Goal: Information Seeking & Learning: Learn about a topic

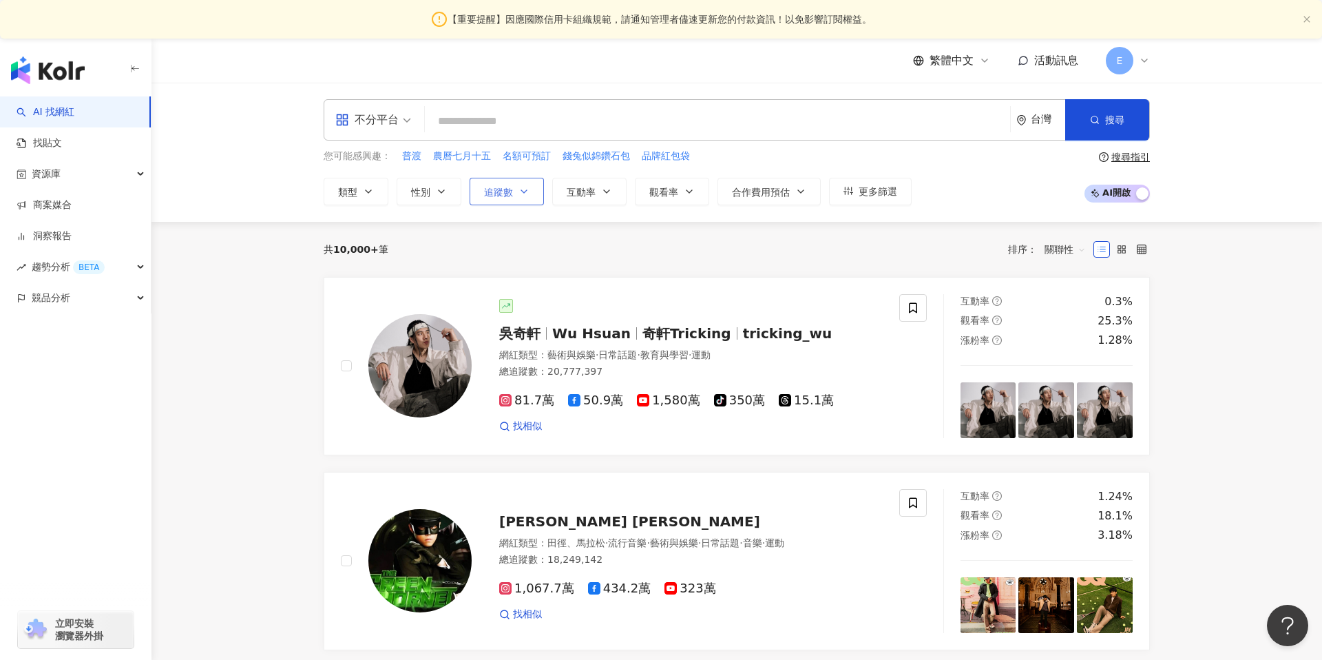
click at [503, 195] on span "追蹤數" at bounding box center [498, 192] width 29 height 11
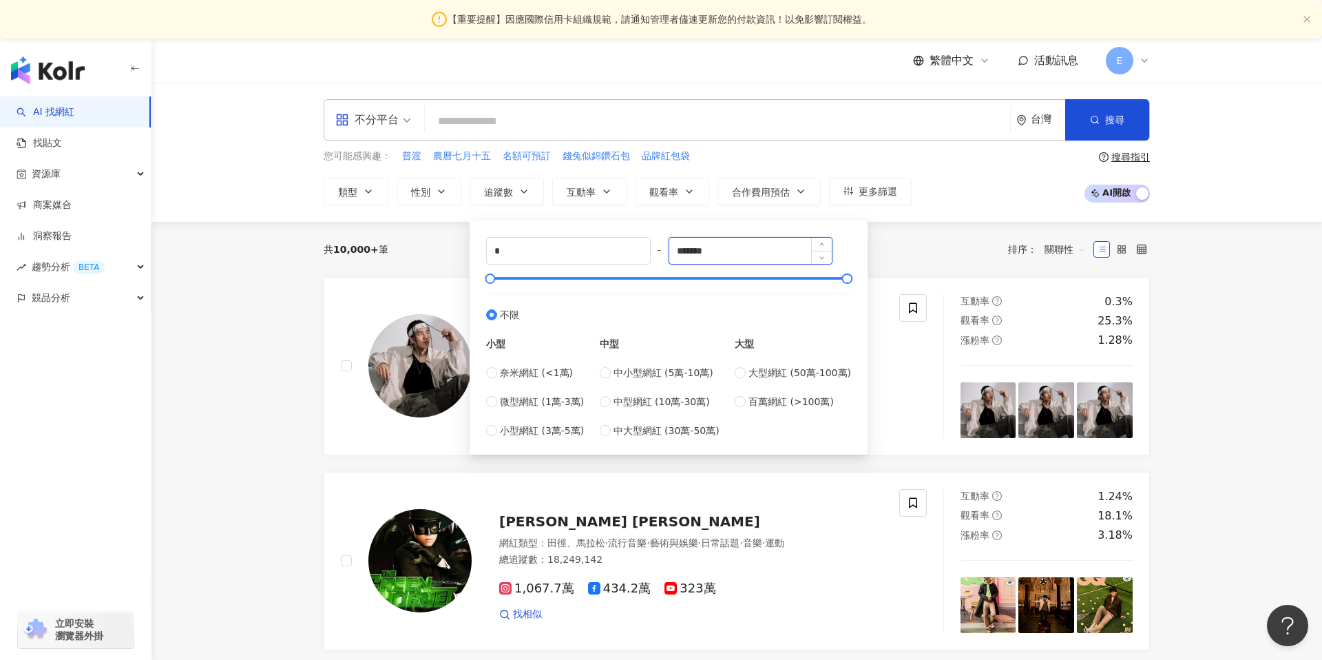
drag, startPoint x: 743, startPoint y: 242, endPoint x: 678, endPoint y: 247, distance: 64.9
click at [678, 247] on input "*******" at bounding box center [750, 251] width 163 height 26
click at [618, 240] on input "*" at bounding box center [568, 251] width 163 height 26
drag, startPoint x: 734, startPoint y: 251, endPoint x: 687, endPoint y: 251, distance: 46.8
click at [687, 251] on input "*******" at bounding box center [750, 251] width 163 height 26
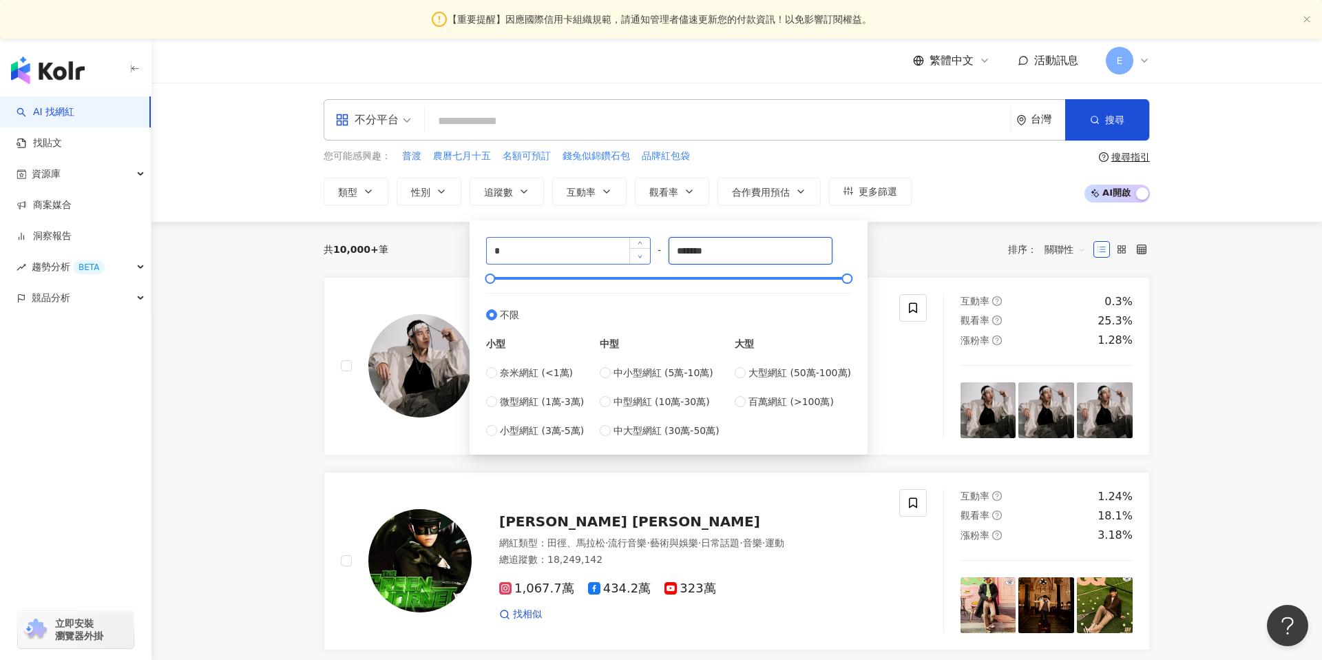
click at [636, 254] on span "Decrease Value" at bounding box center [639, 256] width 21 height 16
click at [591, 256] on input "*" at bounding box center [568, 251] width 163 height 26
click at [634, 241] on span "Increase Value" at bounding box center [639, 246] width 21 height 16
click at [572, 258] on input "*" at bounding box center [568, 251] width 163 height 26
type input "*"
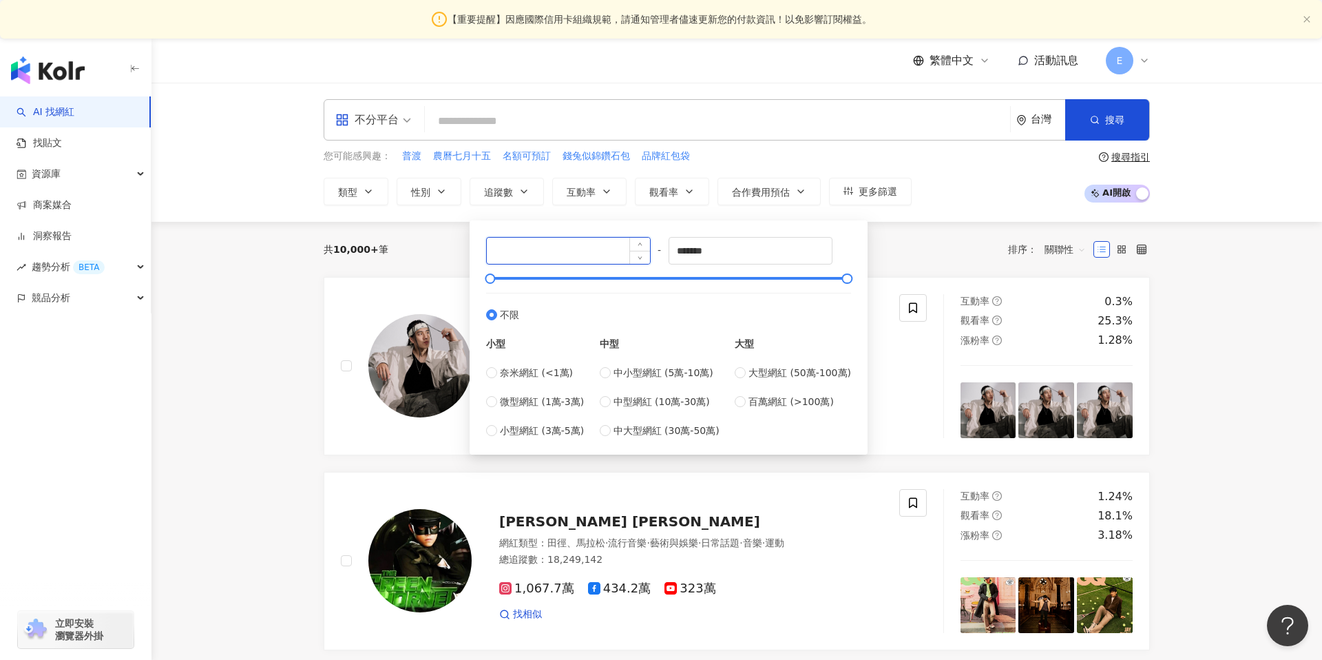
type input "*"
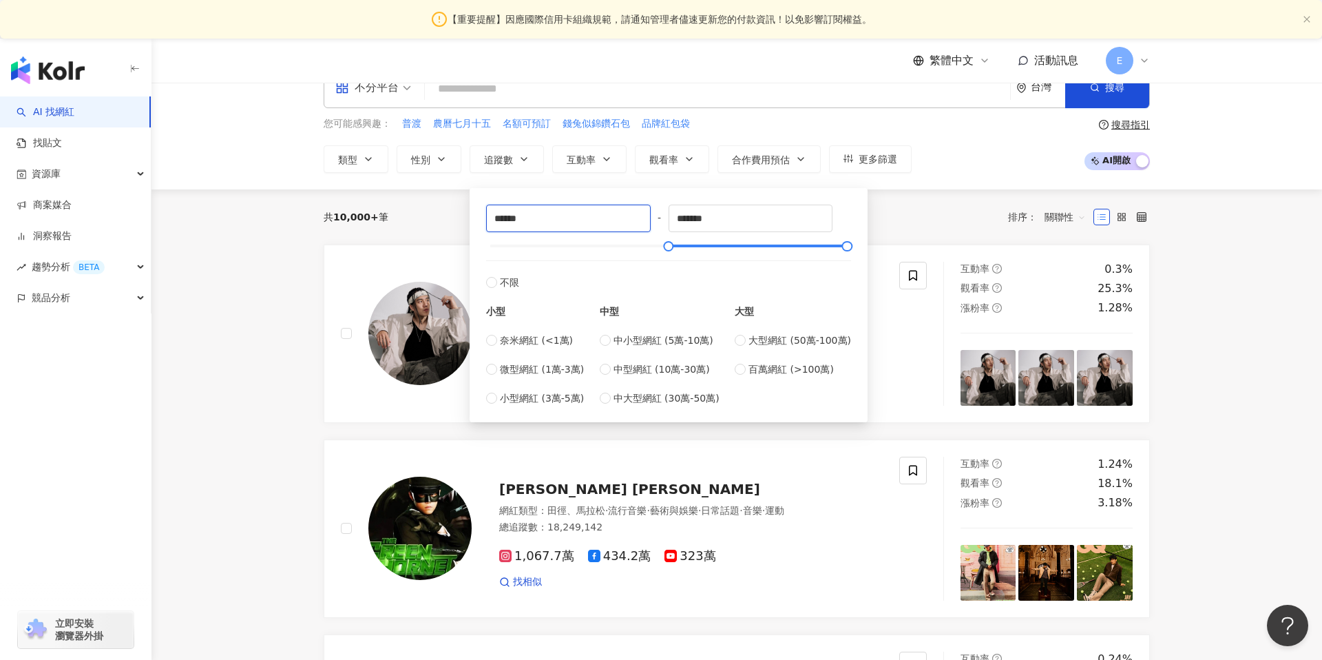
scroll to position [33, 0]
type input "******"
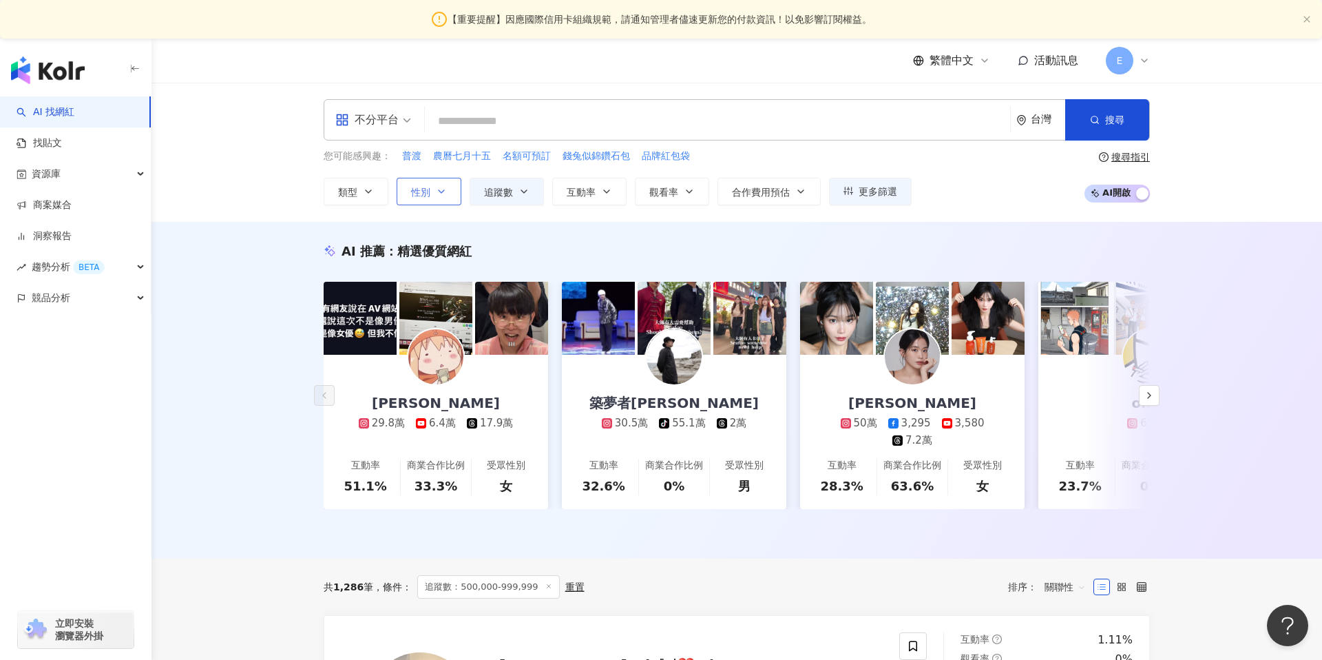
click at [439, 186] on icon "button" at bounding box center [441, 191] width 11 height 11
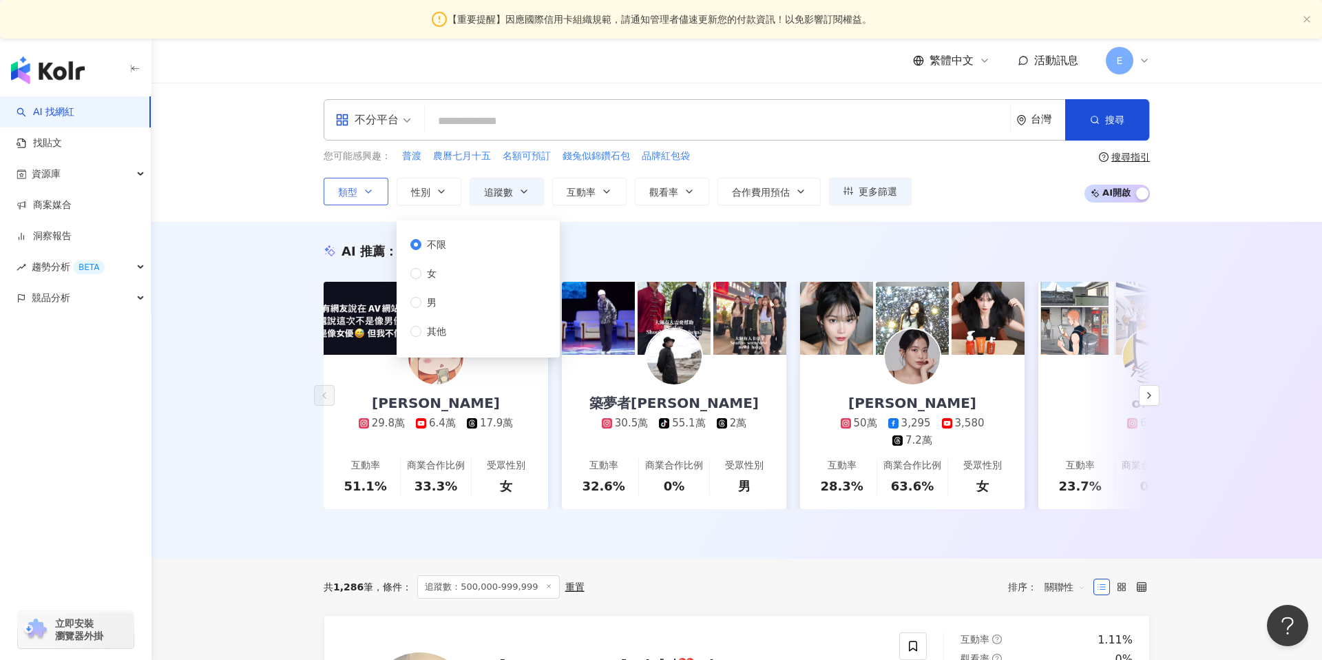
click at [359, 197] on button "類型" at bounding box center [356, 192] width 65 height 28
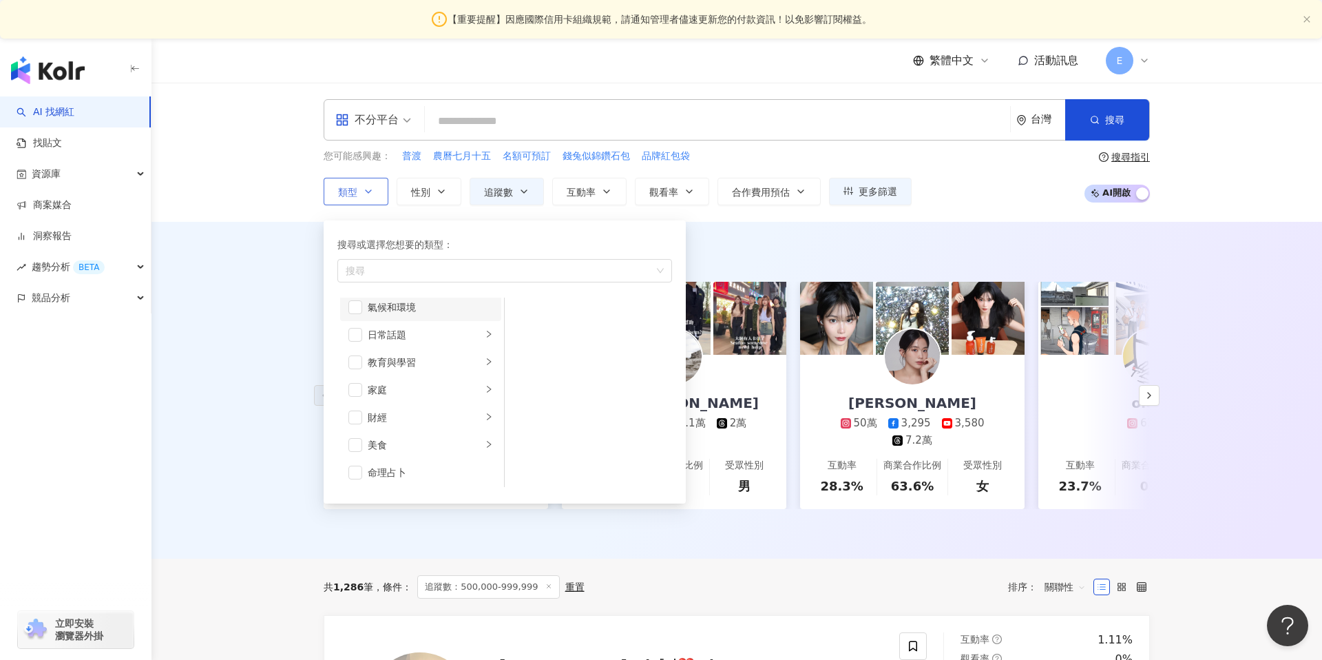
scroll to position [63, 0]
click at [483, 364] on li "教育與學習" at bounding box center [420, 361] width 161 height 28
click at [484, 336] on li "家庭" at bounding box center [420, 334] width 161 height 28
click at [355, 334] on span "button" at bounding box center [355, 334] width 14 height 14
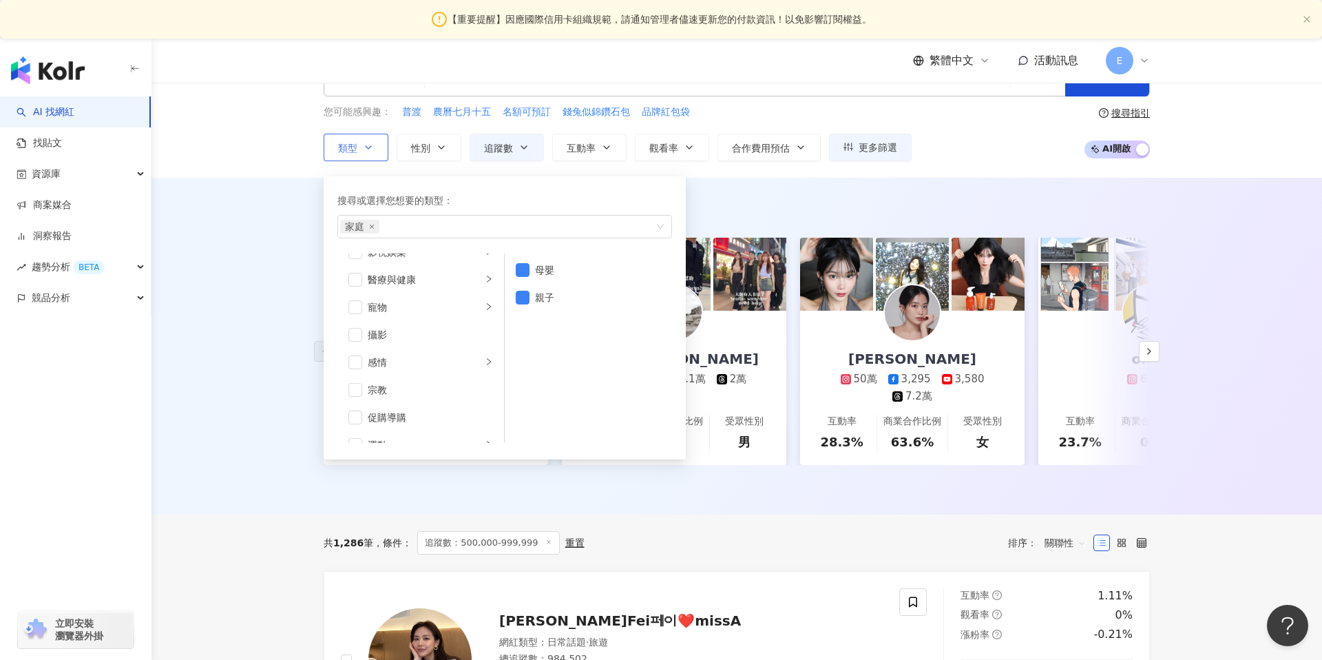
scroll to position [314, 0]
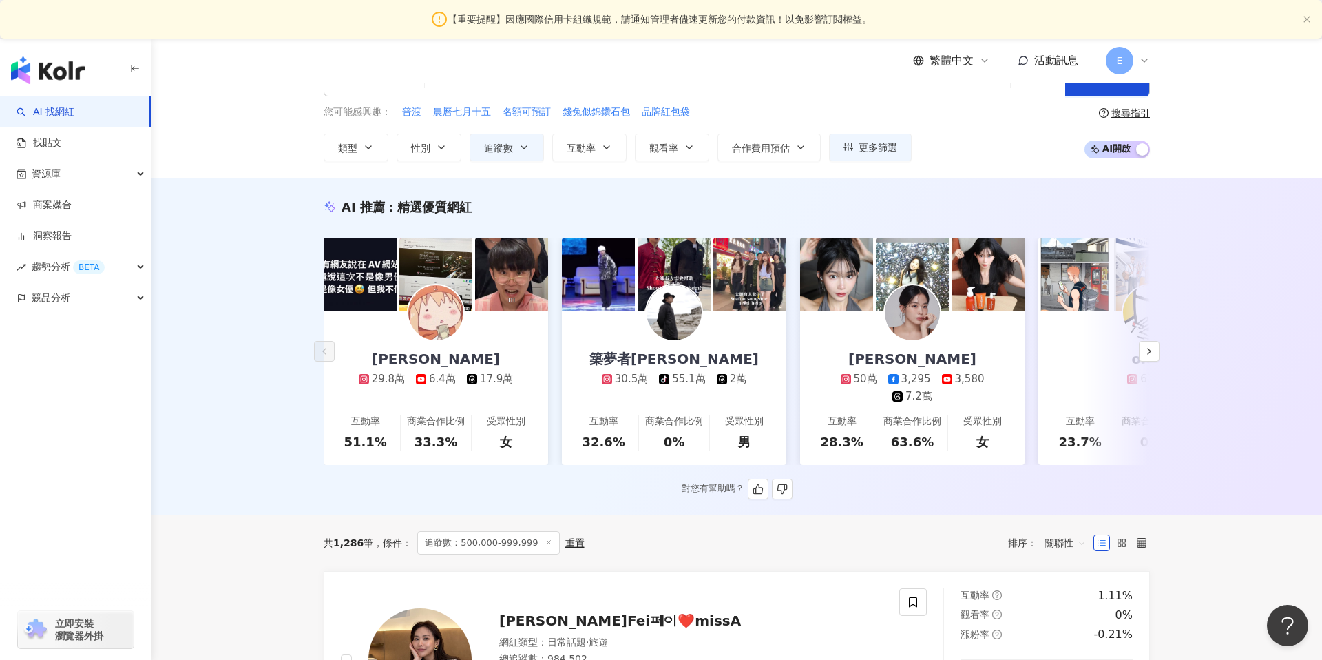
click at [440, 490] on div "對您有幫助嗎？" at bounding box center [737, 489] width 826 height 21
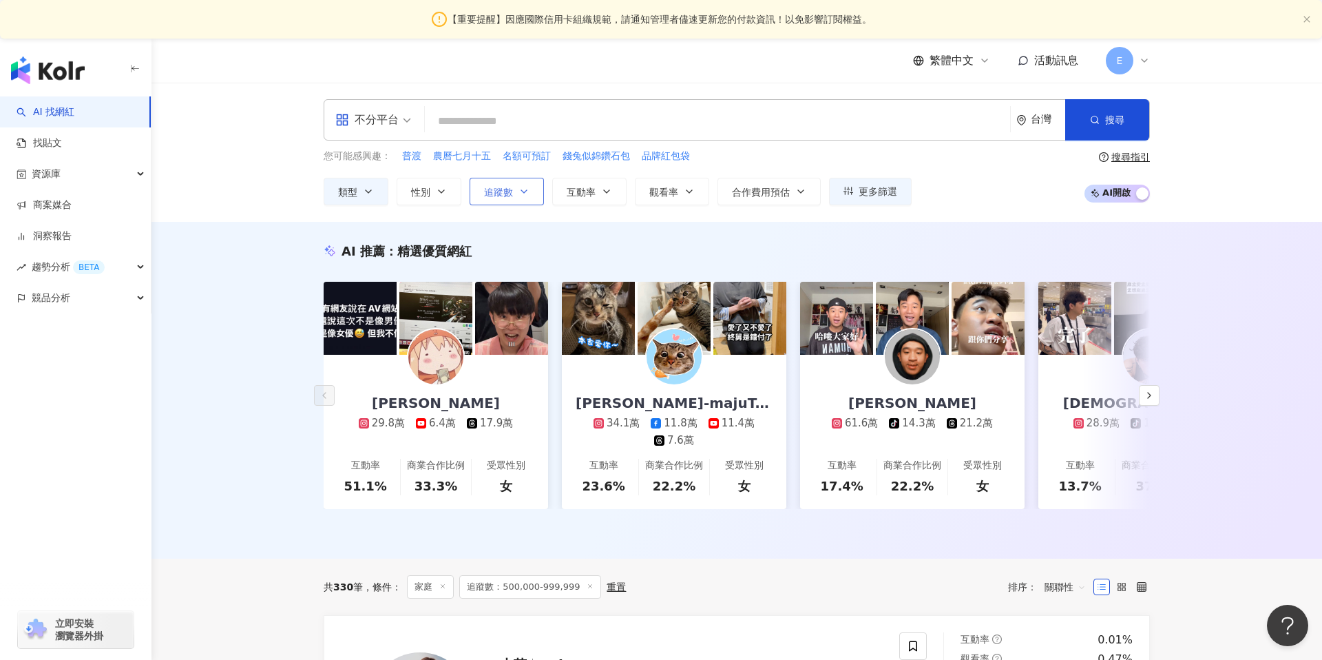
click at [517, 198] on button "追蹤數" at bounding box center [507, 192] width 74 height 28
click at [369, 186] on icon "button" at bounding box center [368, 191] width 11 height 11
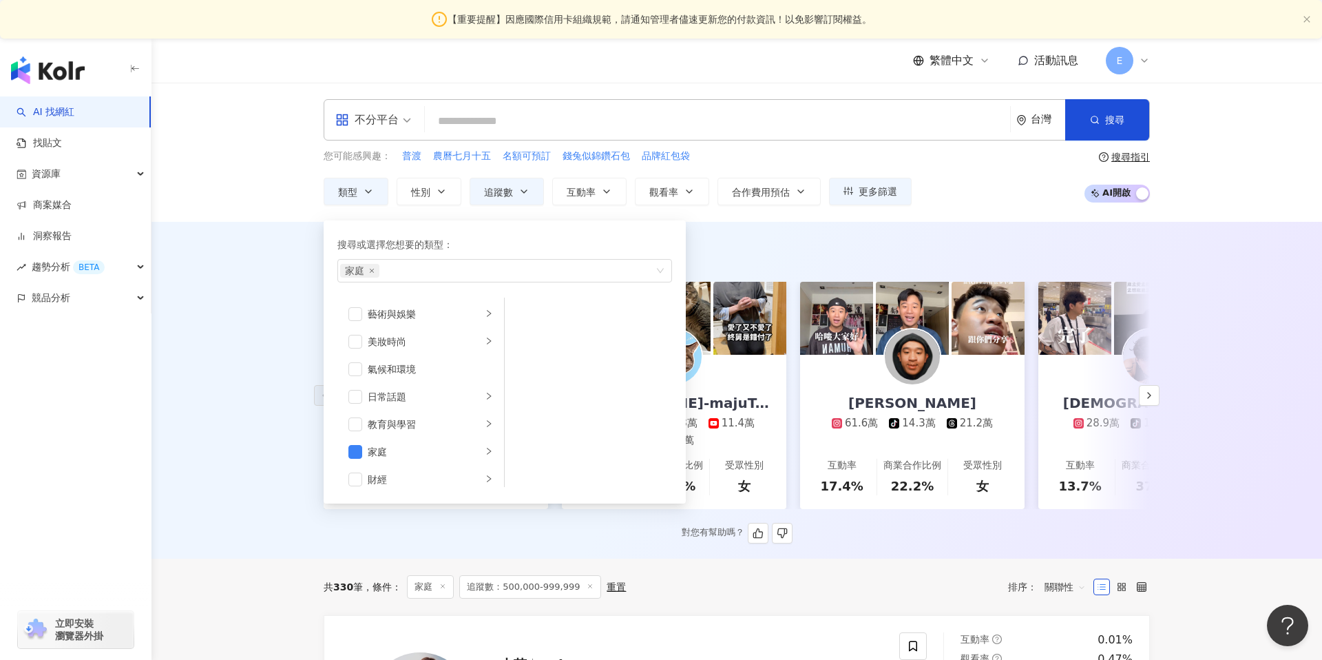
click at [463, 526] on div "對您有幫助嗎？" at bounding box center [737, 533] width 826 height 21
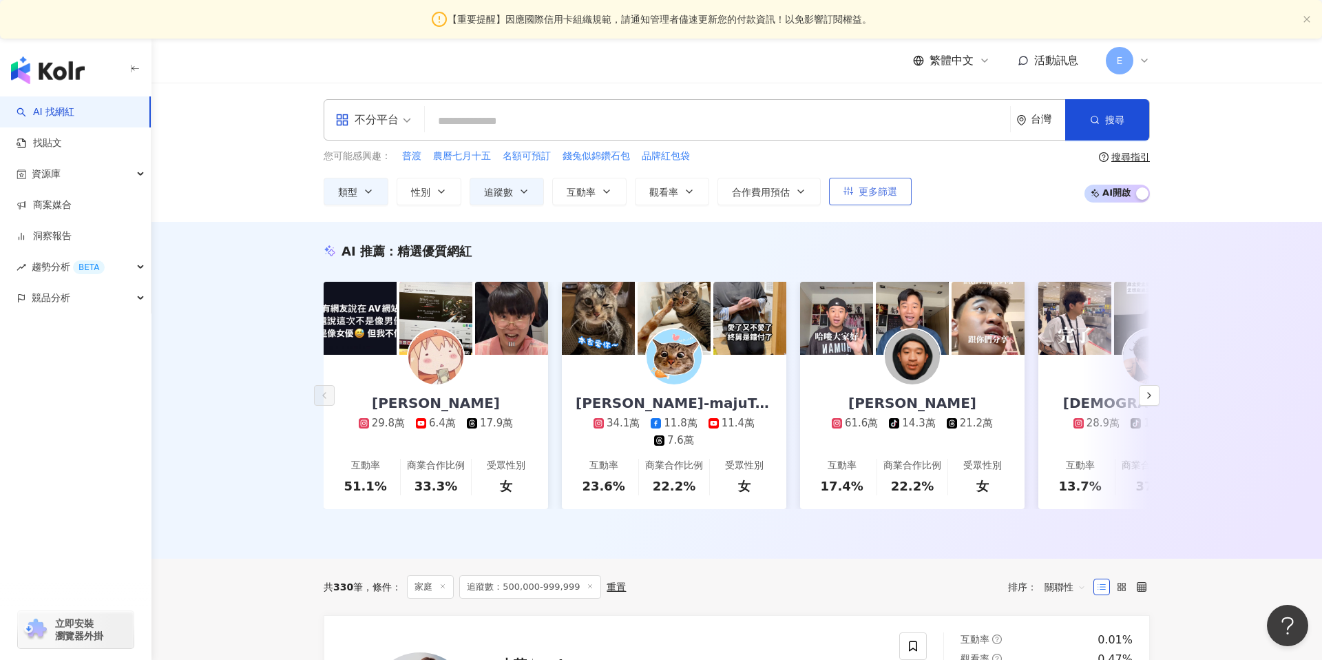
click at [852, 187] on icon "button" at bounding box center [849, 191] width 10 height 10
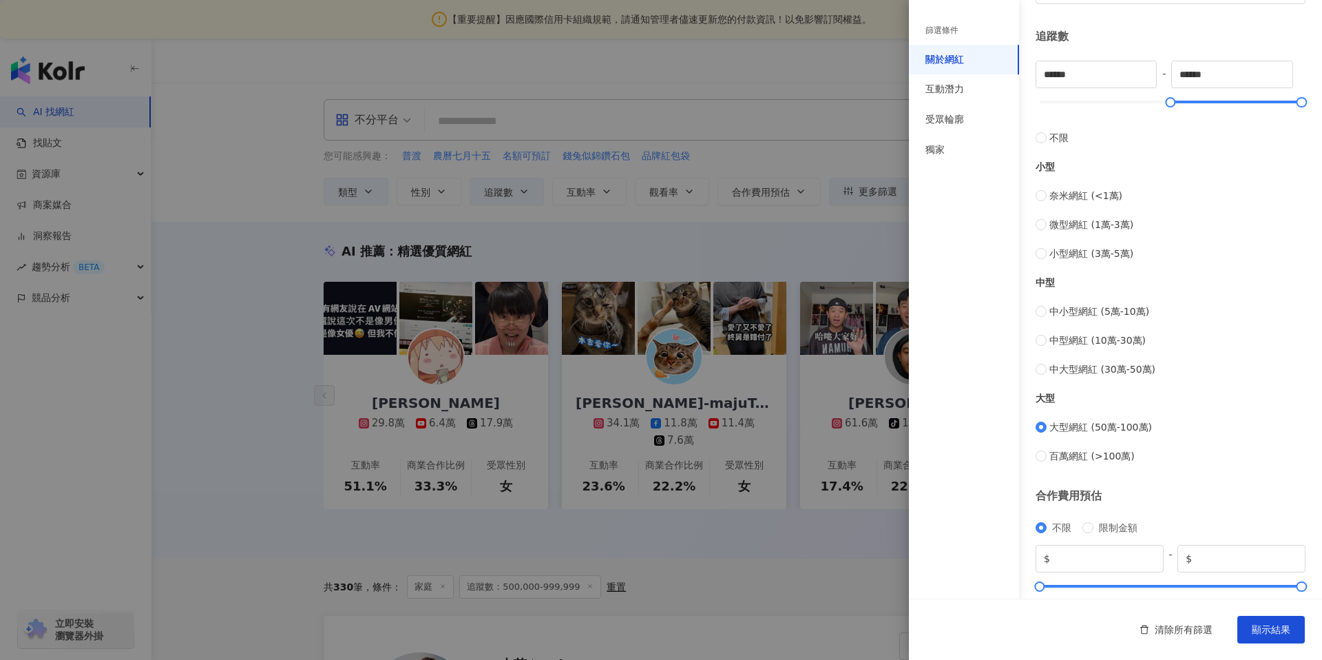
scroll to position [381, 0]
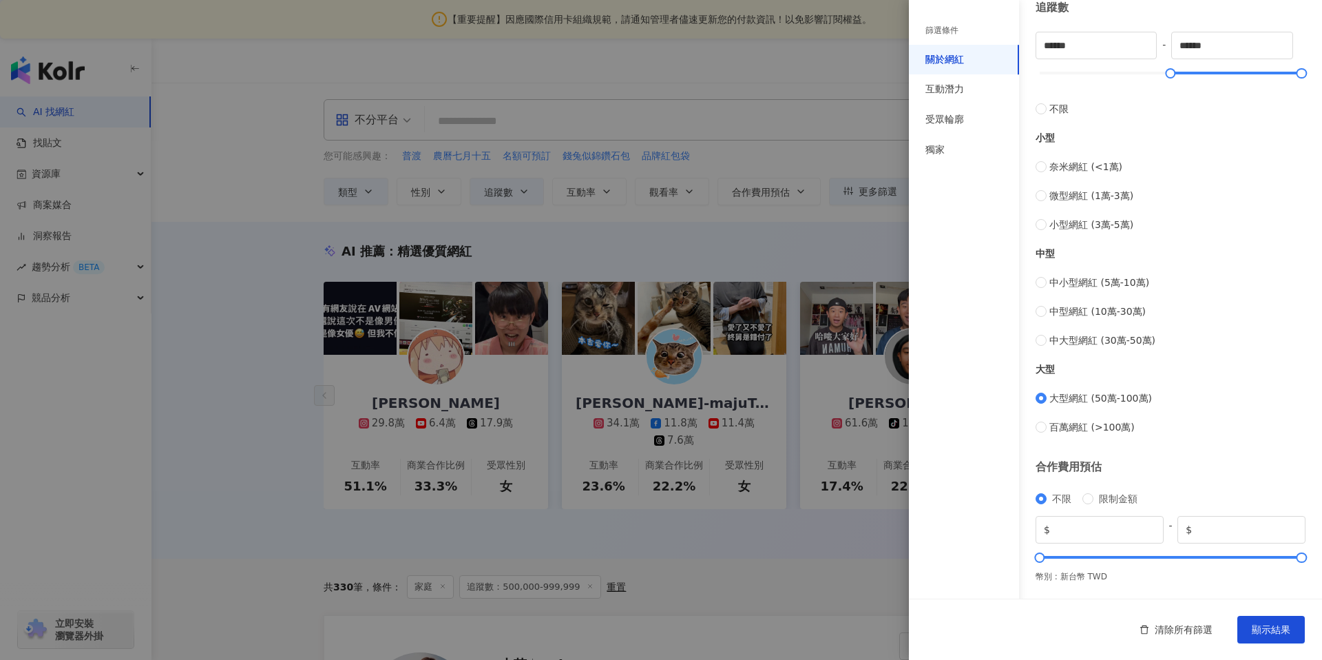
click at [853, 599] on div at bounding box center [661, 330] width 1322 height 660
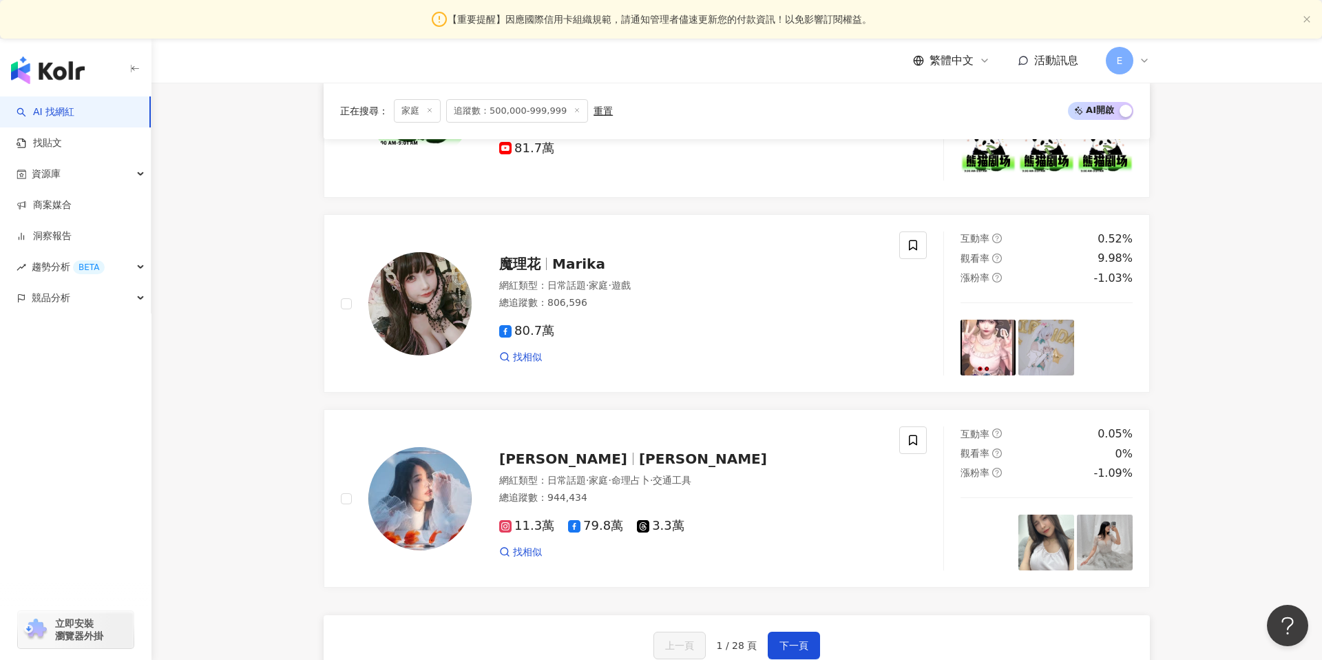
scroll to position [2461, 0]
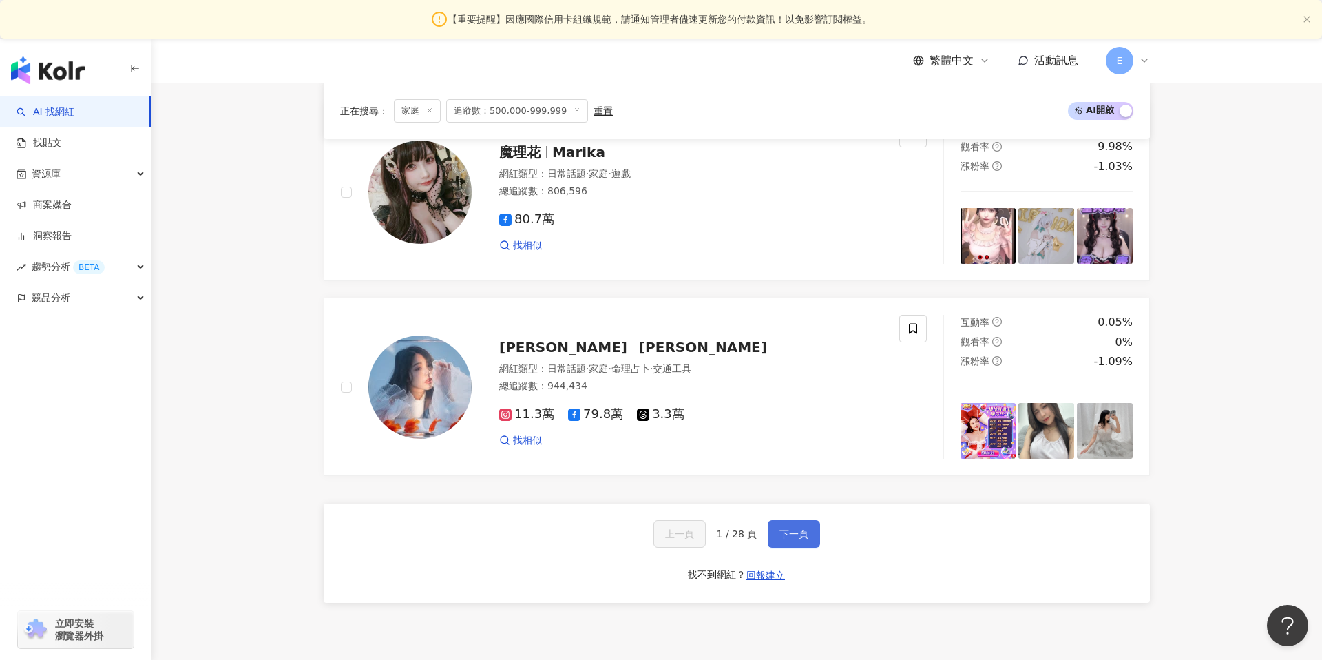
click at [795, 530] on span "下一頁" at bounding box center [794, 533] width 29 height 11
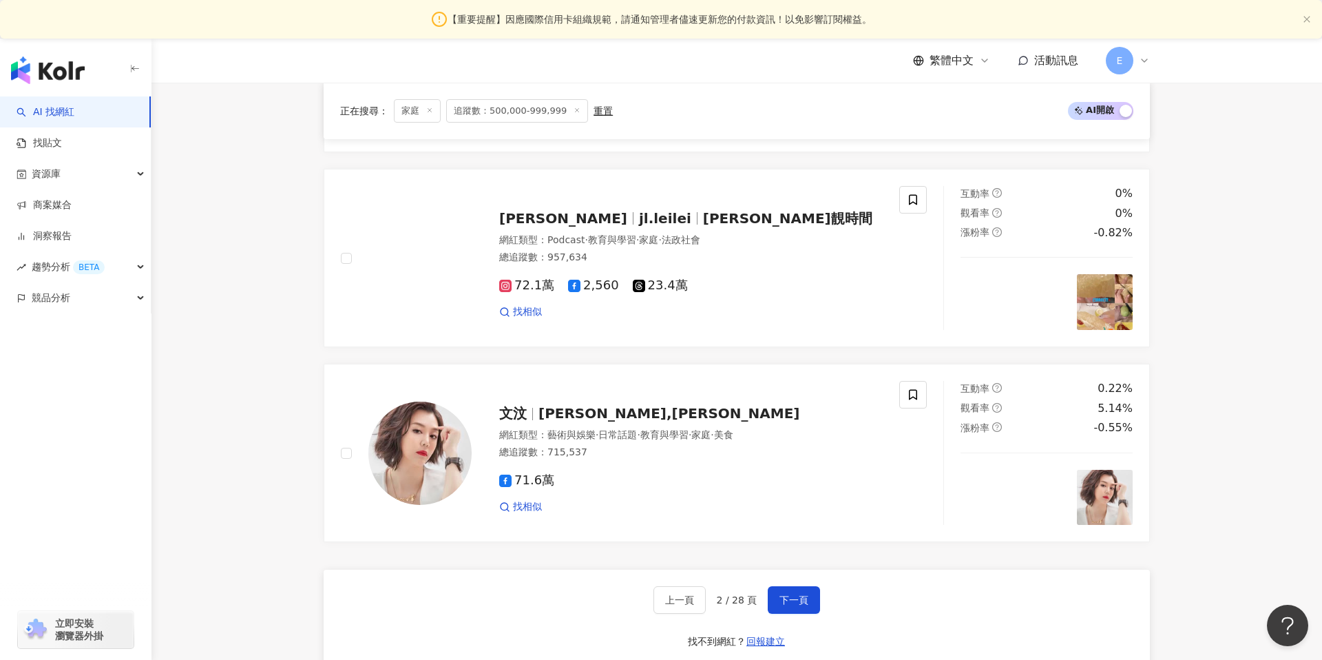
scroll to position [2432, 0]
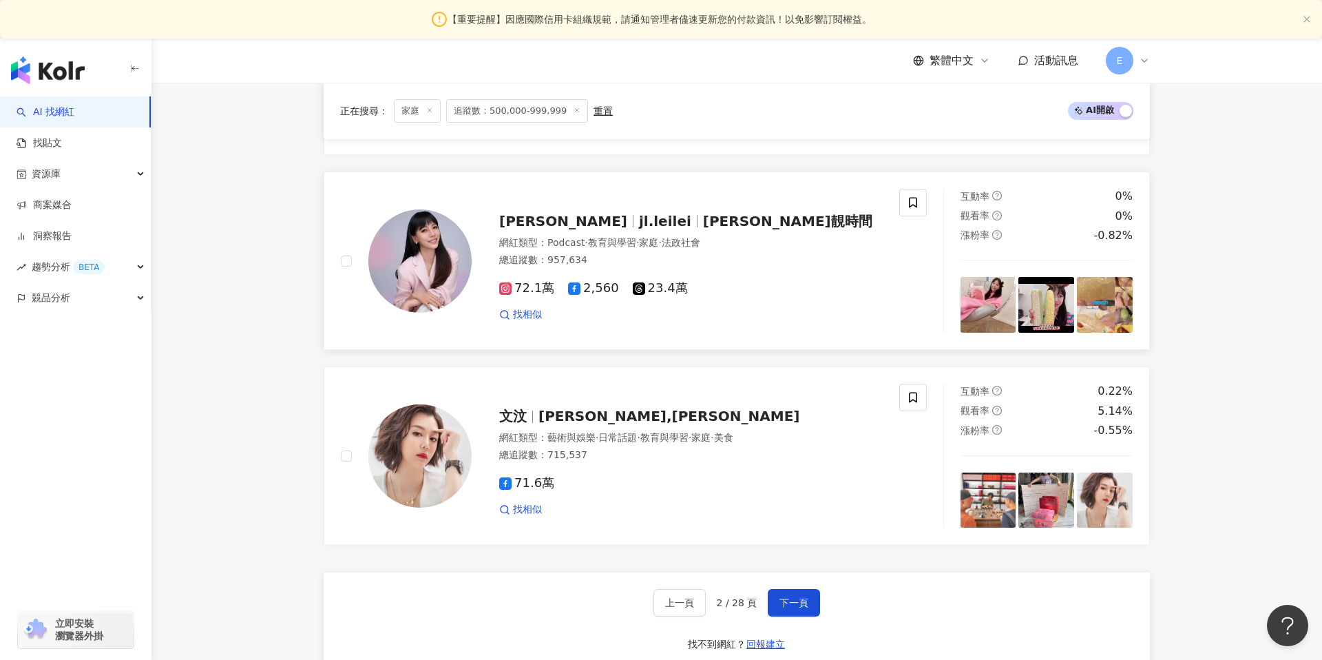
click at [440, 257] on img at bounding box center [419, 260] width 103 height 103
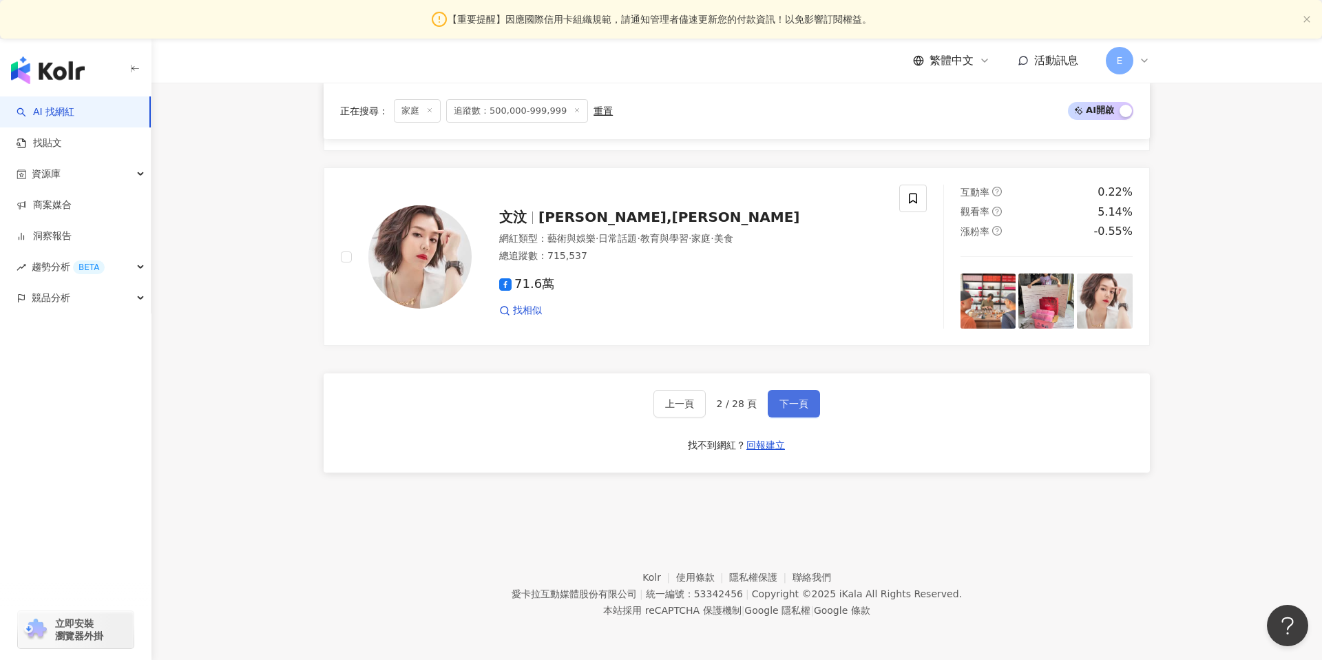
click at [804, 413] on button "下一頁" at bounding box center [794, 404] width 52 height 28
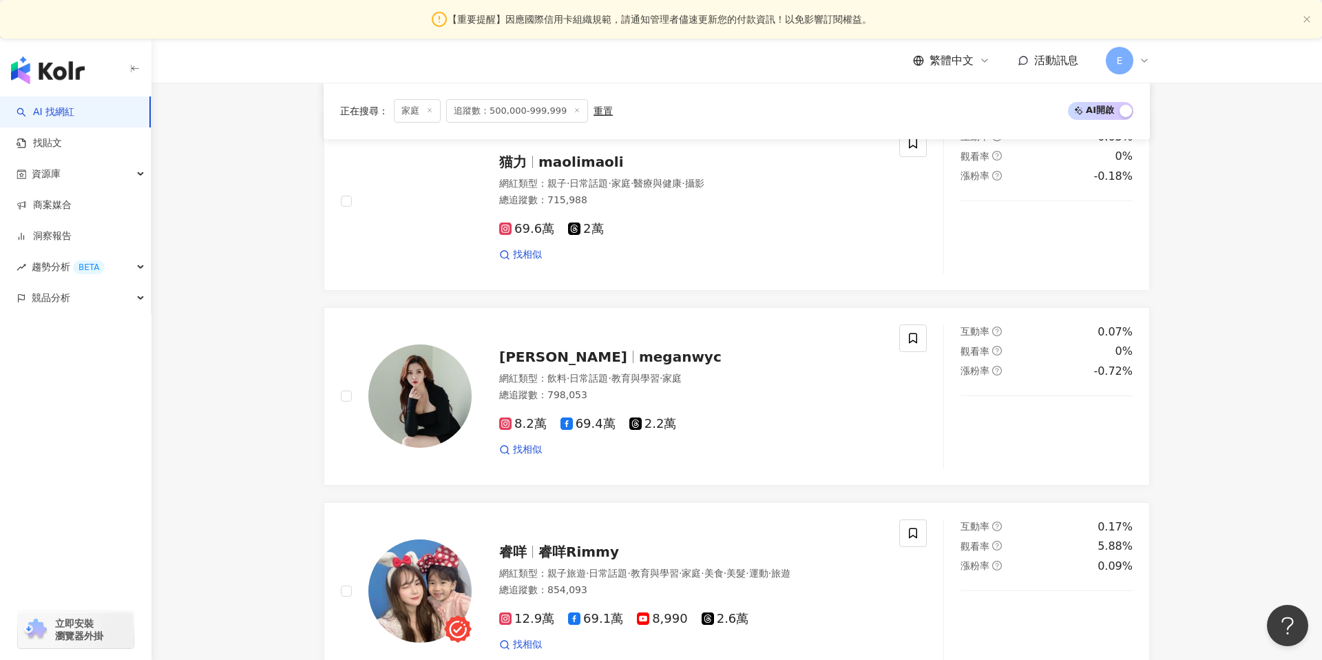
scroll to position [2591, 0]
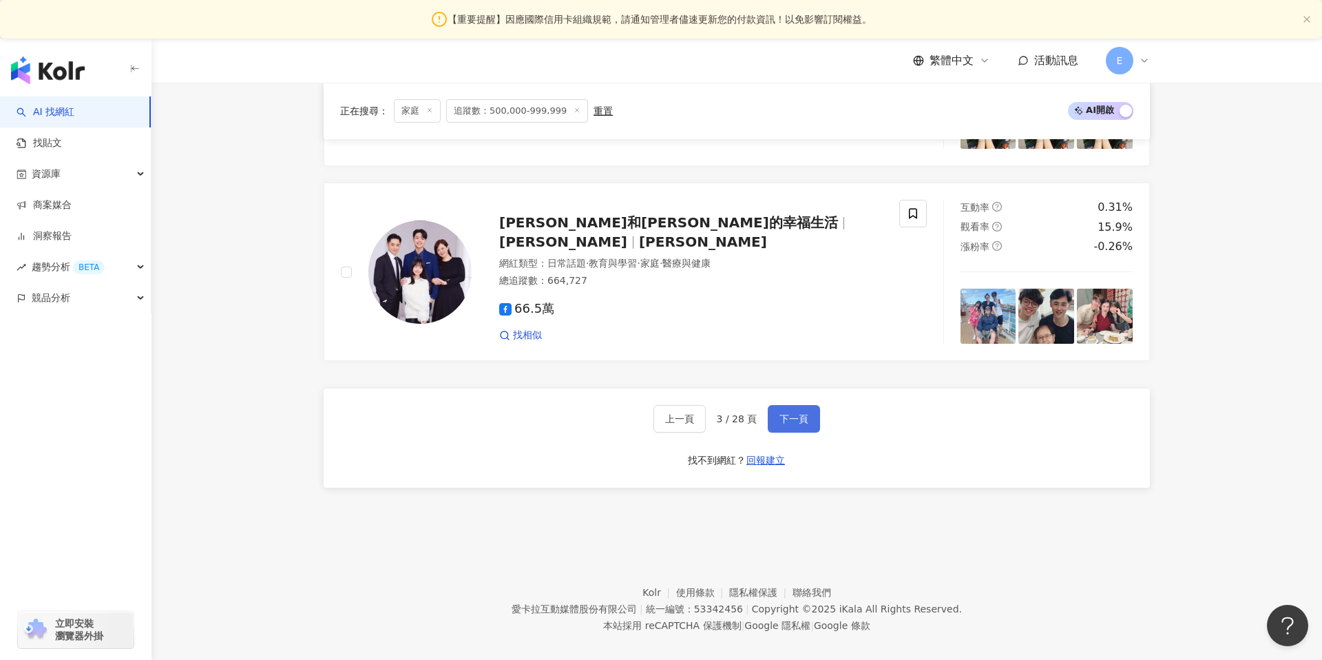
click at [802, 413] on span "下一頁" at bounding box center [794, 418] width 29 height 11
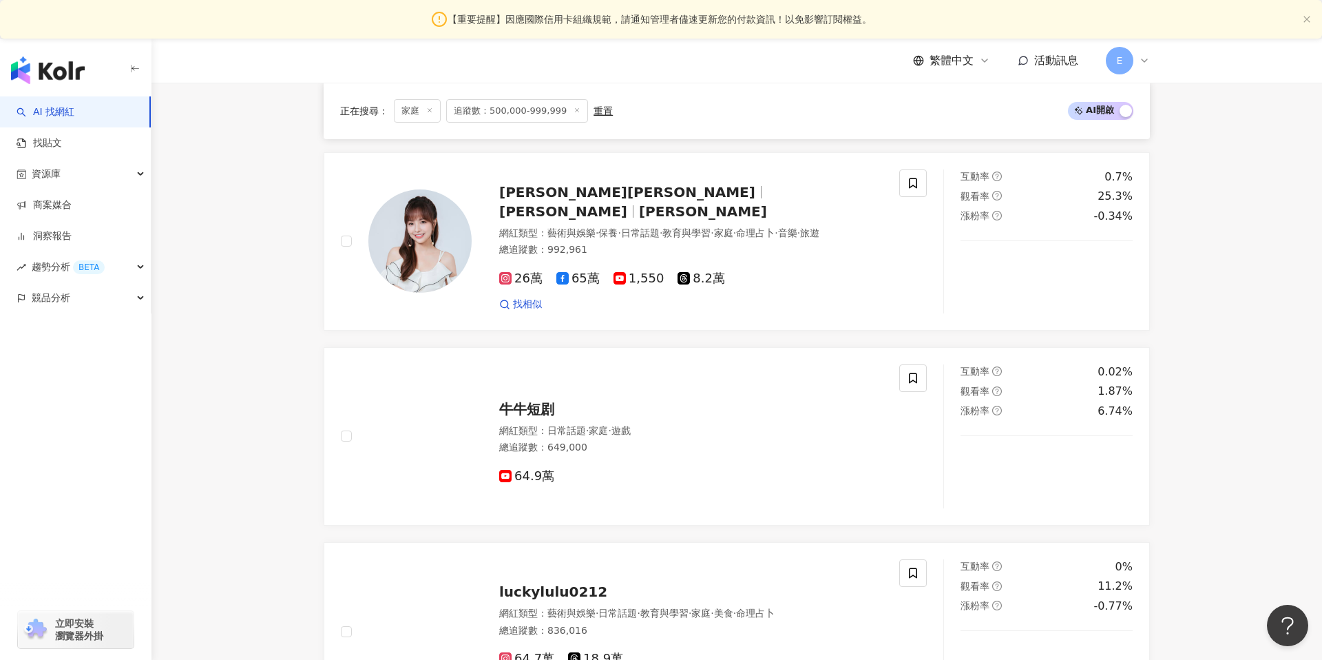
scroll to position [2631, 0]
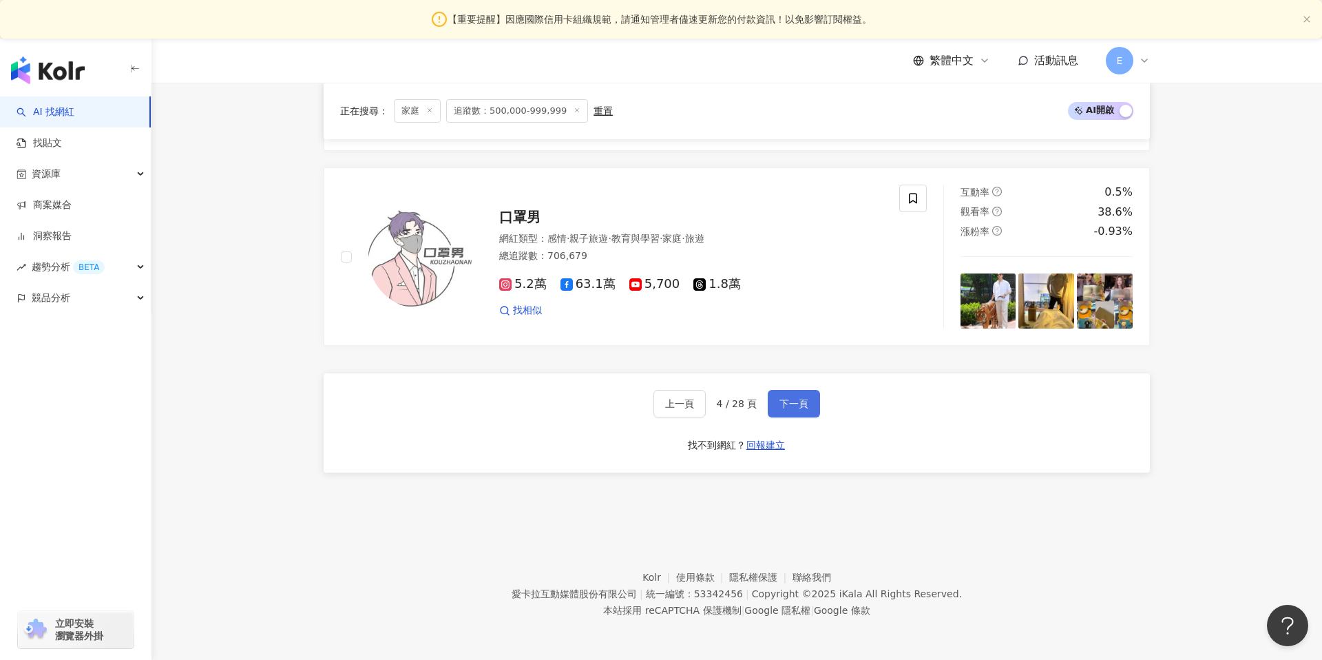
click at [795, 405] on span "下一頁" at bounding box center [794, 403] width 29 height 11
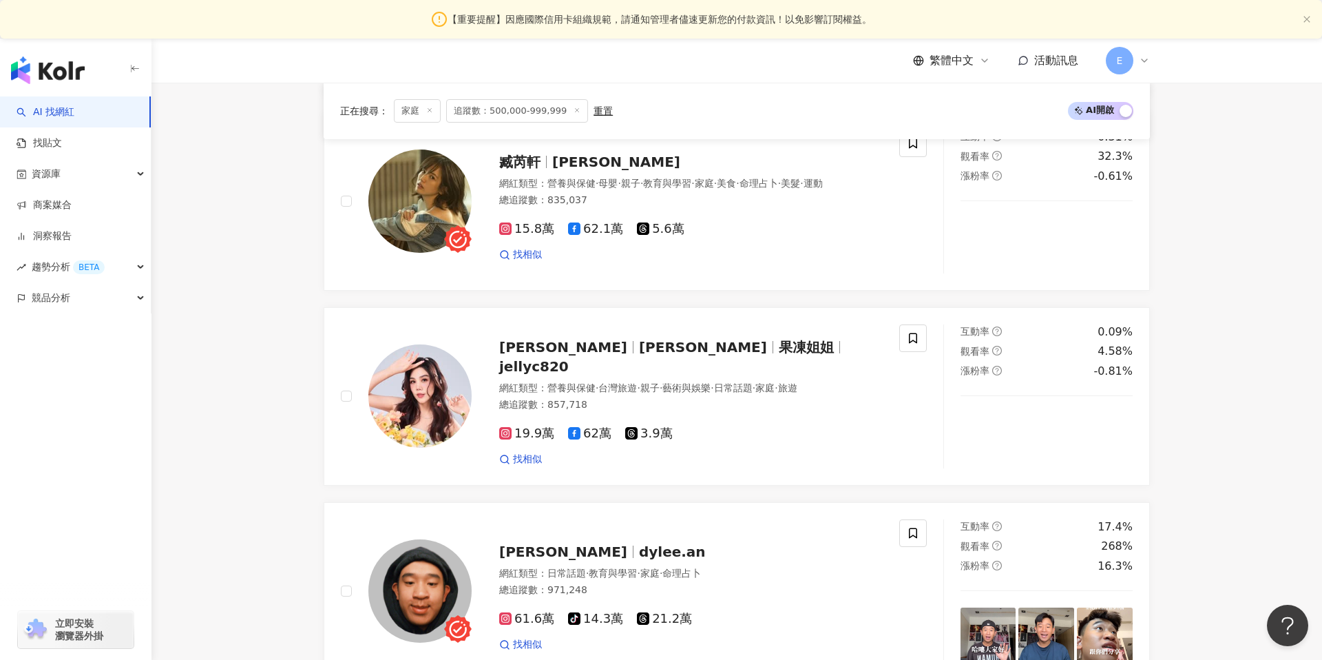
scroll to position [2591, 0]
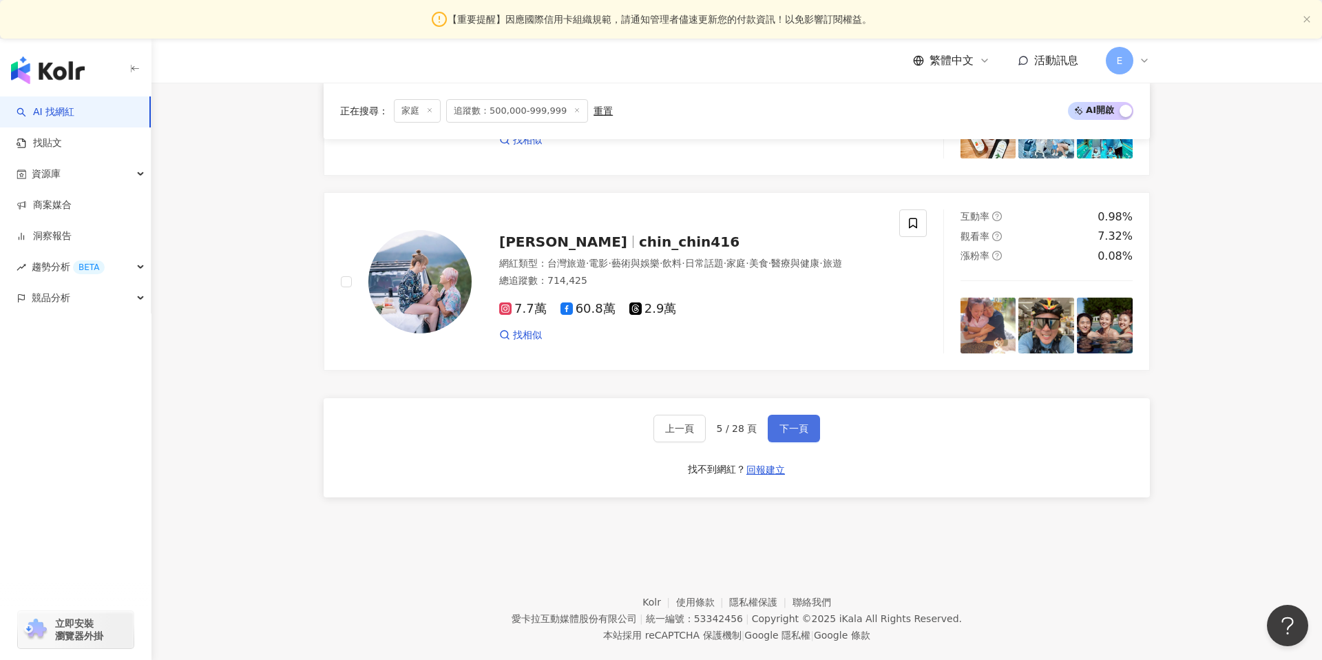
click at [796, 423] on span "下一頁" at bounding box center [794, 428] width 29 height 11
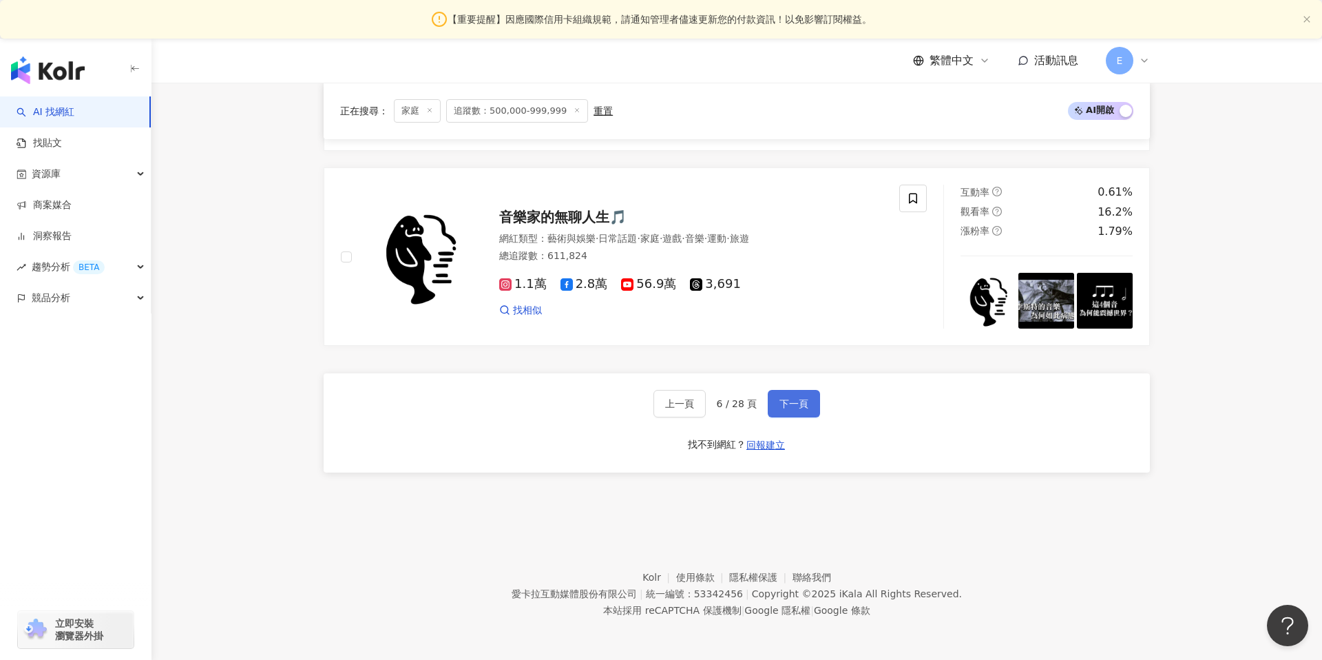
click at [792, 404] on span "下一頁" at bounding box center [794, 403] width 29 height 11
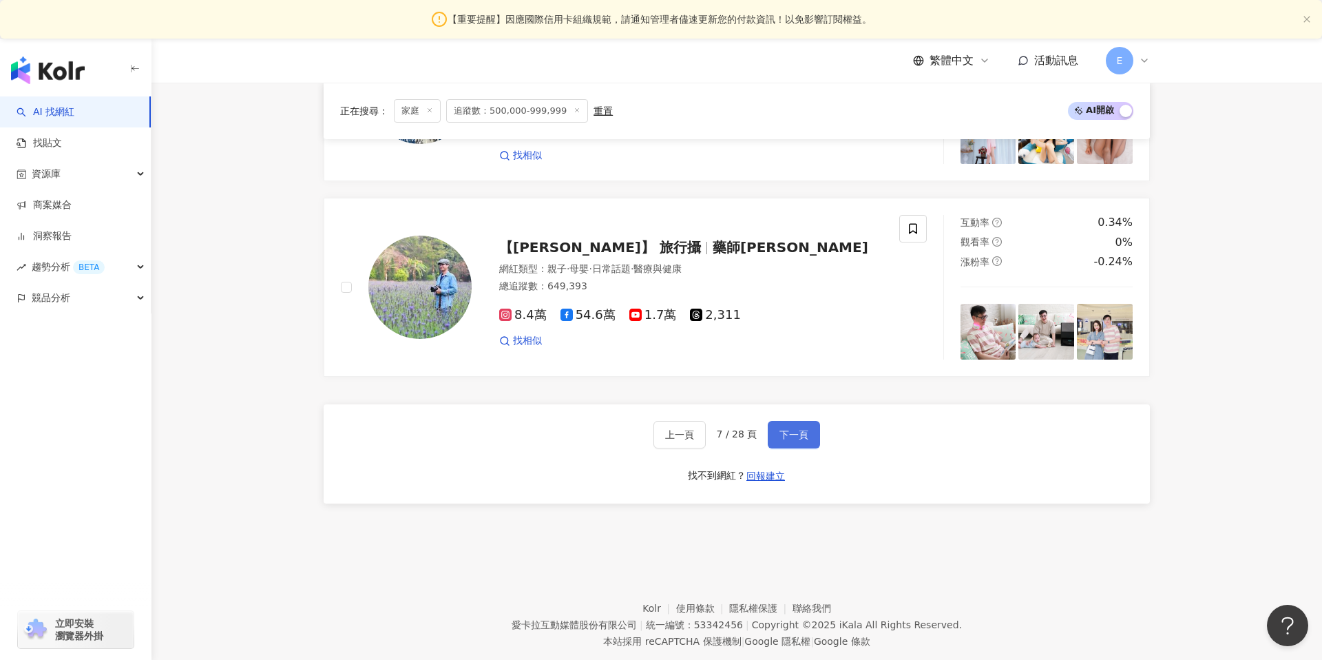
click at [792, 429] on span "下一頁" at bounding box center [794, 434] width 29 height 11
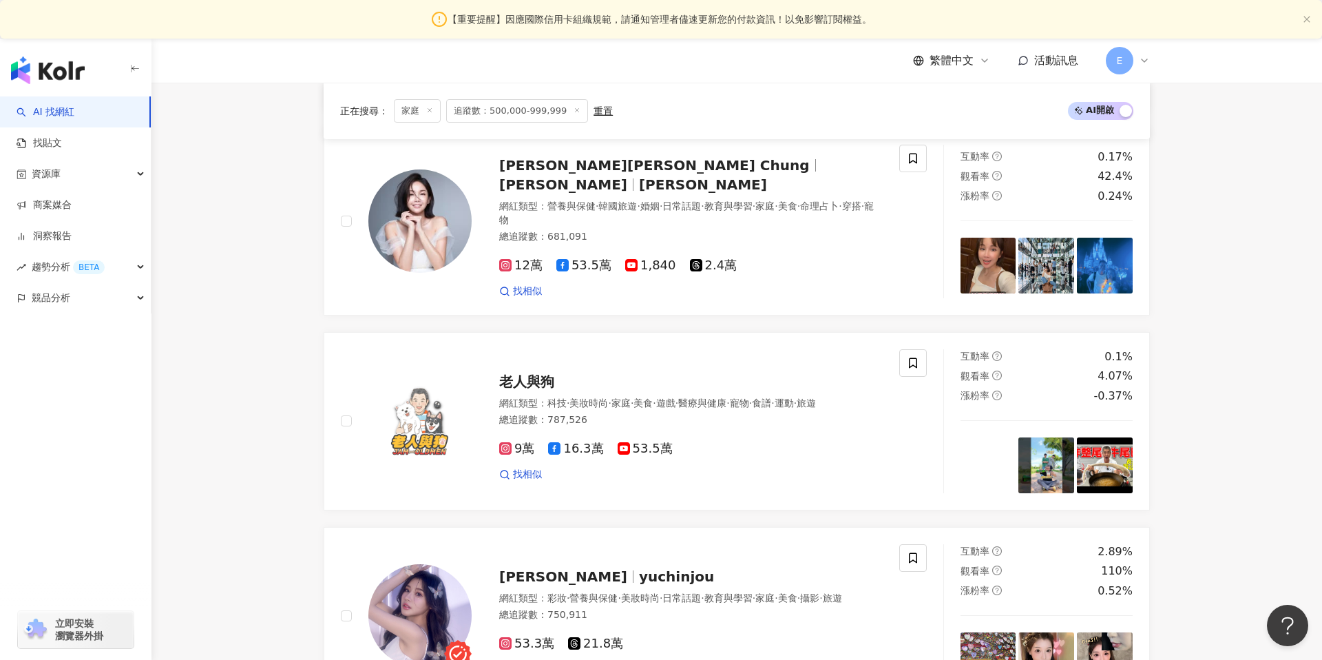
scroll to position [2595, 0]
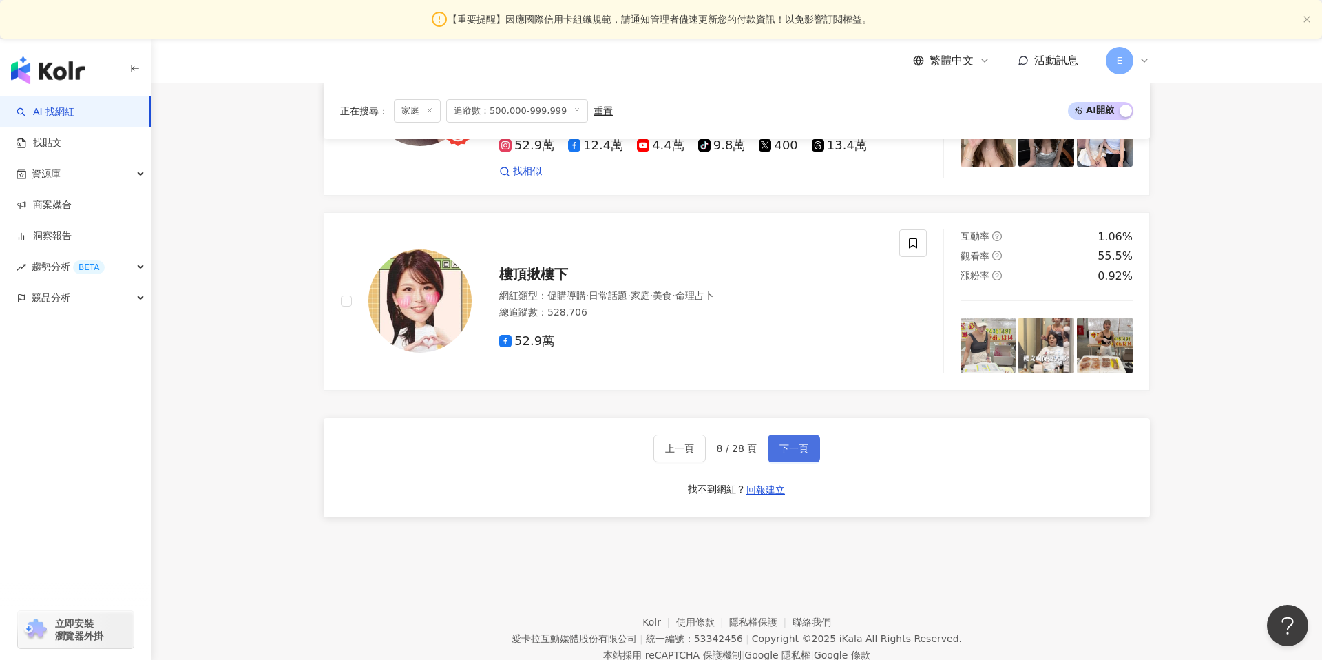
click at [786, 443] on span "下一頁" at bounding box center [794, 448] width 29 height 11
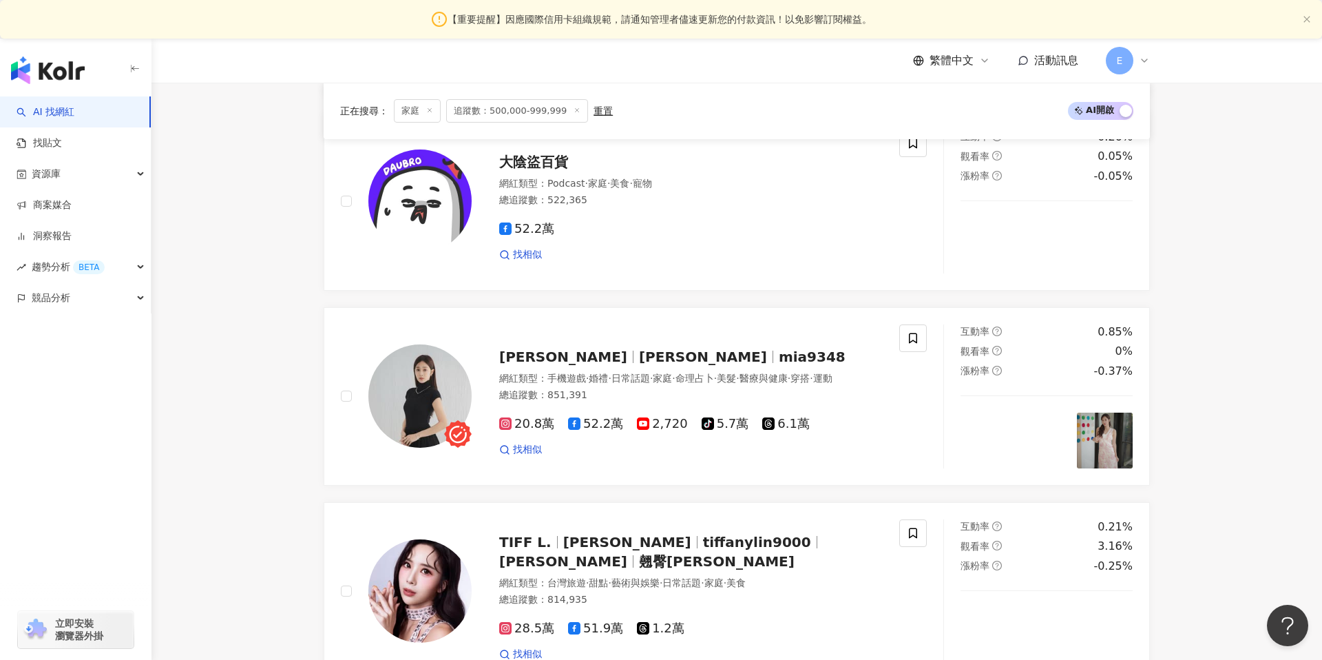
scroll to position [2591, 0]
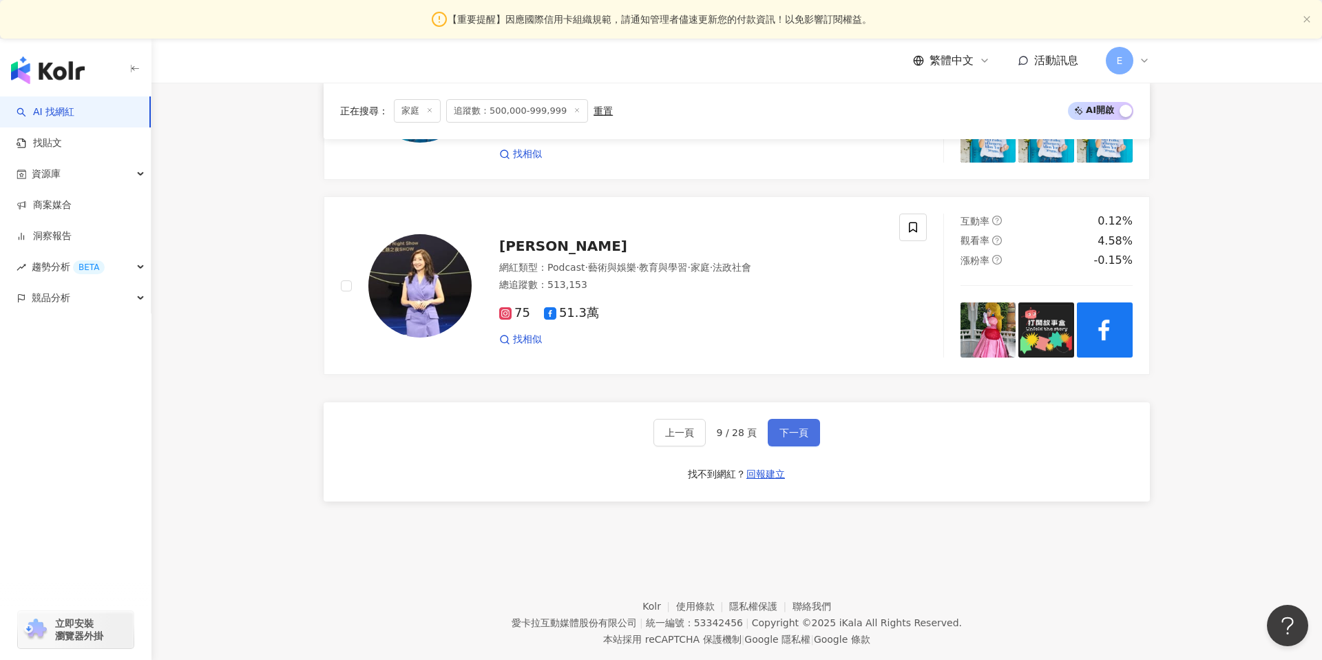
click at [789, 427] on span "下一頁" at bounding box center [794, 432] width 29 height 11
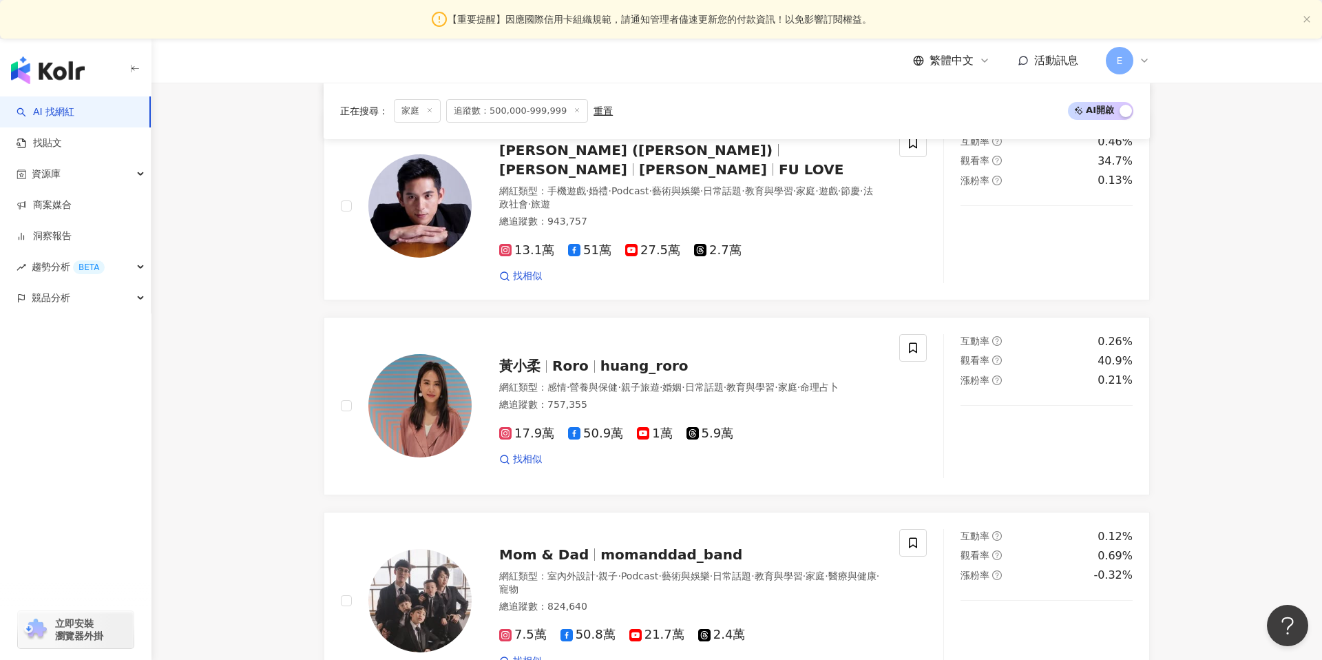
scroll to position [2631, 0]
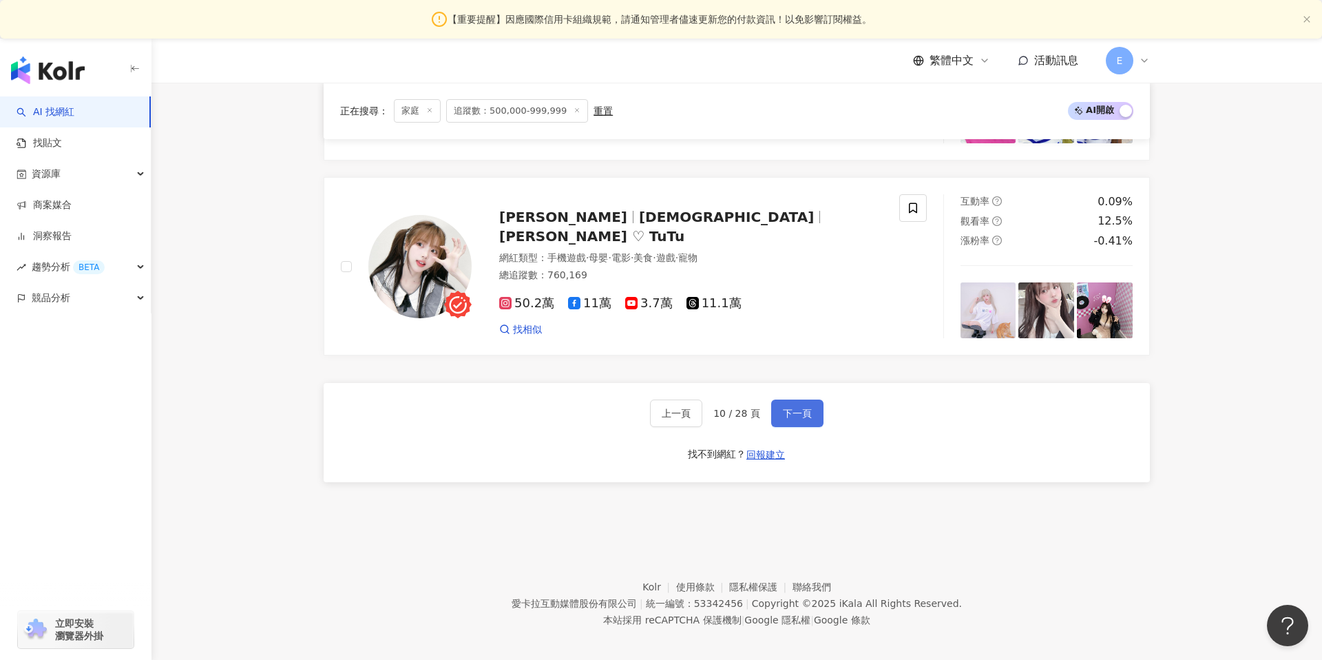
click at [791, 408] on span "下一頁" at bounding box center [797, 413] width 29 height 11
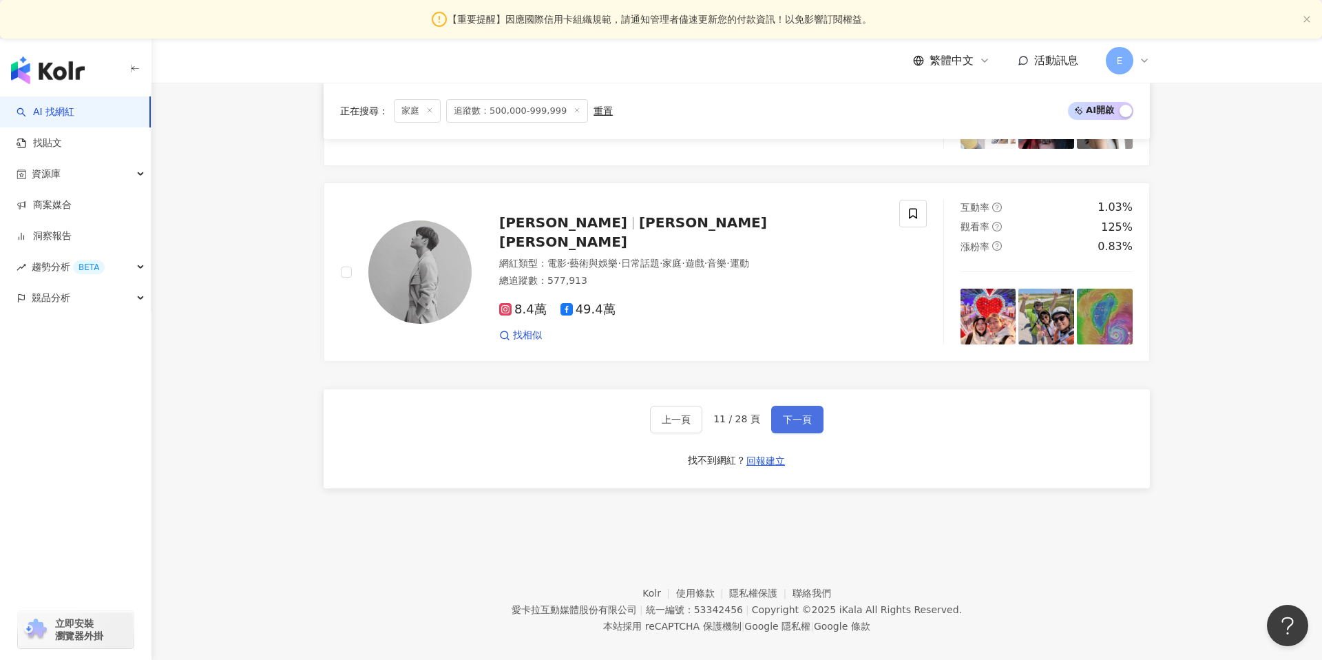
click at [791, 414] on span "下一頁" at bounding box center [797, 419] width 29 height 11
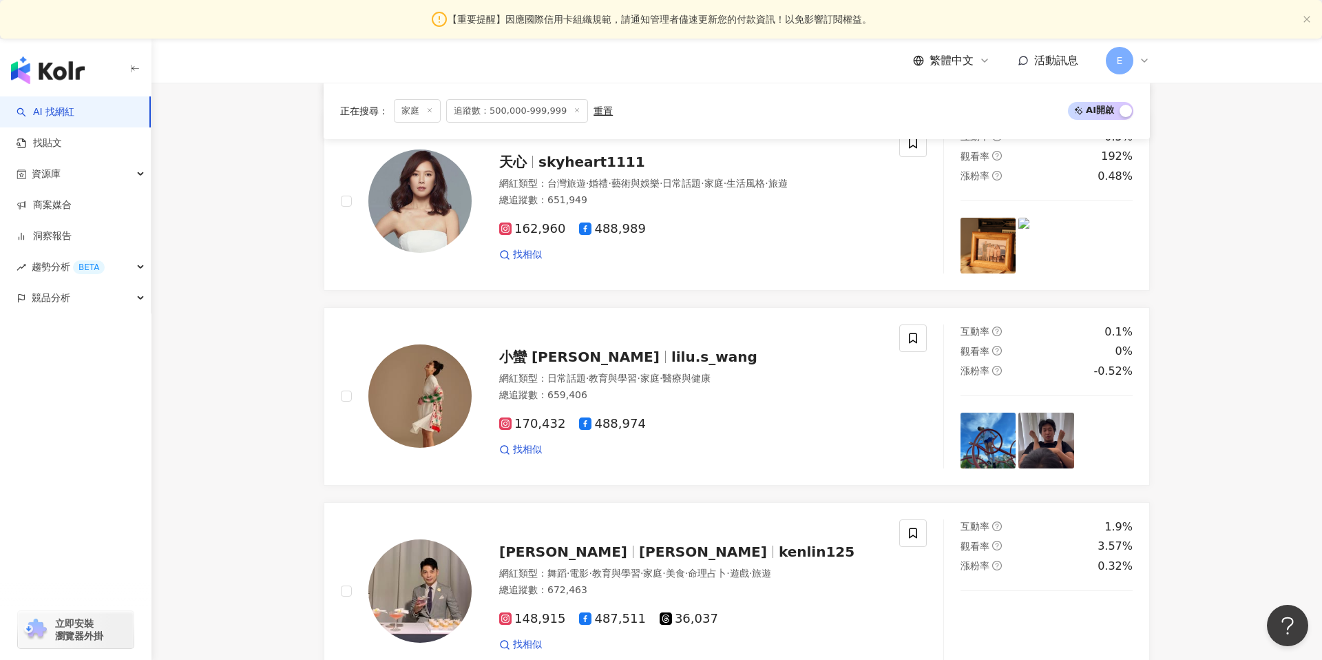
scroll to position [2591, 0]
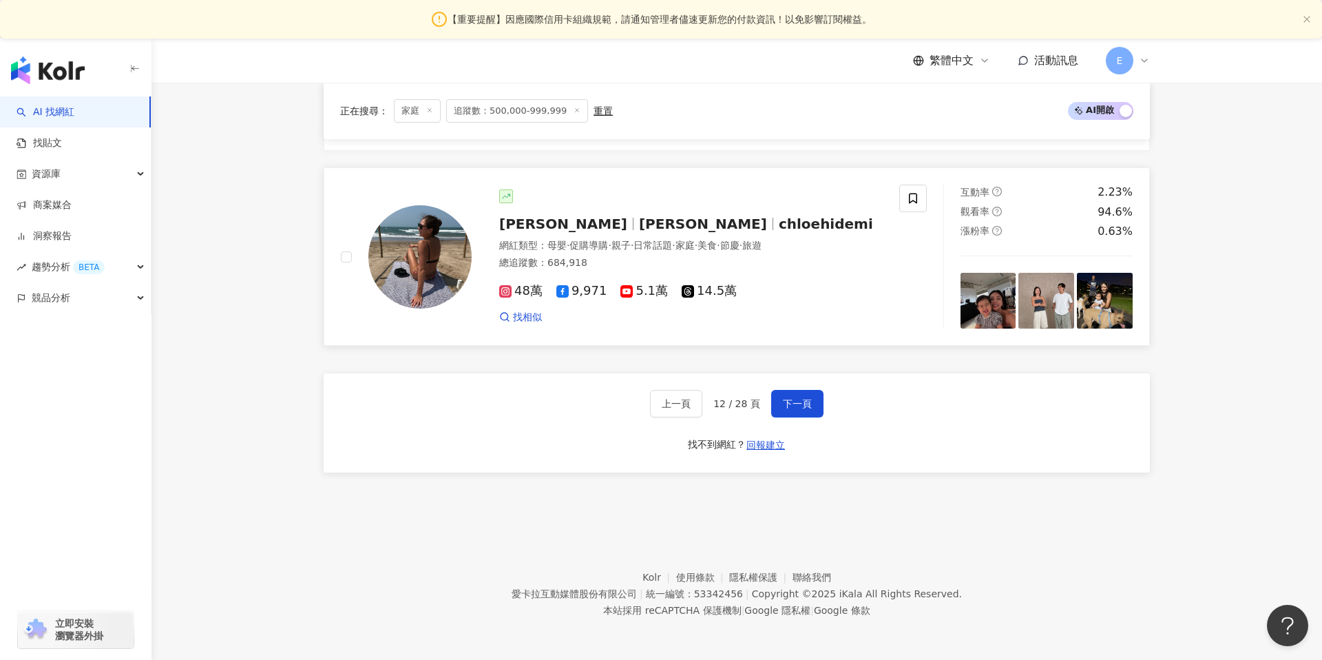
click at [974, 297] on img at bounding box center [989, 301] width 56 height 56
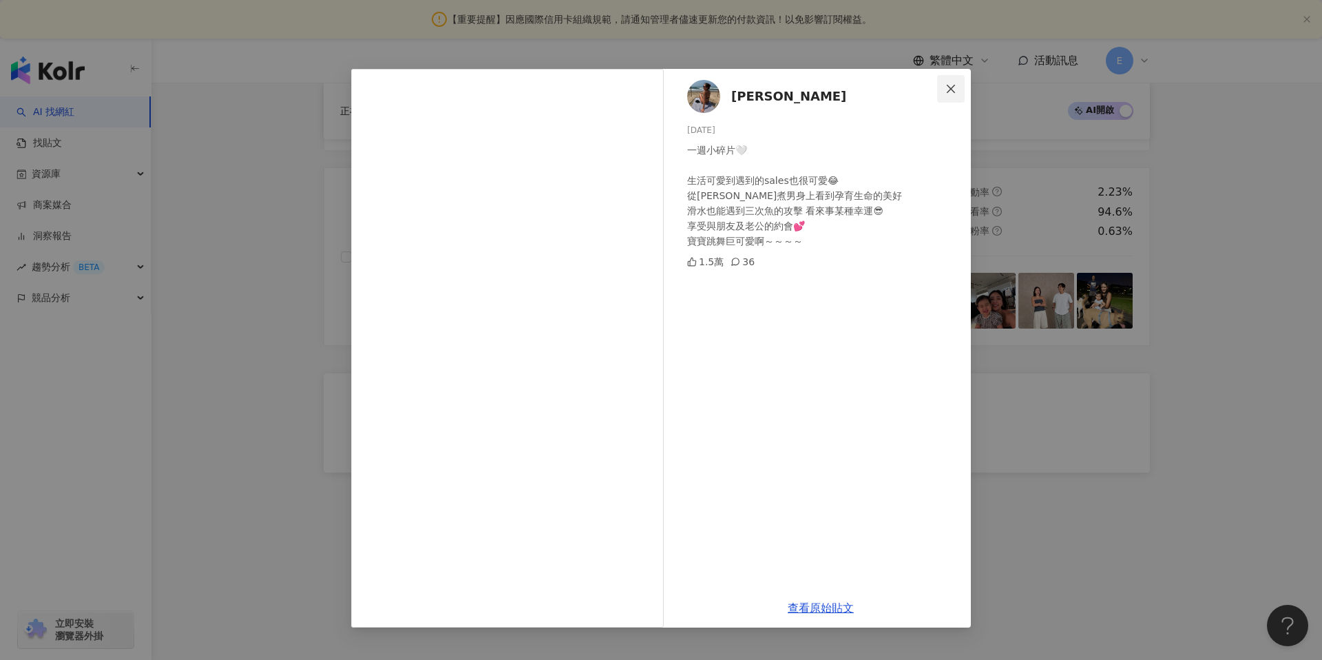
click at [943, 83] on span "Close" at bounding box center [951, 88] width 28 height 11
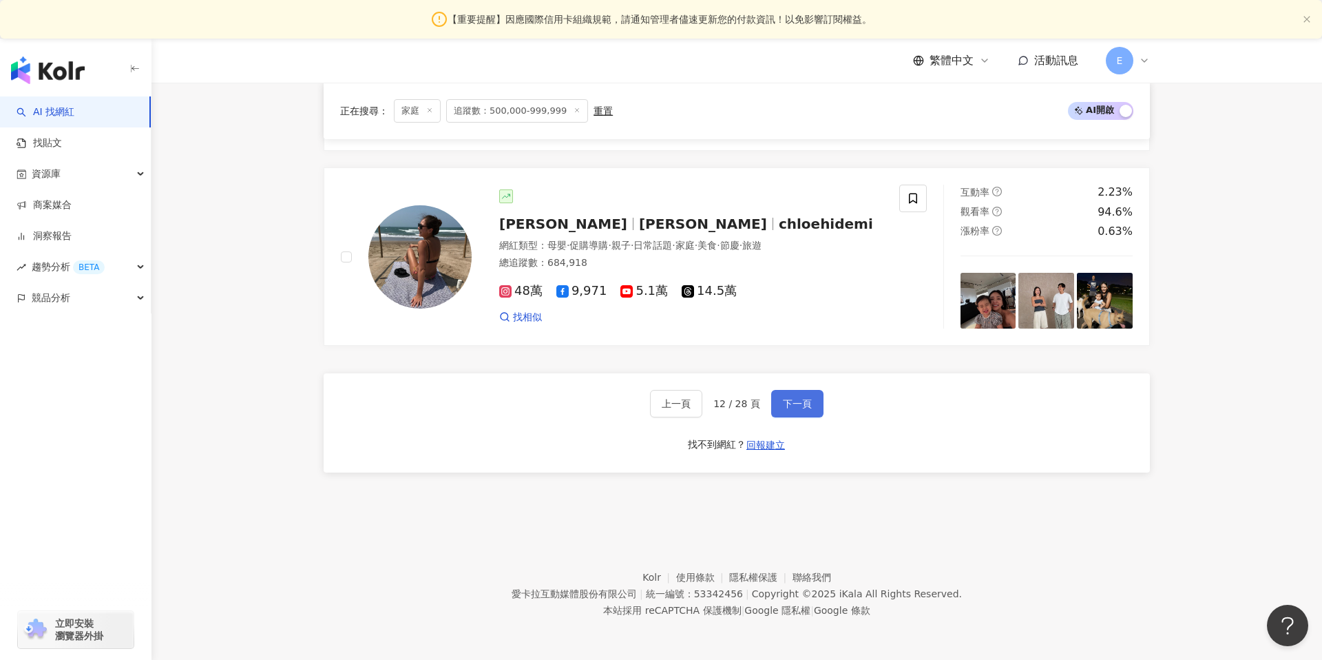
click at [794, 401] on span "下一頁" at bounding box center [797, 403] width 29 height 11
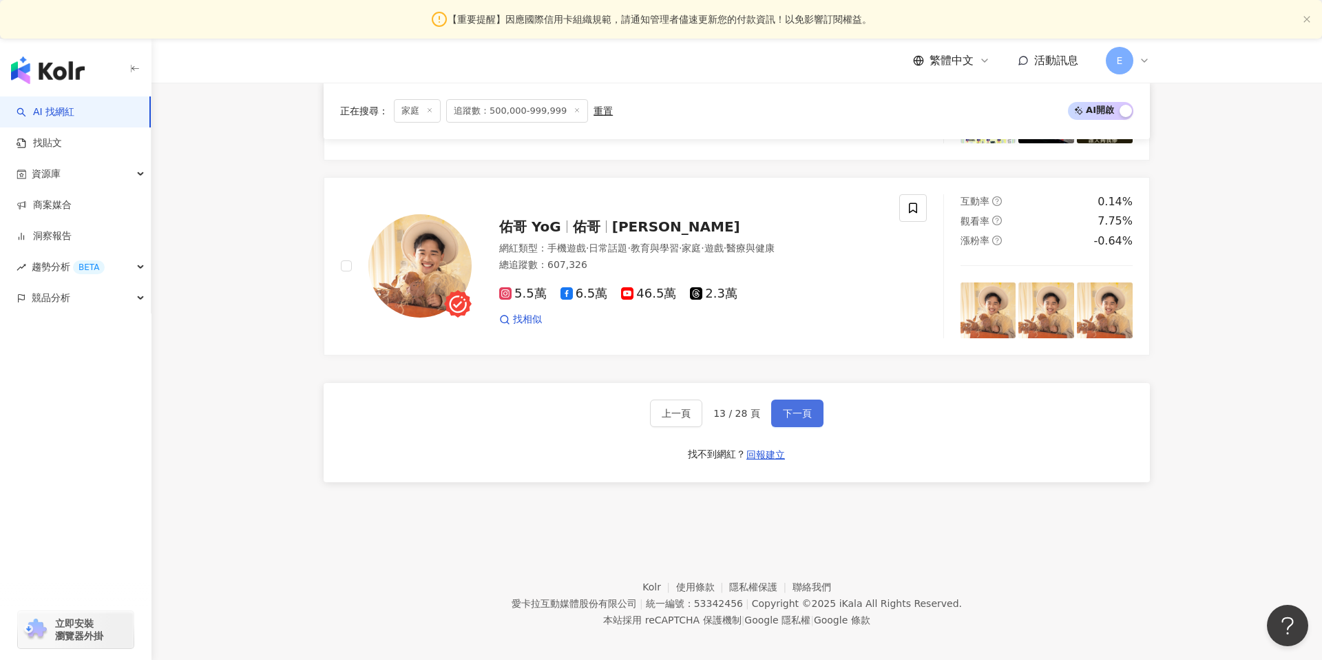
click at [799, 408] on span "下一頁" at bounding box center [797, 413] width 29 height 11
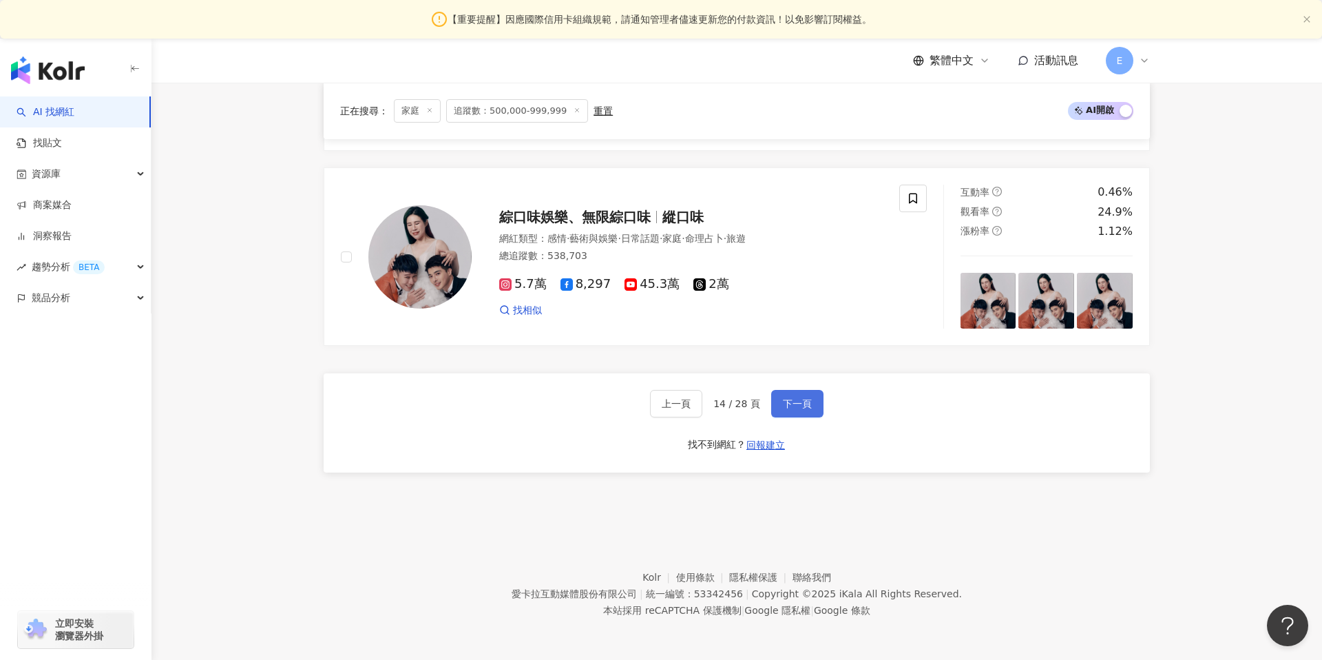
click at [803, 408] on span "下一頁" at bounding box center [797, 403] width 29 height 11
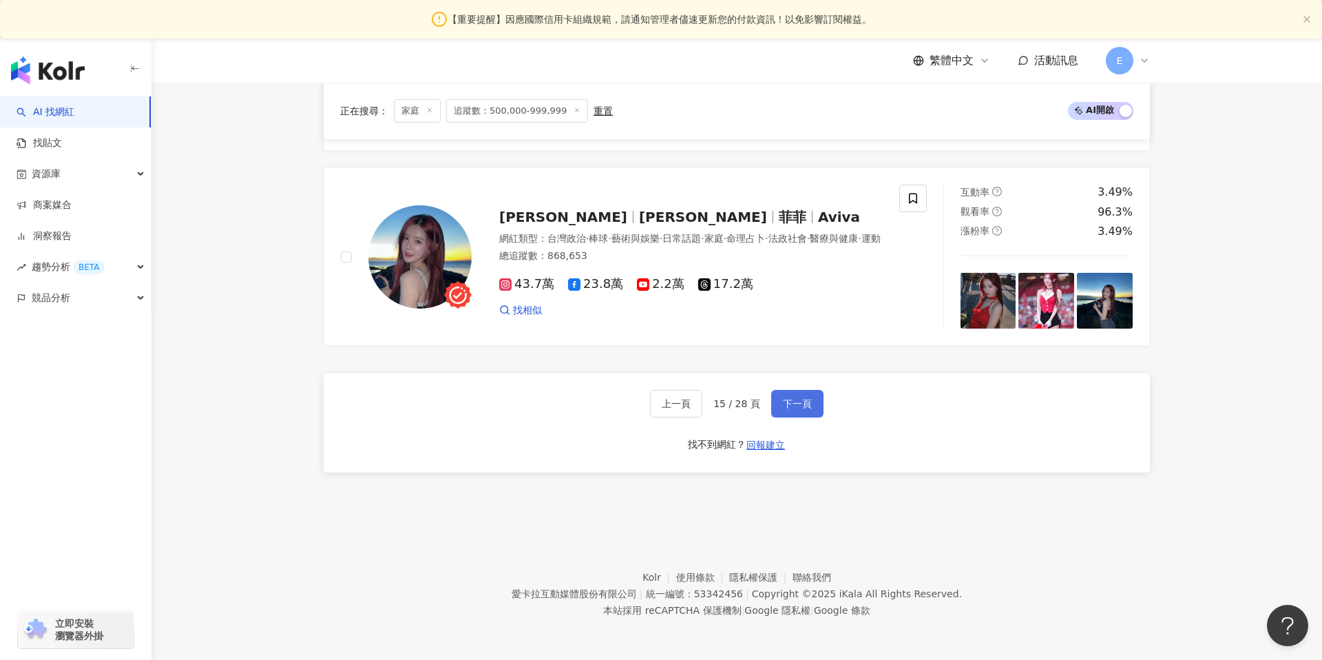
click at [800, 408] on span "下一頁" at bounding box center [797, 403] width 29 height 11
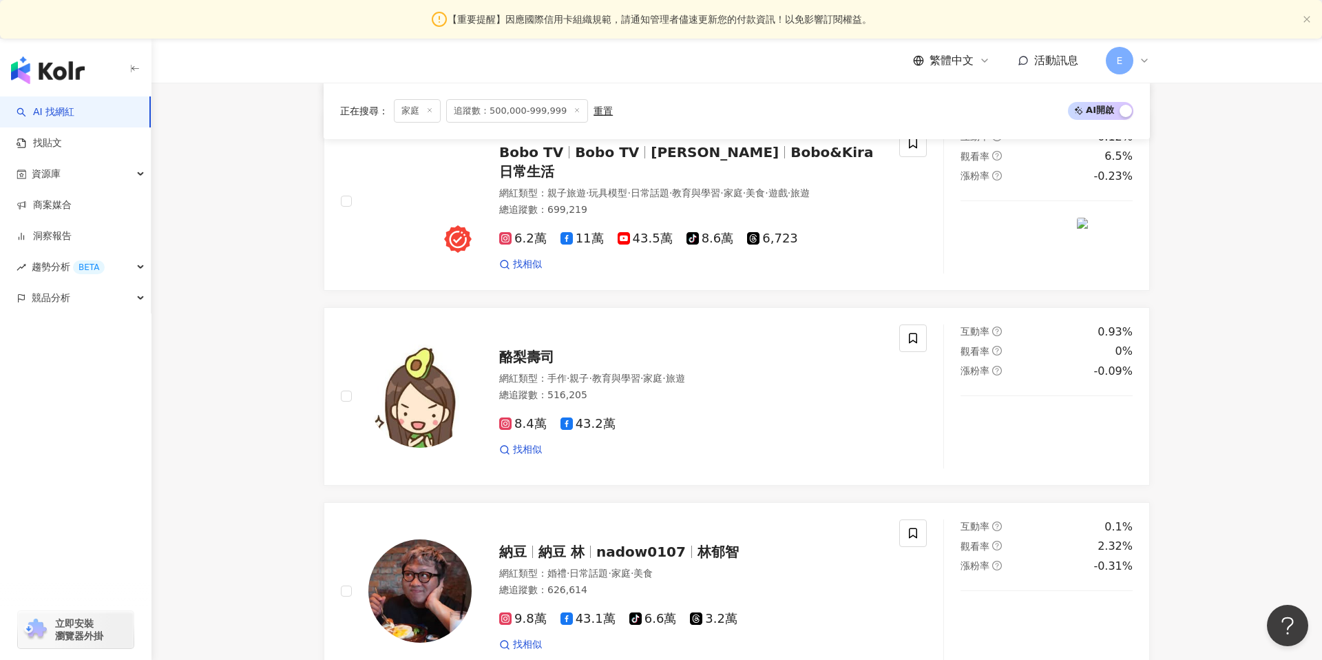
scroll to position [2631, 0]
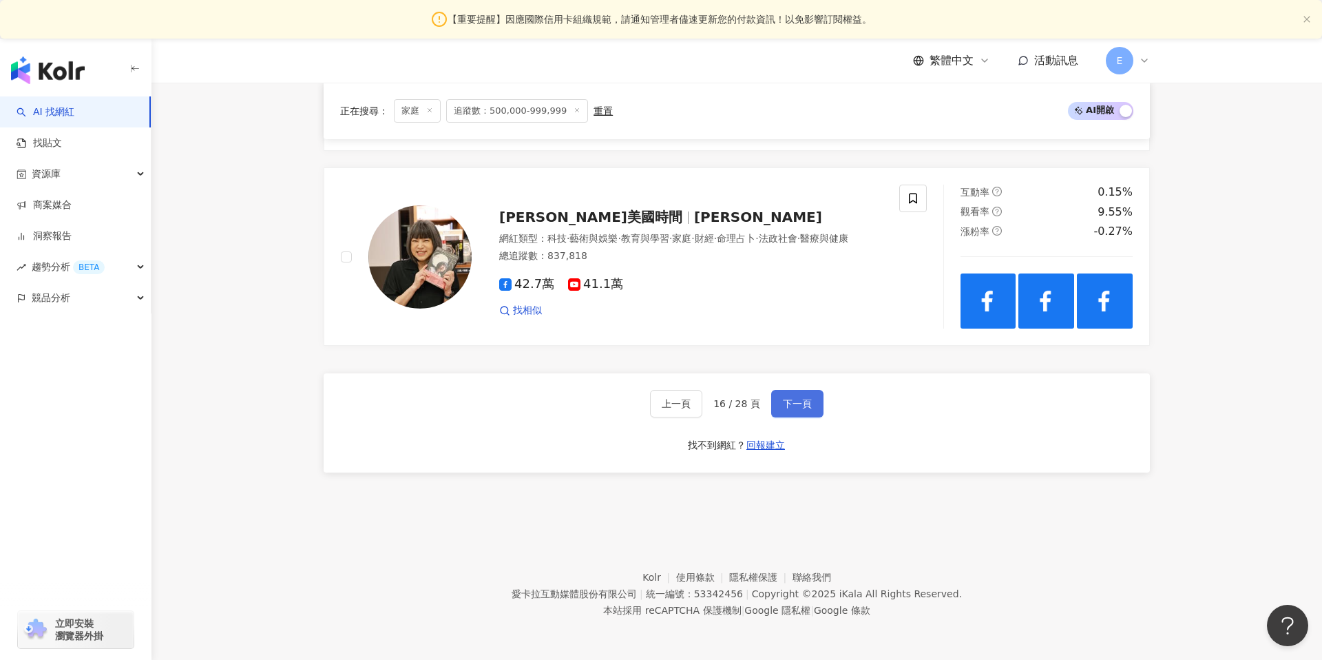
click at [800, 408] on span "下一頁" at bounding box center [797, 403] width 29 height 11
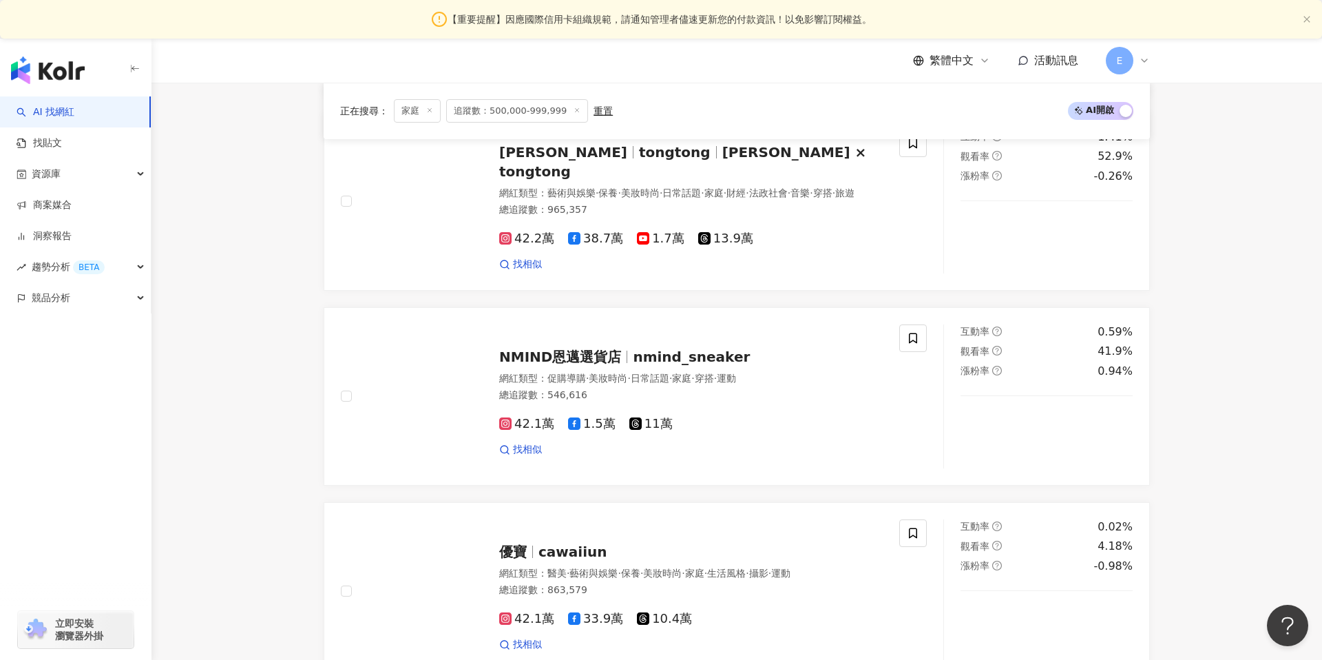
scroll to position [2591, 0]
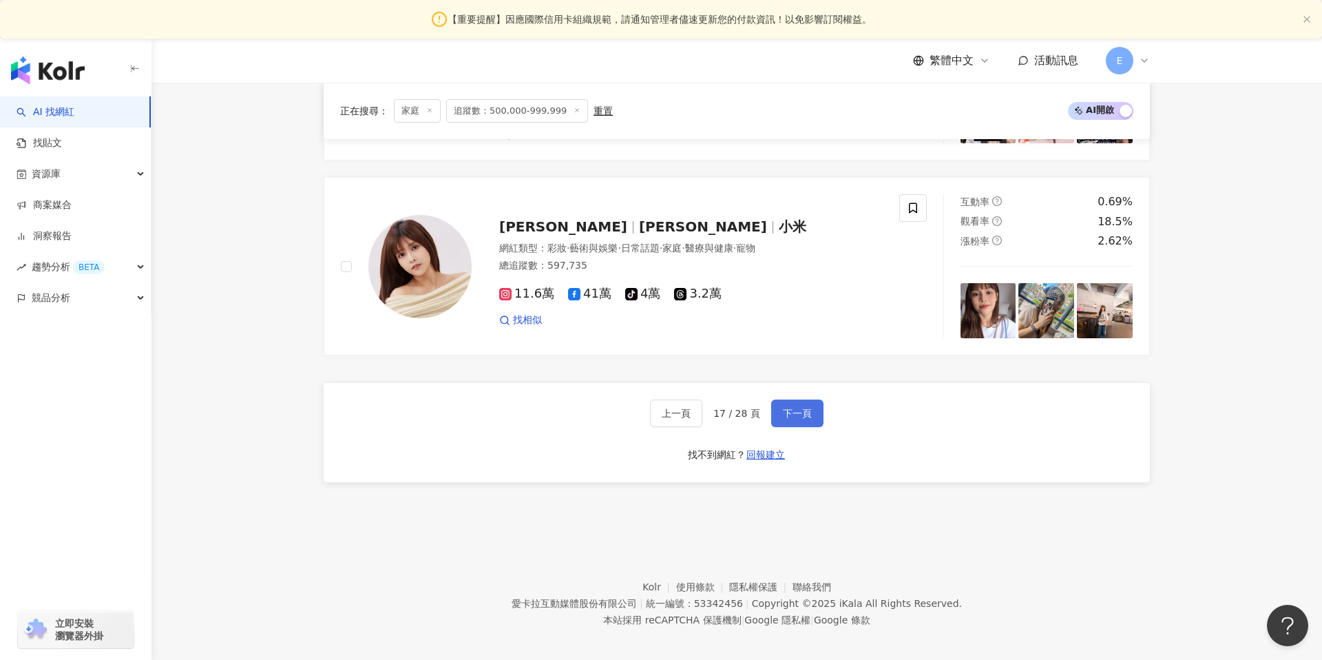
click at [794, 408] on span "下一頁" at bounding box center [797, 413] width 29 height 11
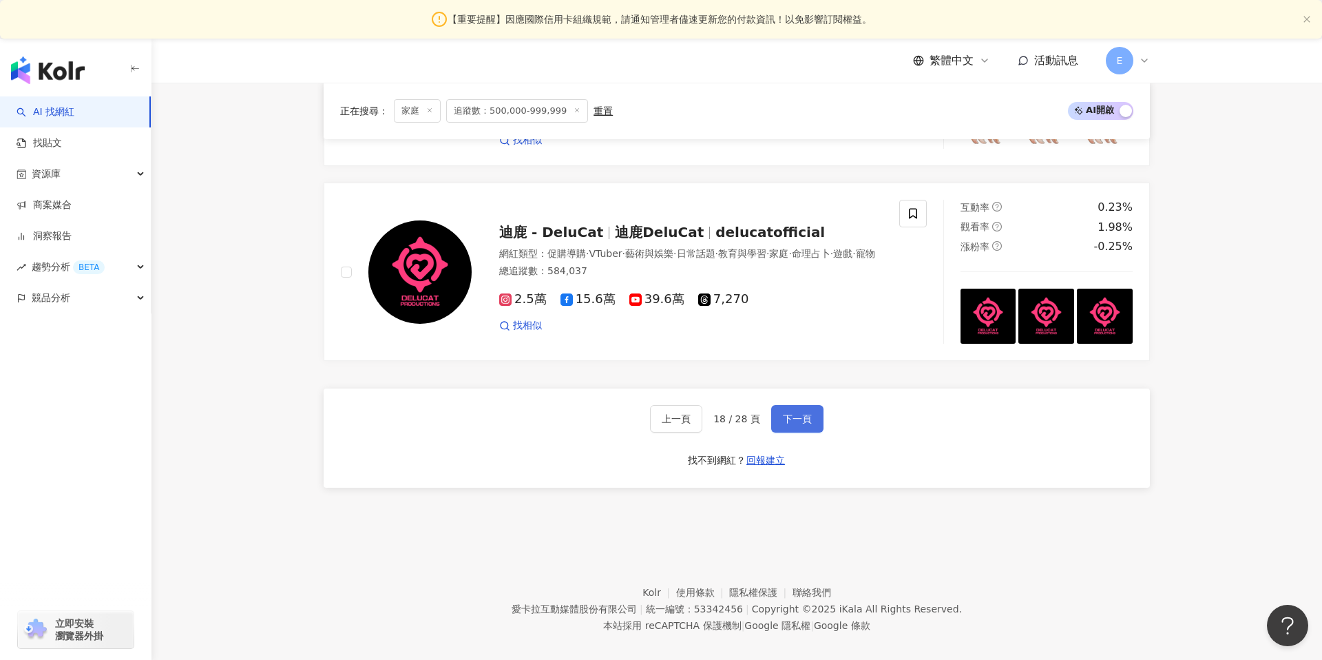
click at [794, 413] on span "下一頁" at bounding box center [797, 418] width 29 height 11
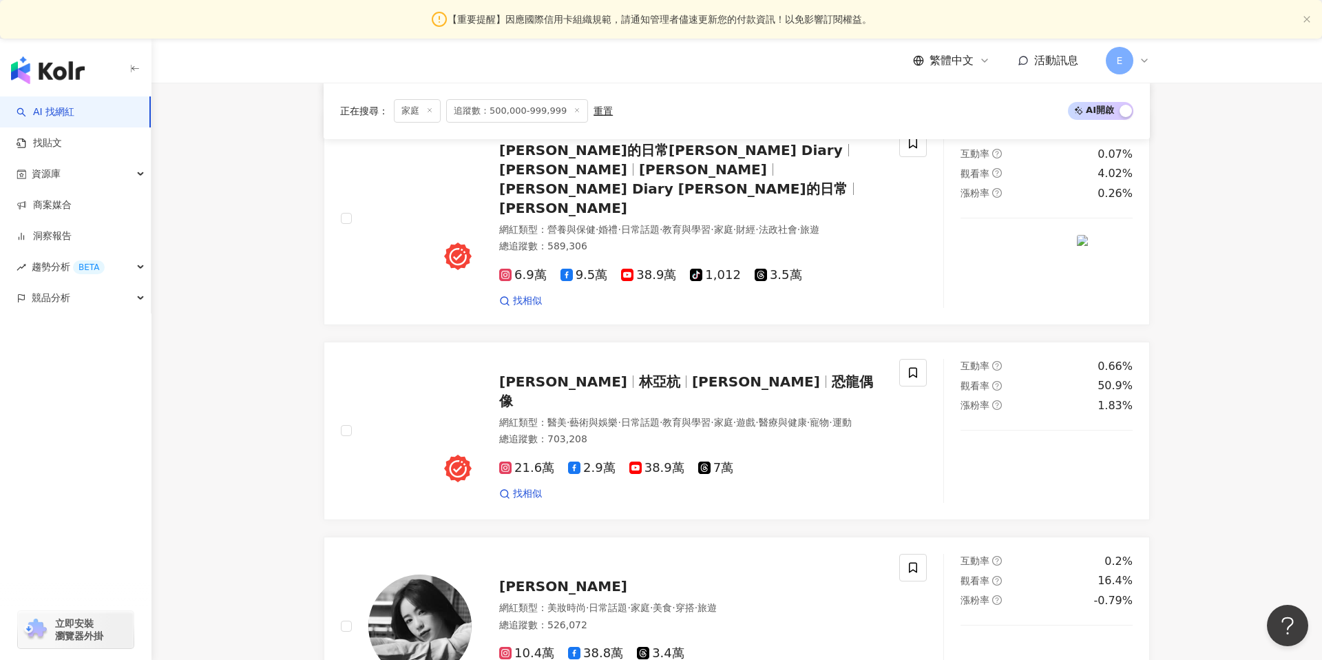
scroll to position [2600, 0]
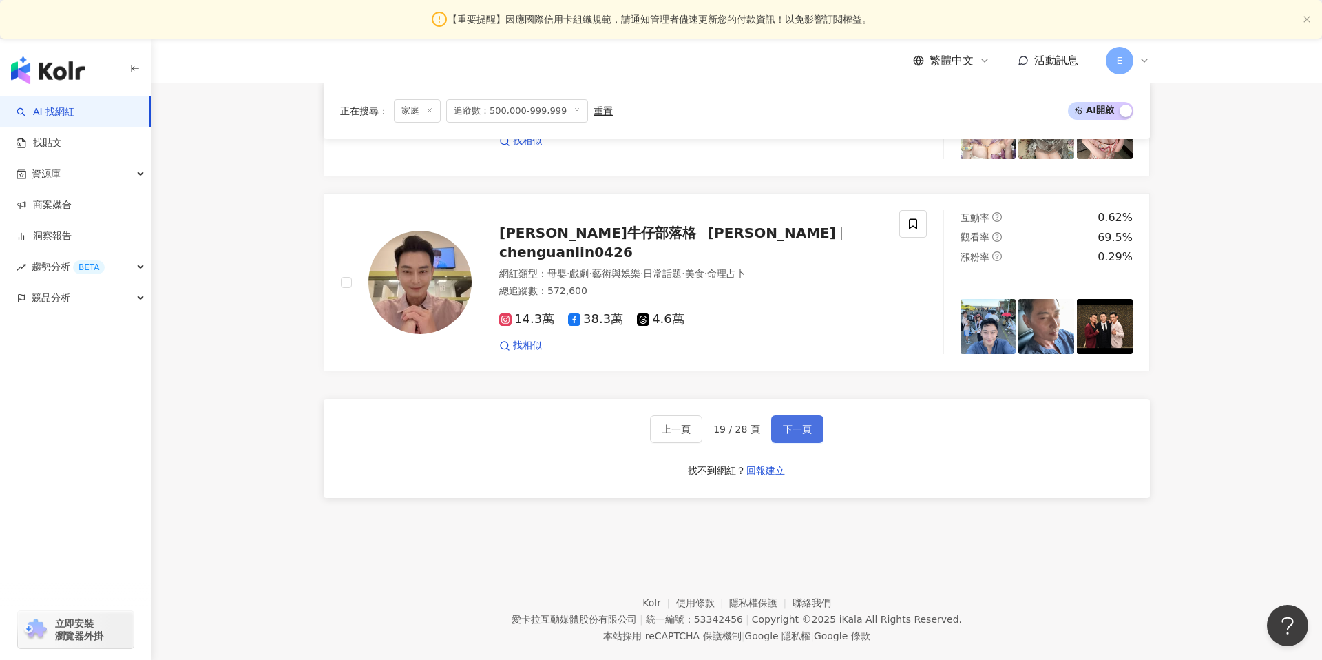
click at [794, 424] on span "下一頁" at bounding box center [797, 429] width 29 height 11
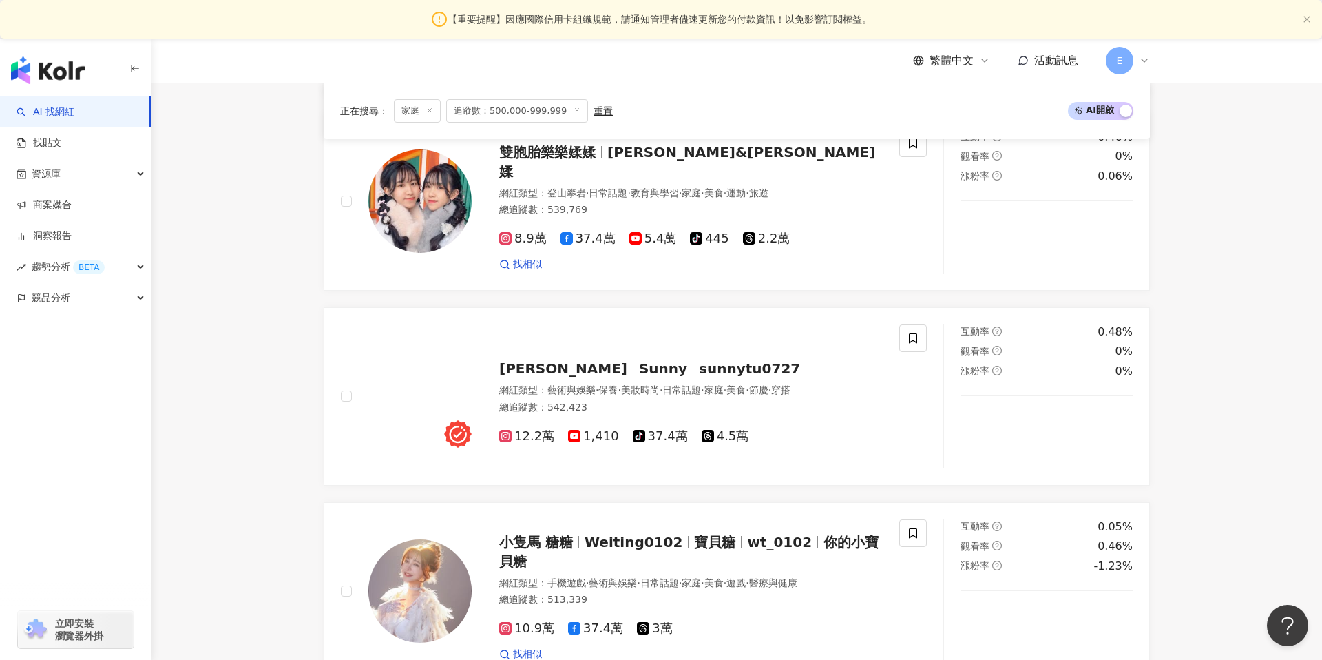
scroll to position [2591, 0]
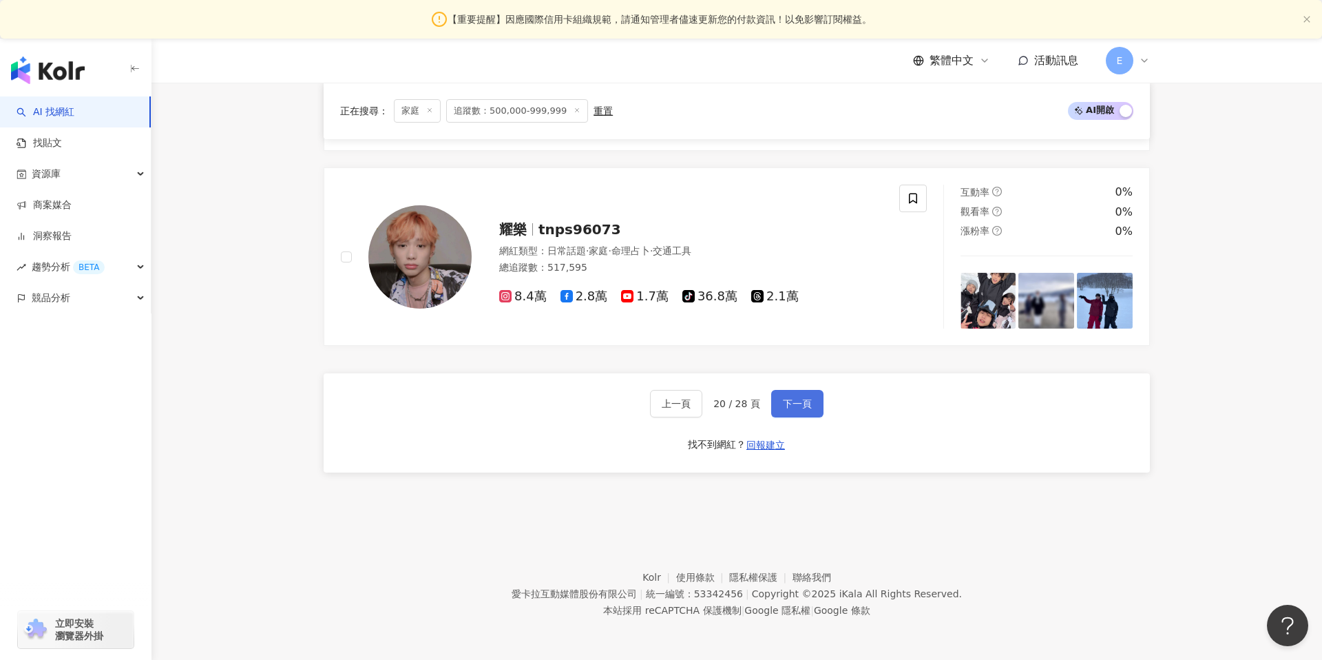
click at [794, 405] on span "下一頁" at bounding box center [797, 403] width 29 height 11
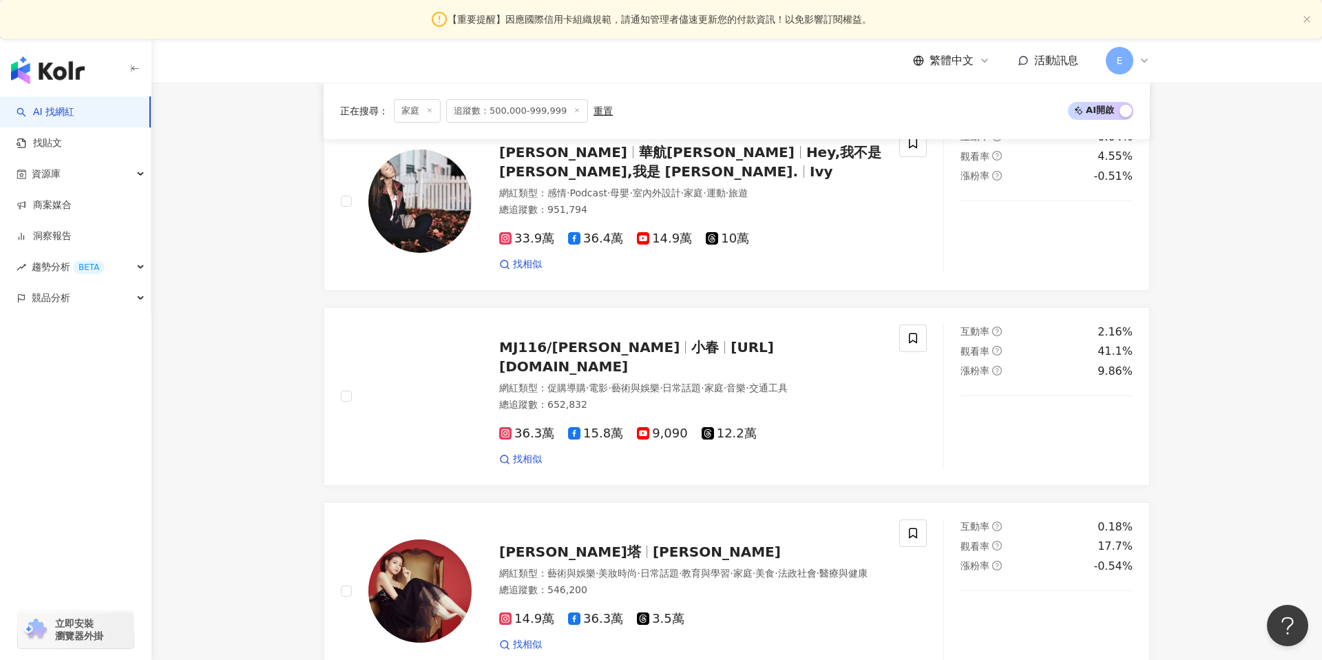
scroll to position [2600, 0]
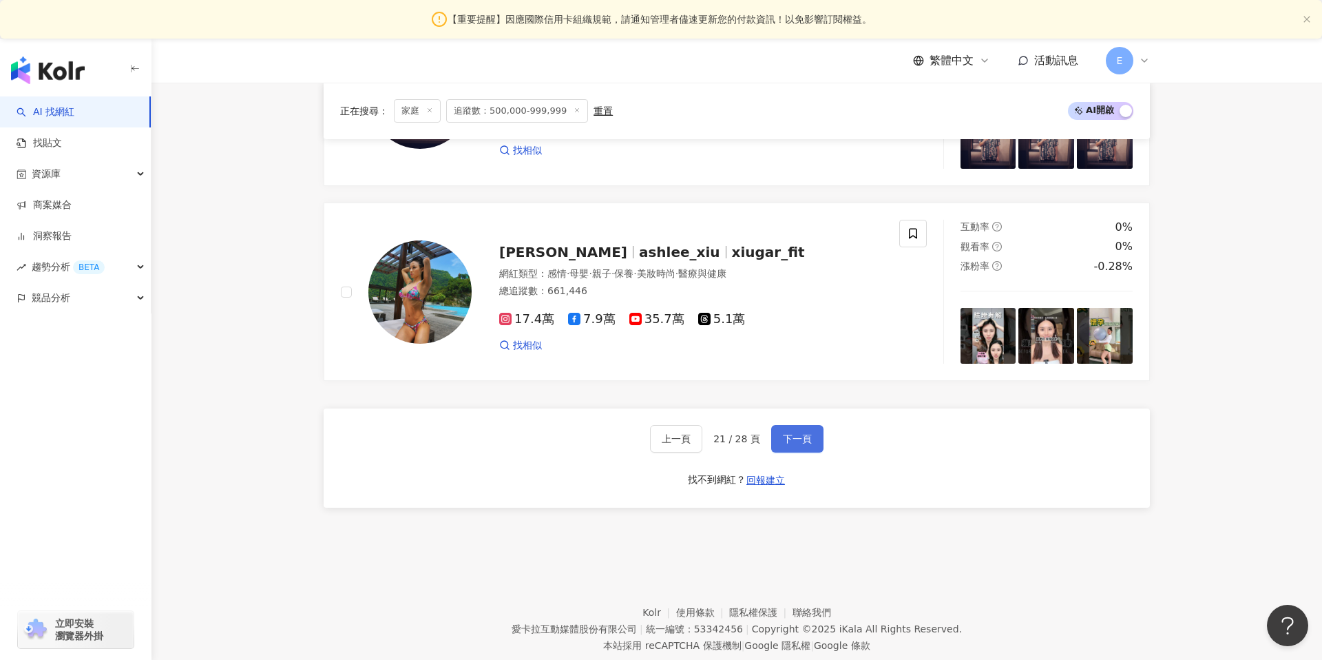
click at [794, 433] on span "下一頁" at bounding box center [797, 438] width 29 height 11
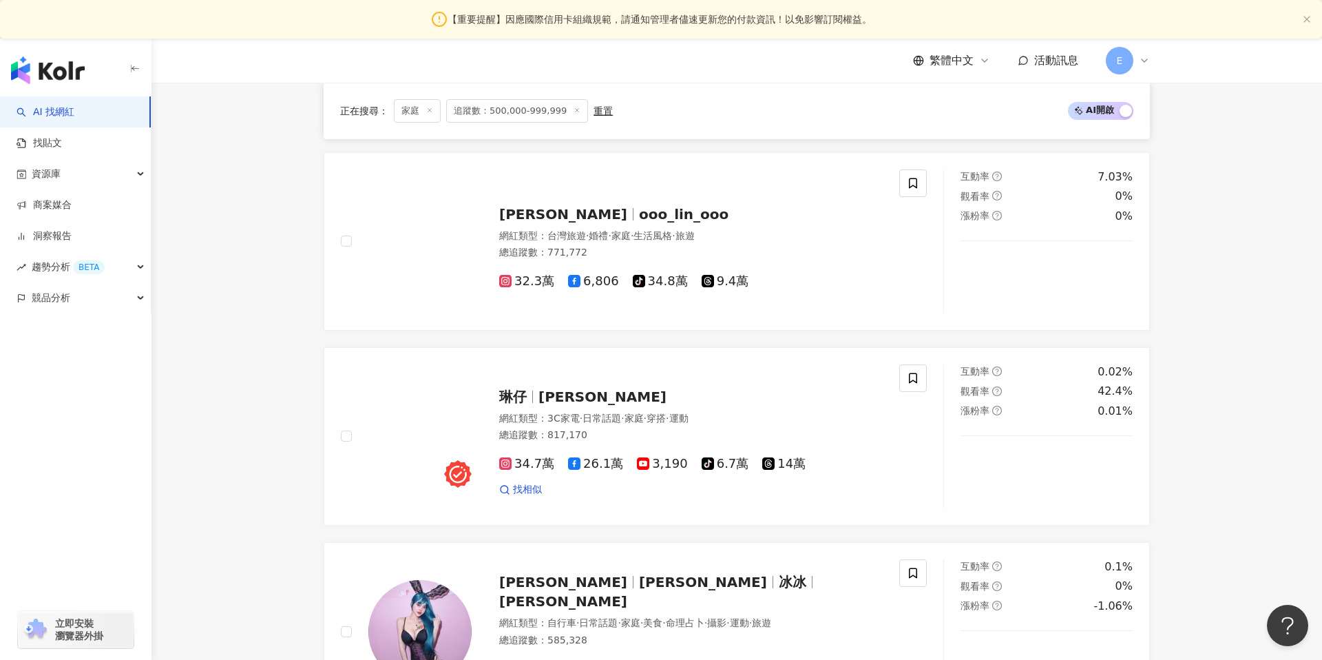
scroll to position [2631, 0]
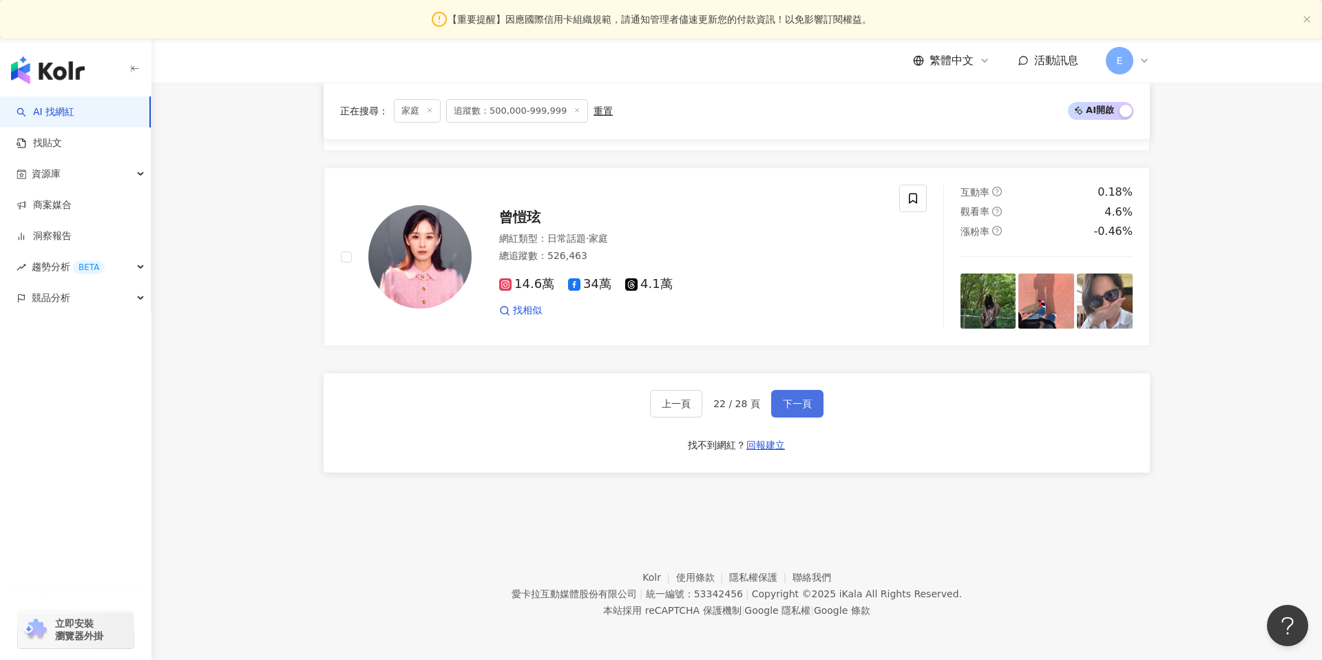
click at [802, 406] on span "下一頁" at bounding box center [797, 403] width 29 height 11
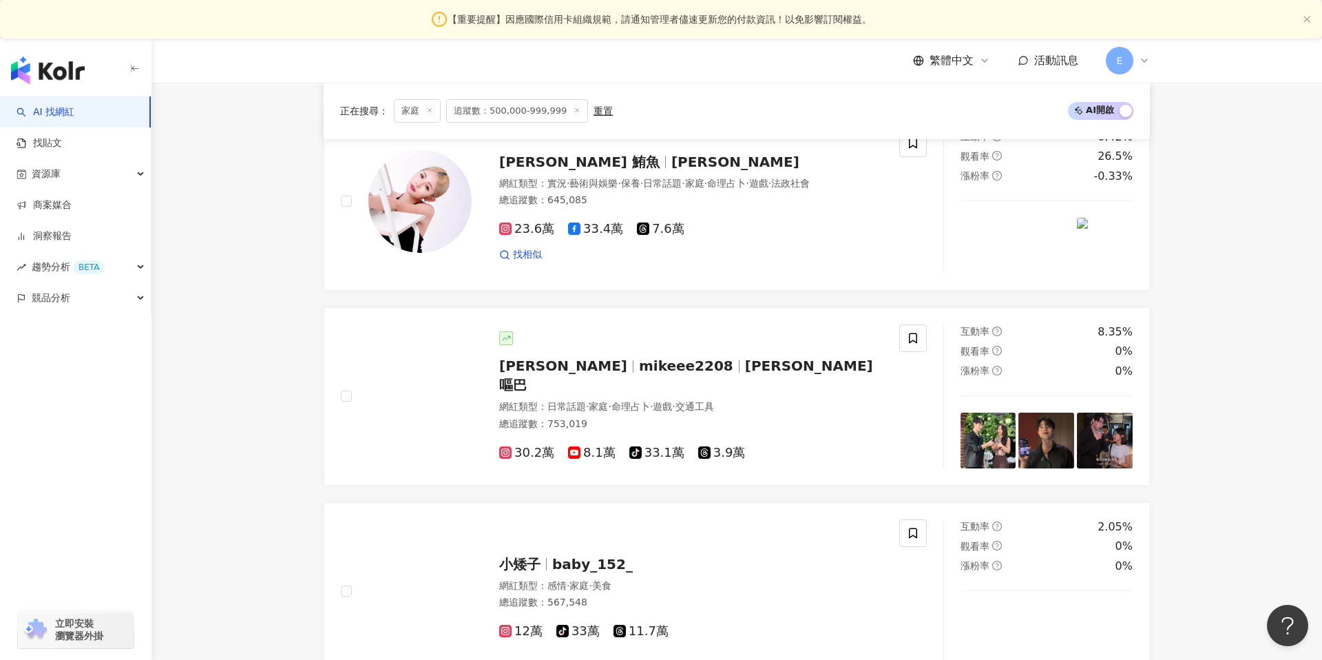
scroll to position [2591, 0]
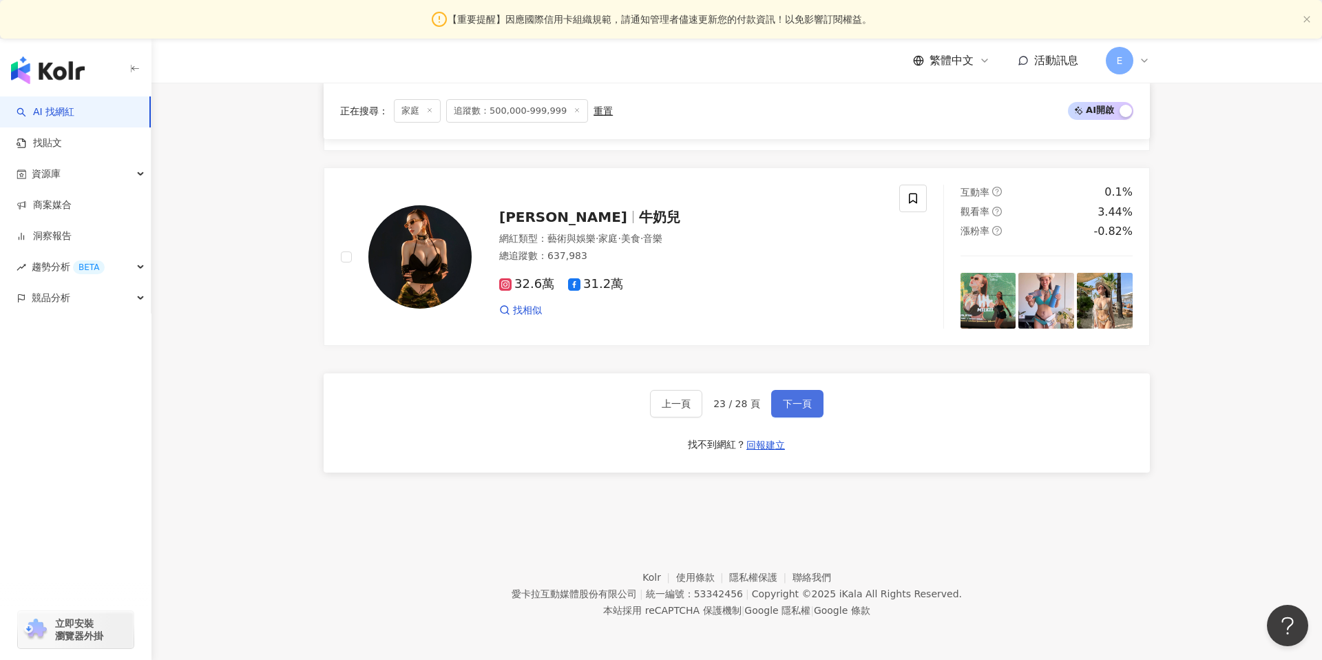
click at [802, 406] on span "下一頁" at bounding box center [797, 403] width 29 height 11
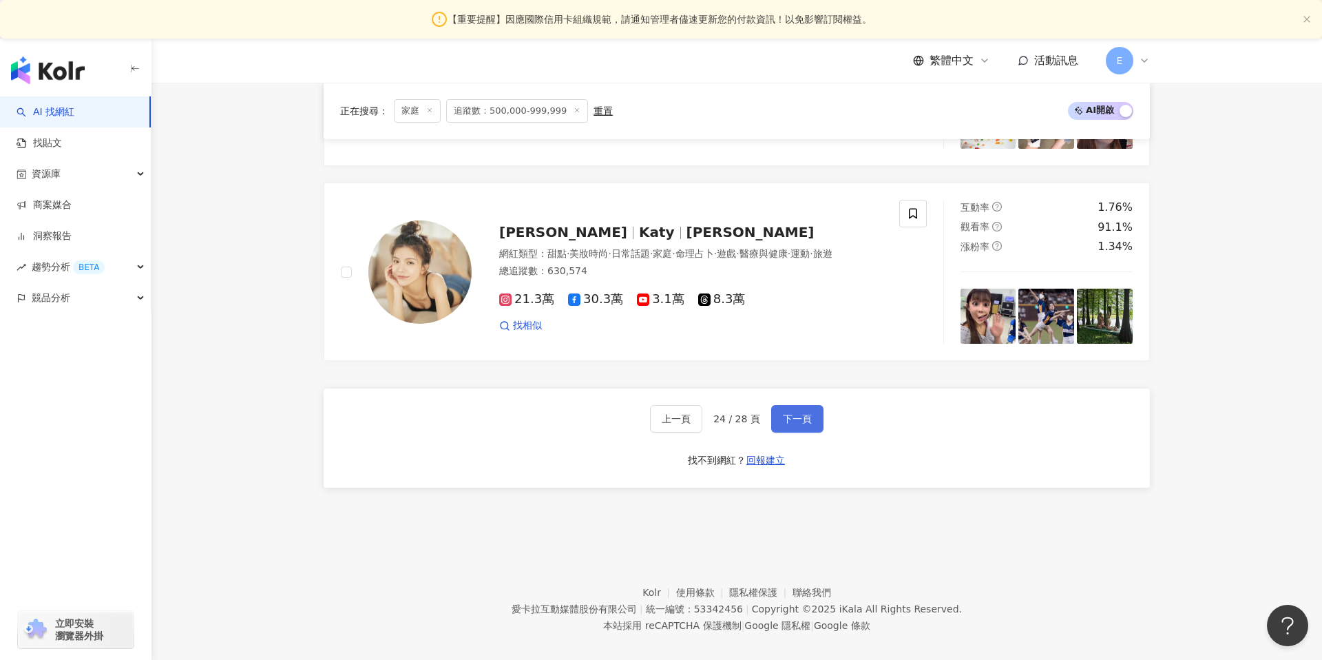
click at [802, 413] on span "下一頁" at bounding box center [797, 418] width 29 height 11
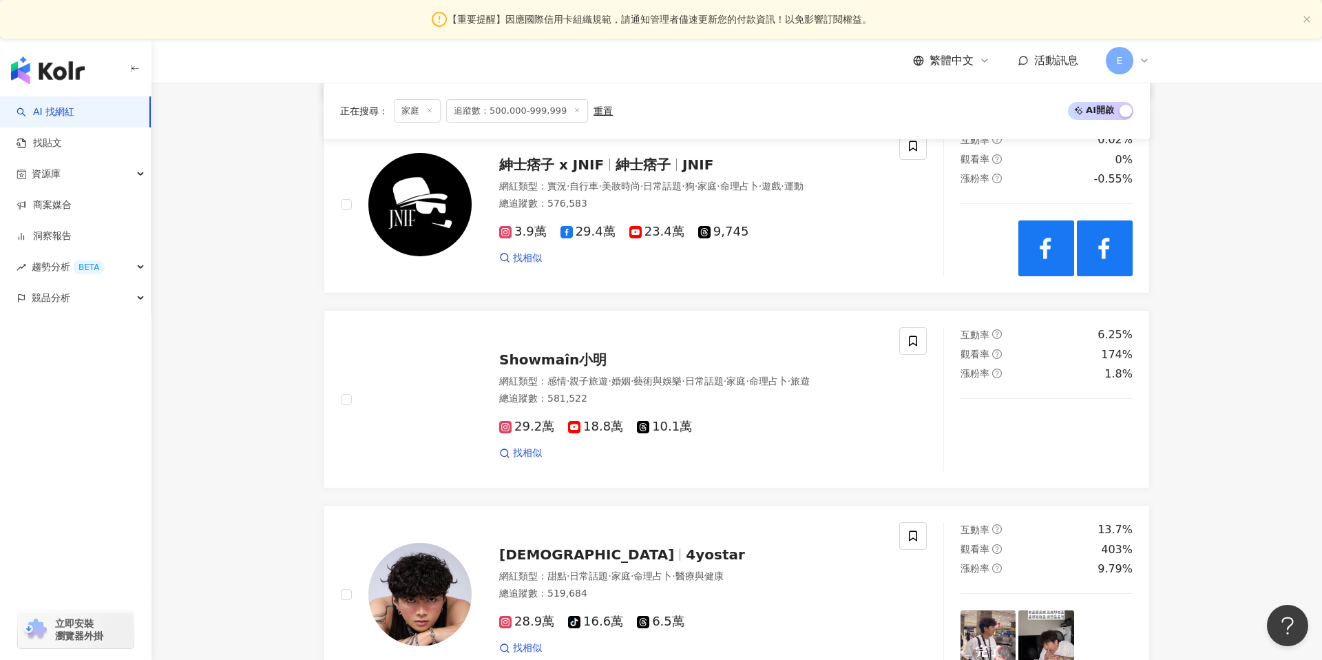
scroll to position [2631, 0]
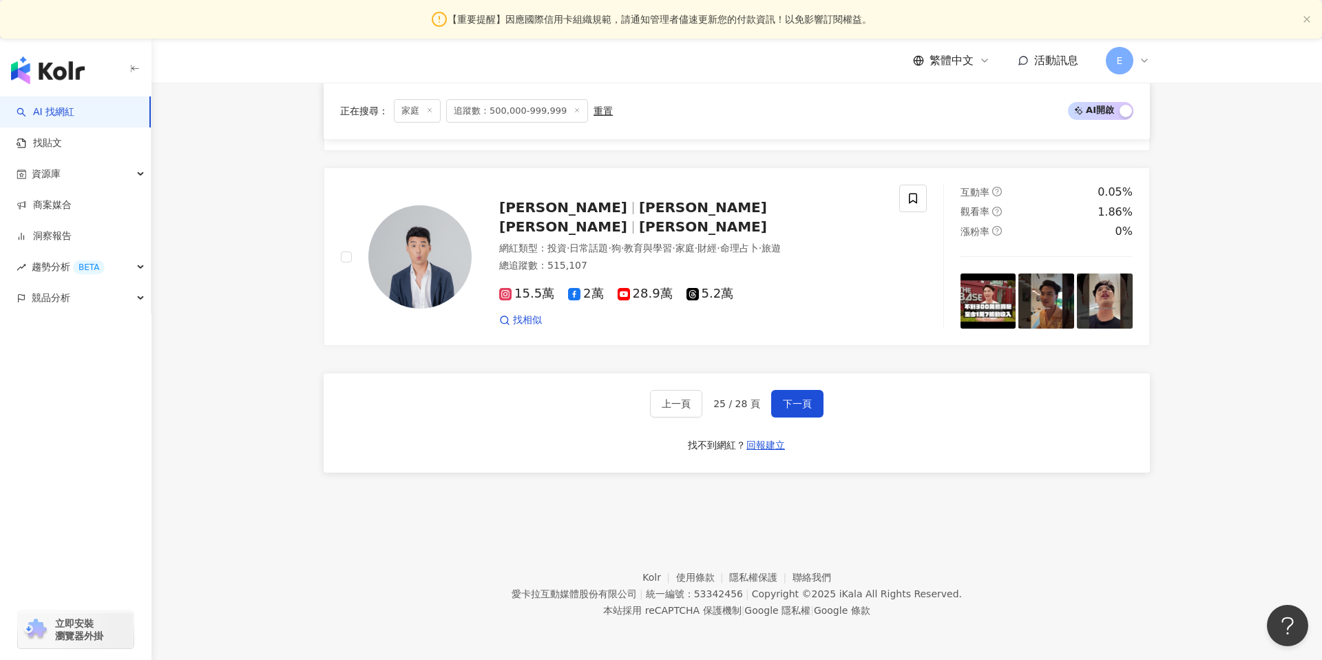
click at [733, 401] on span "25 / 28 頁" at bounding box center [736, 403] width 47 height 11
click at [689, 409] on span "上一頁" at bounding box center [676, 403] width 29 height 11
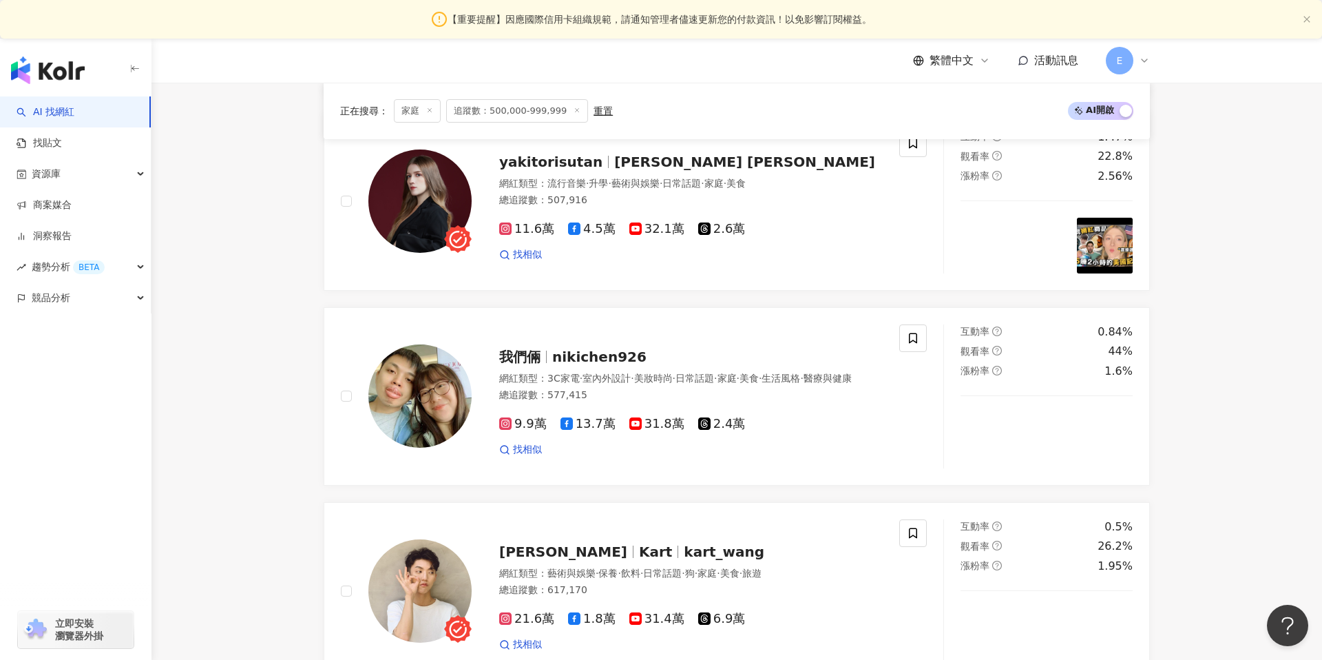
scroll to position [2591, 0]
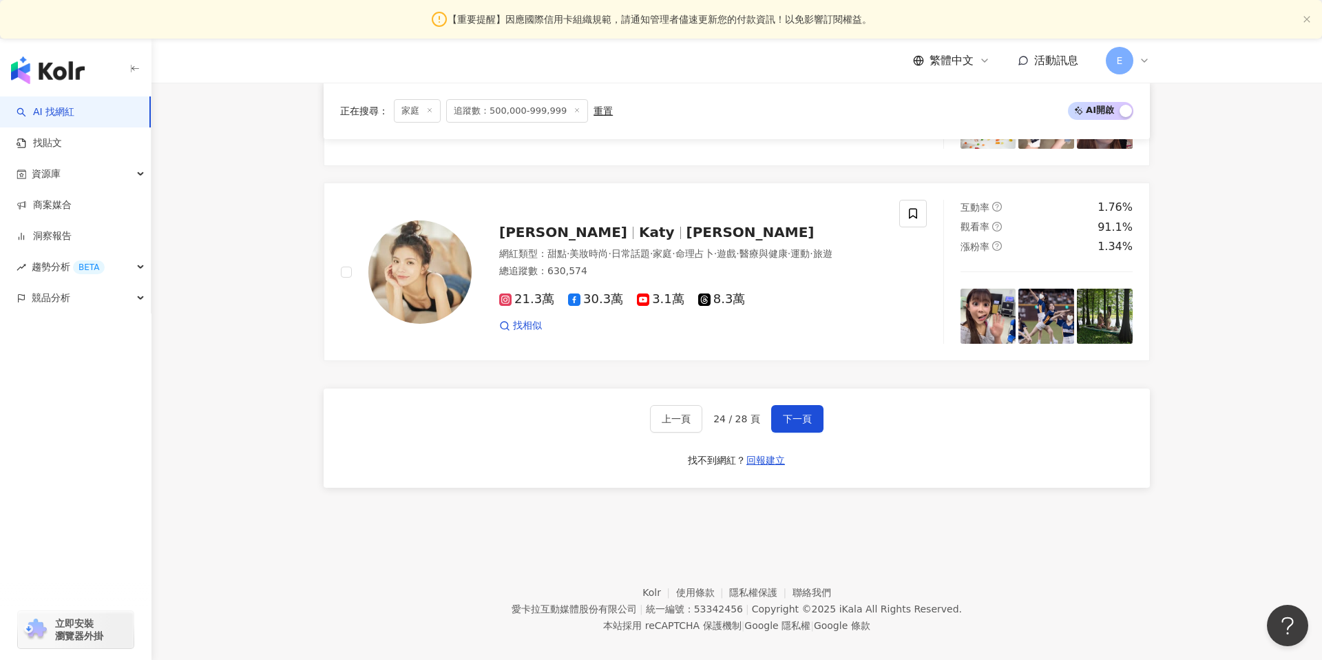
click at [727, 413] on span "24 / 28 頁" at bounding box center [736, 418] width 47 height 11
click at [691, 413] on span "上一頁" at bounding box center [676, 418] width 29 height 11
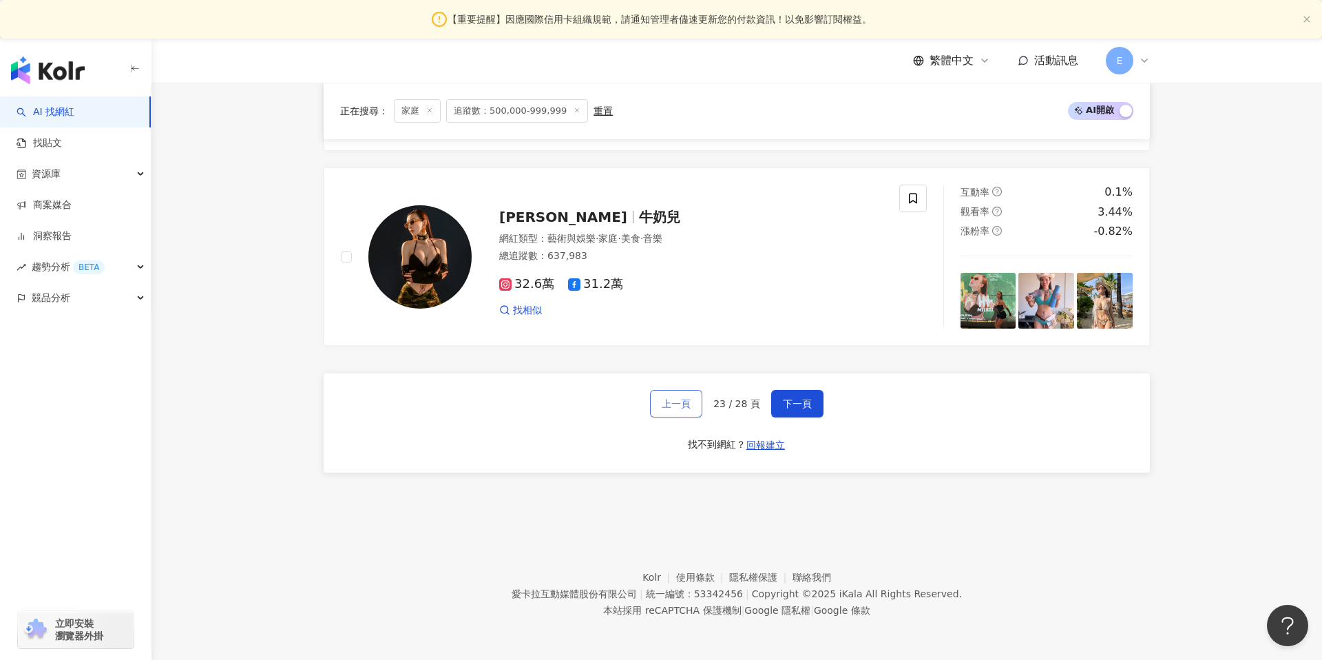
click at [687, 406] on span "上一頁" at bounding box center [676, 403] width 29 height 11
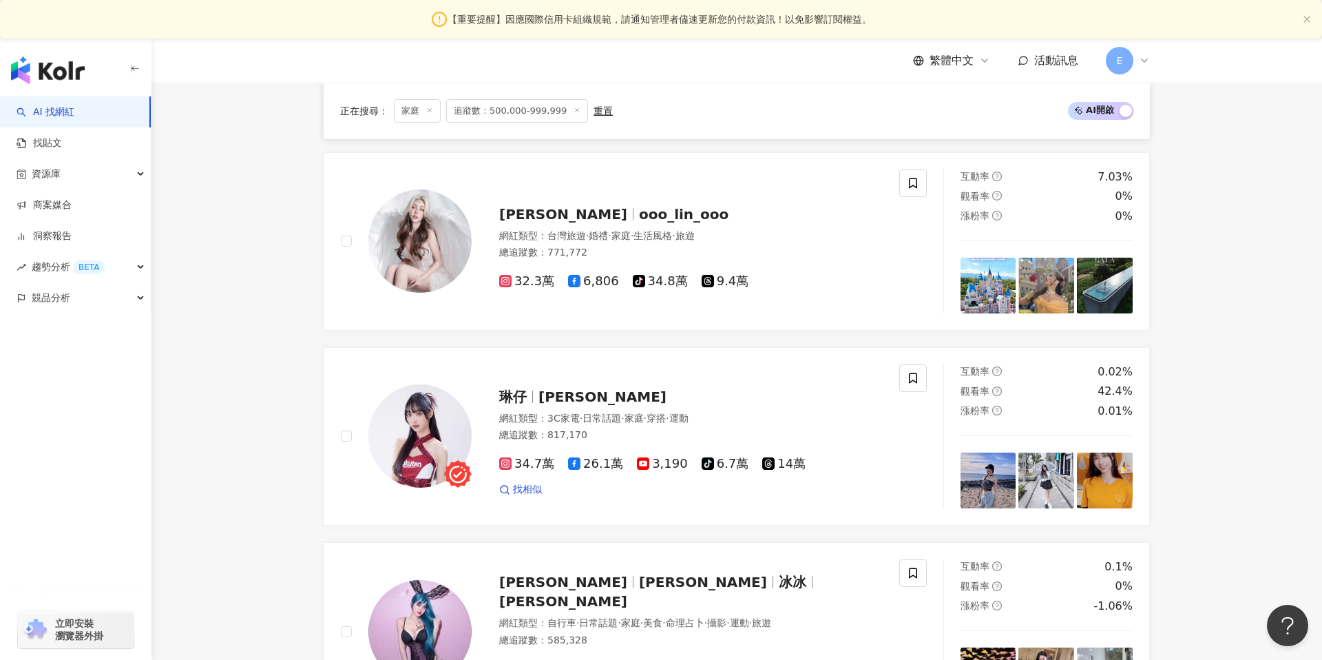
scroll to position [2631, 0]
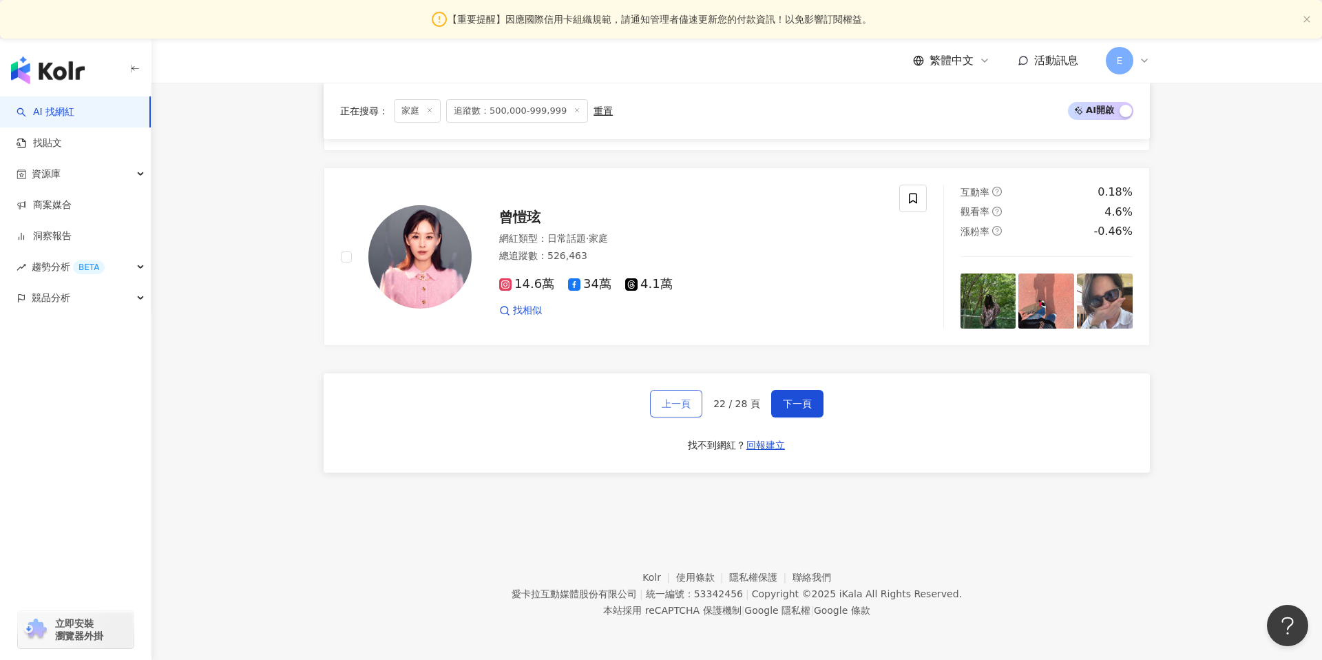
click at [689, 406] on span "上一頁" at bounding box center [676, 403] width 29 height 11
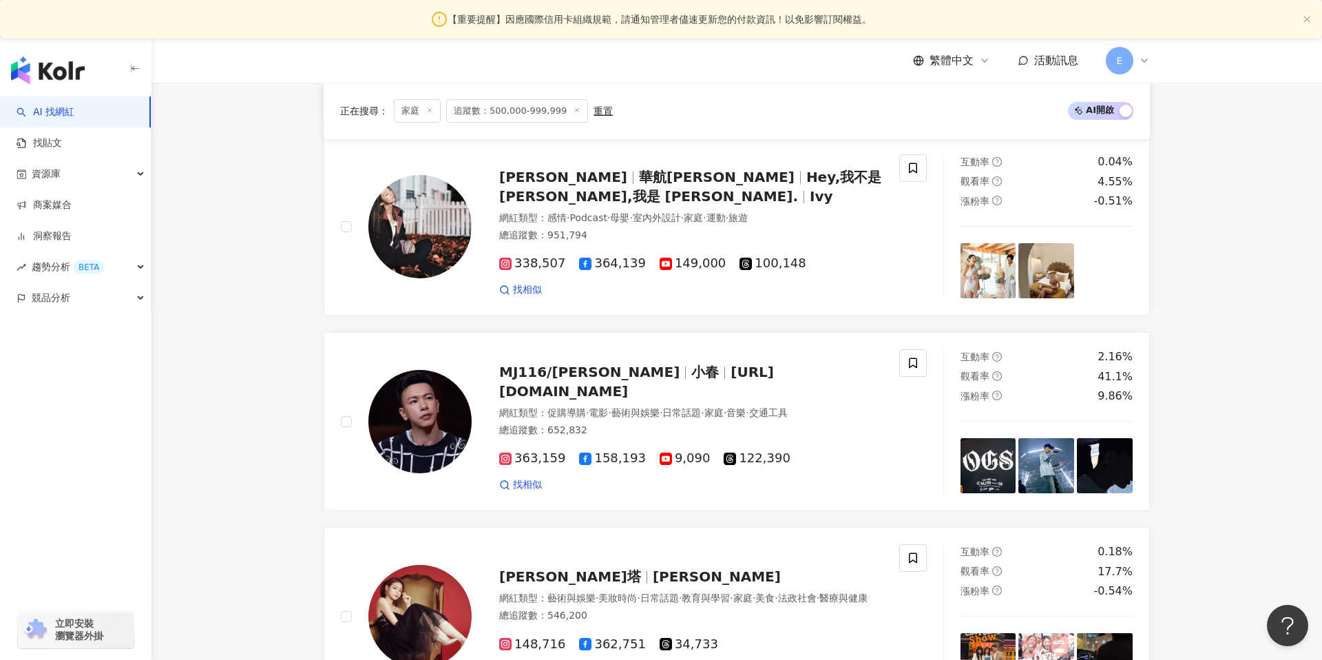
scroll to position [2600, 0]
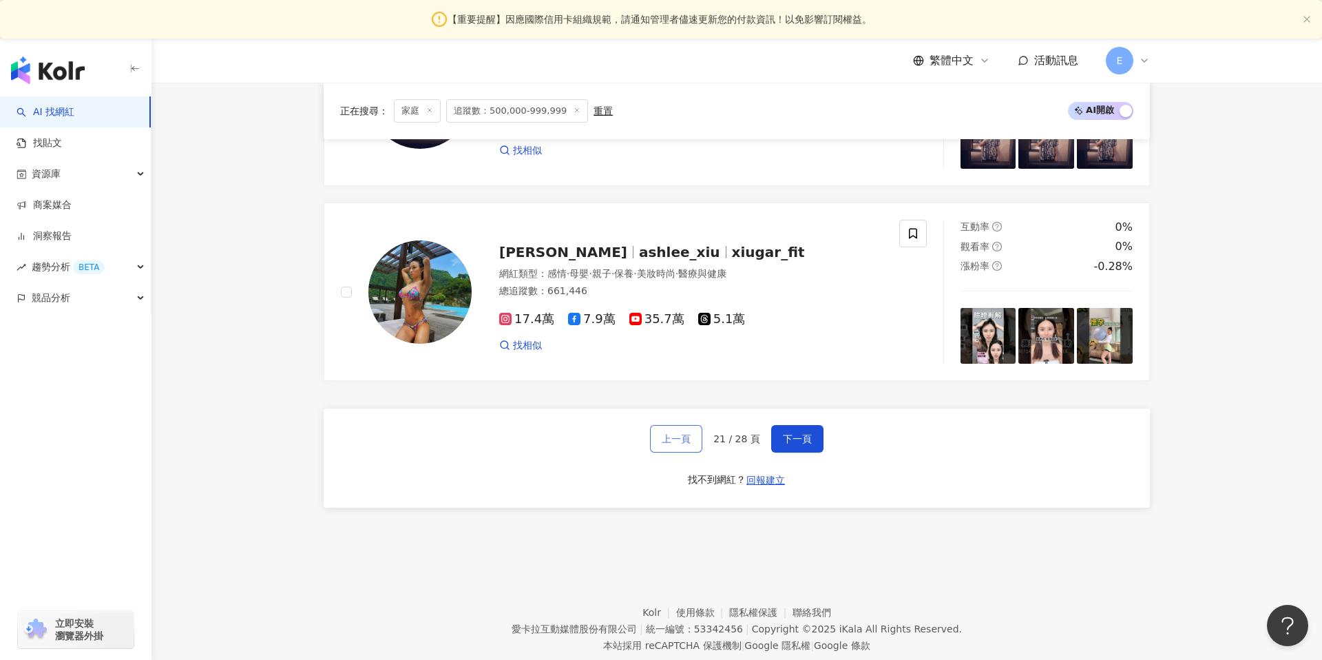
click at [689, 433] on span "上一頁" at bounding box center [676, 438] width 29 height 11
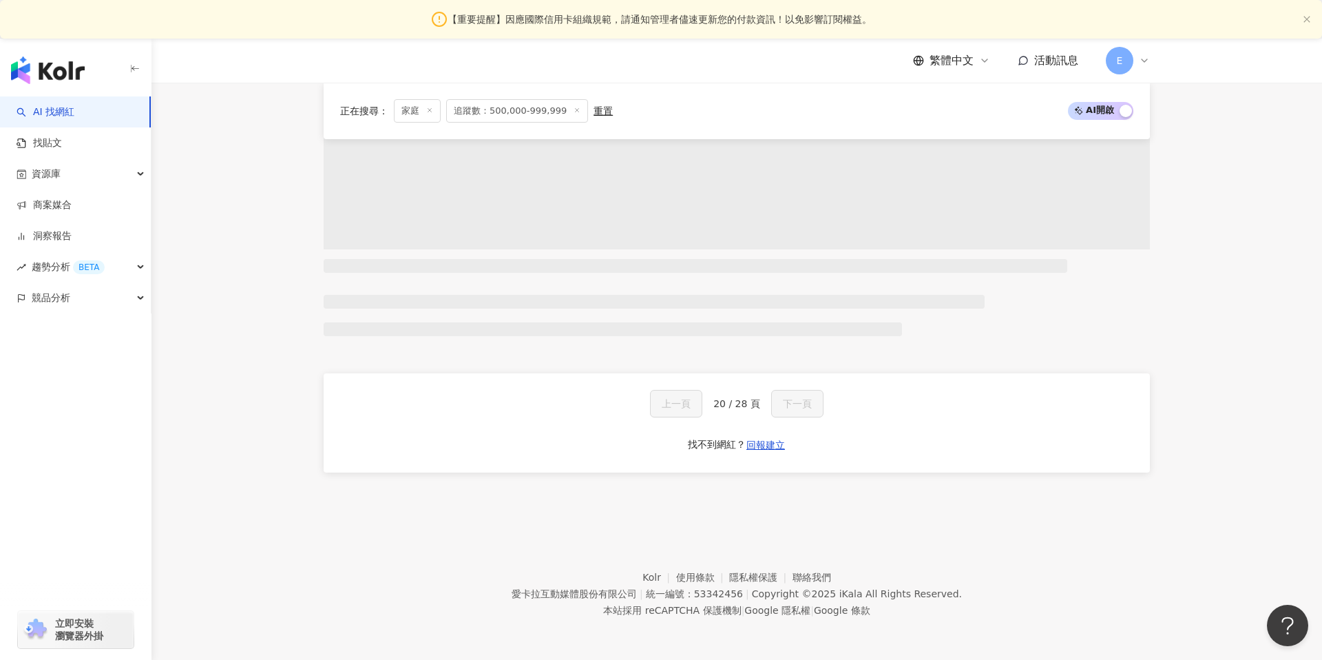
scroll to position [1087, 0]
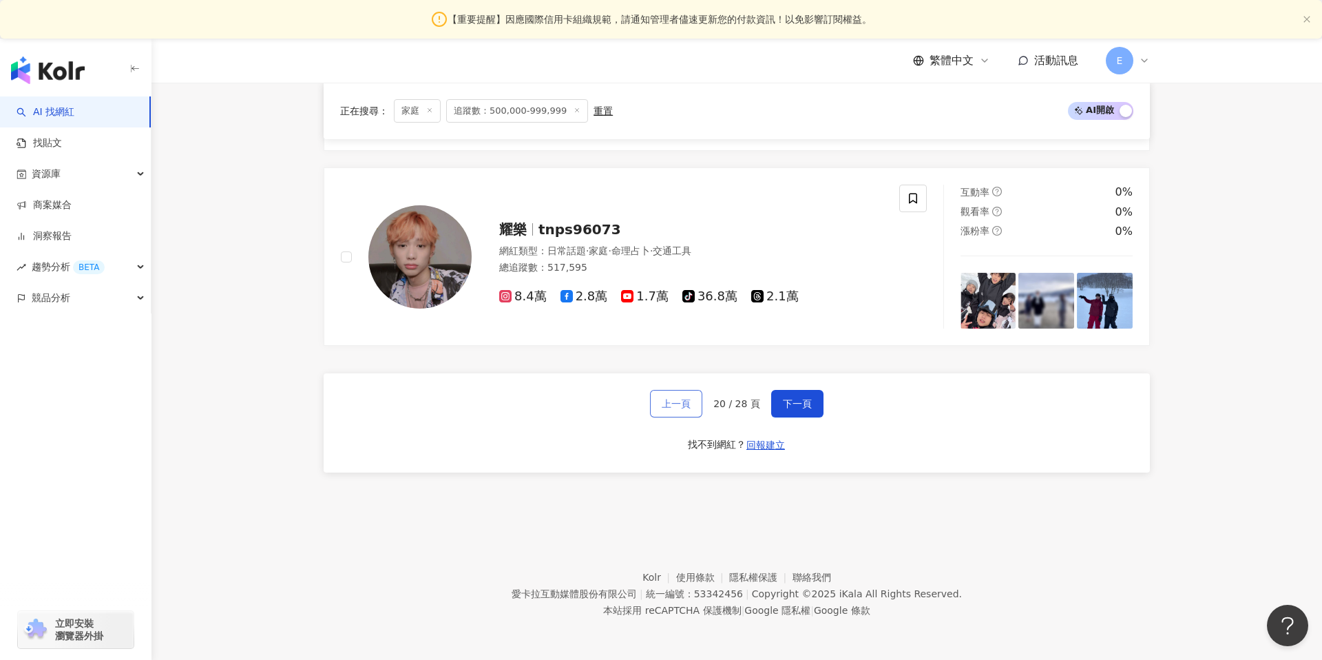
click at [689, 406] on span "上一頁" at bounding box center [676, 403] width 29 height 11
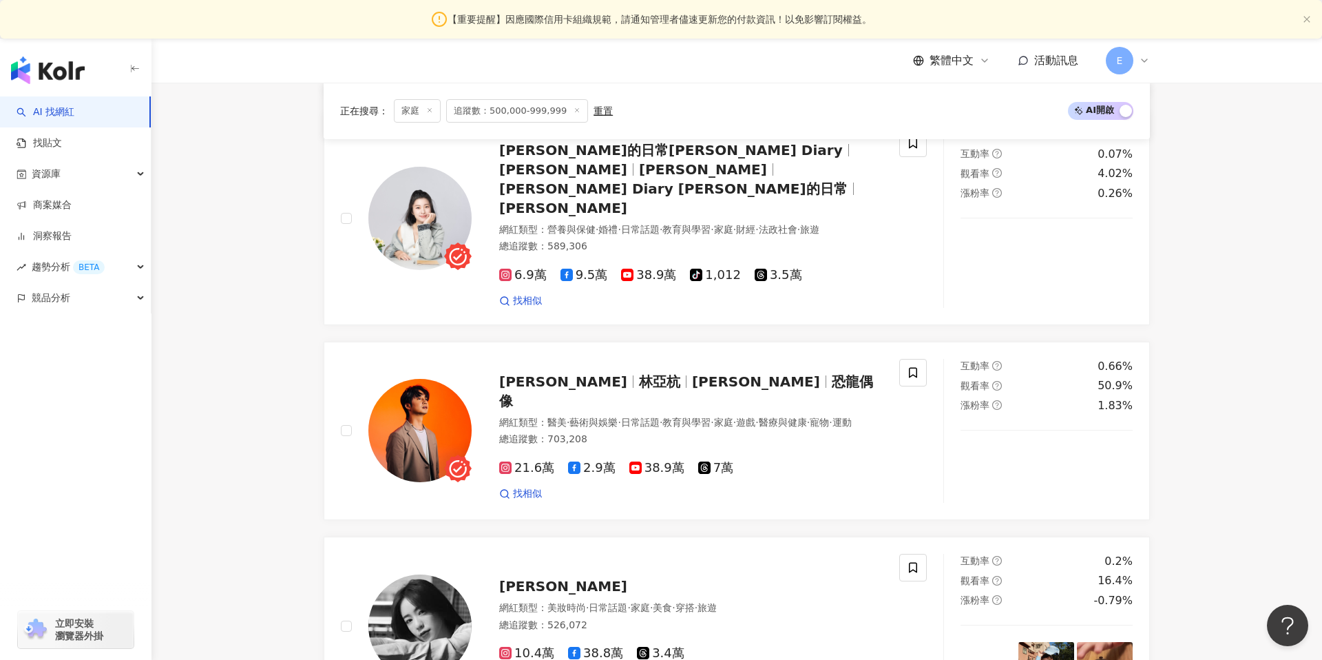
scroll to position [2600, 0]
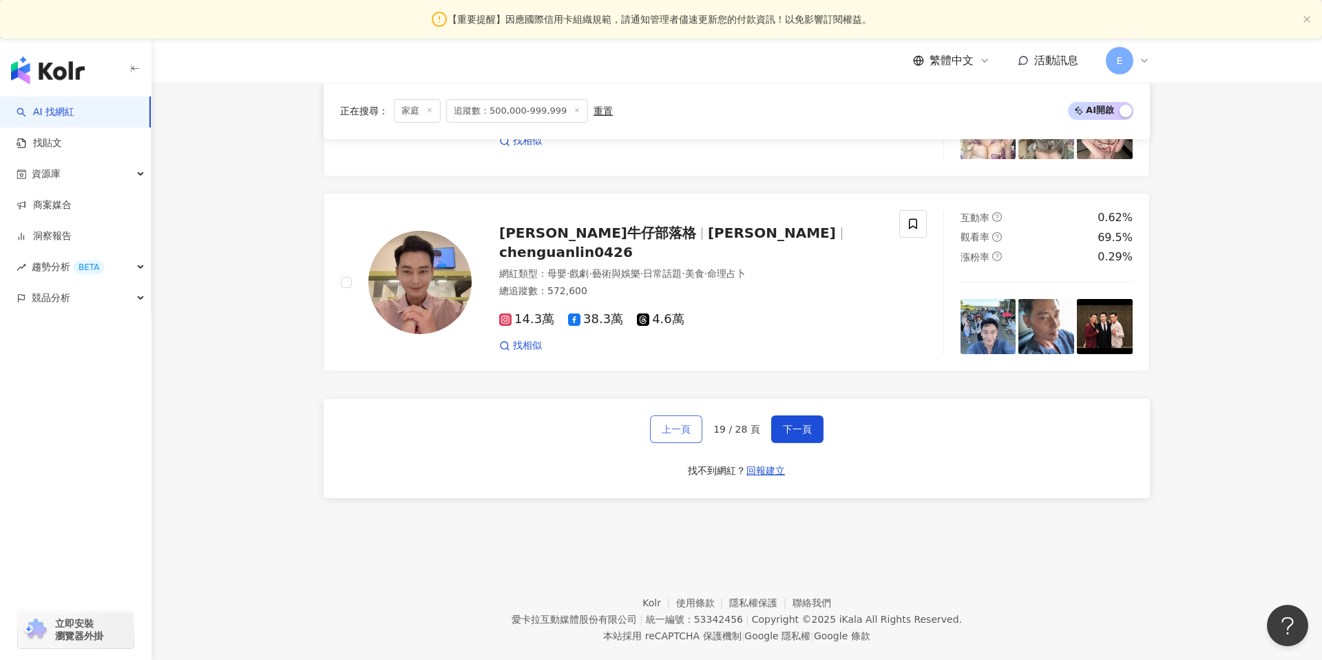
click at [689, 424] on span "上一頁" at bounding box center [676, 429] width 29 height 11
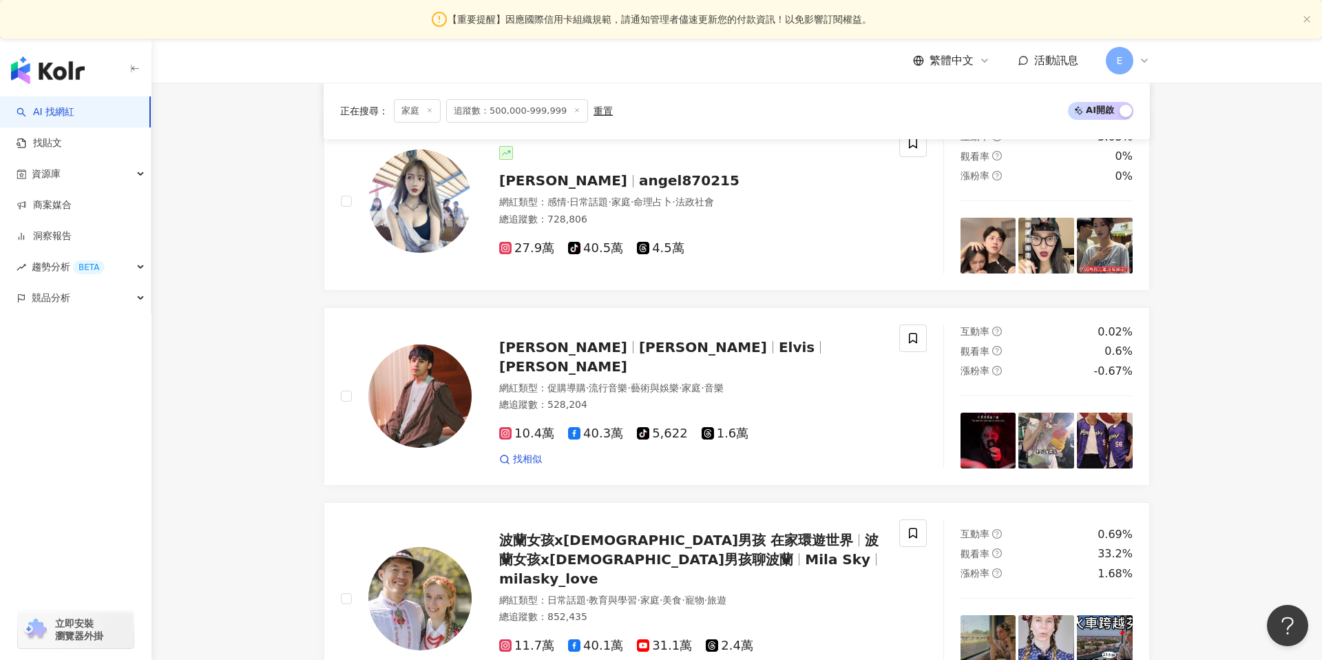
scroll to position [2591, 0]
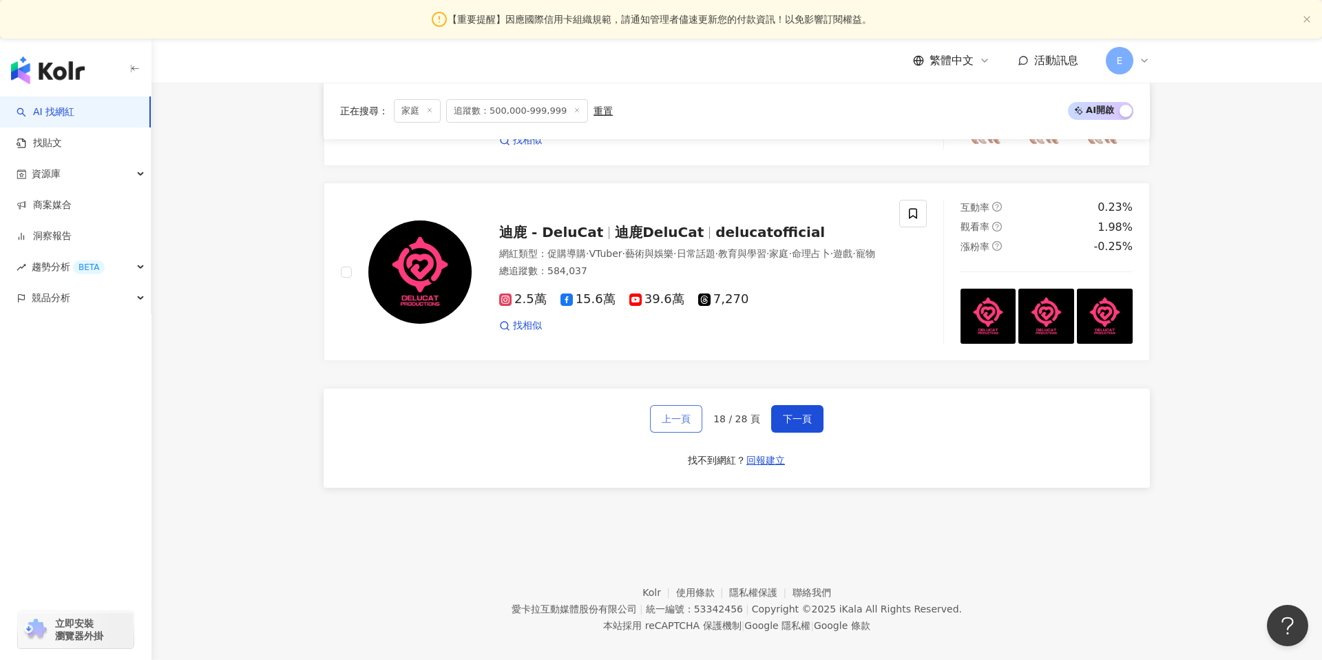
click at [689, 413] on span "上一頁" at bounding box center [676, 418] width 29 height 11
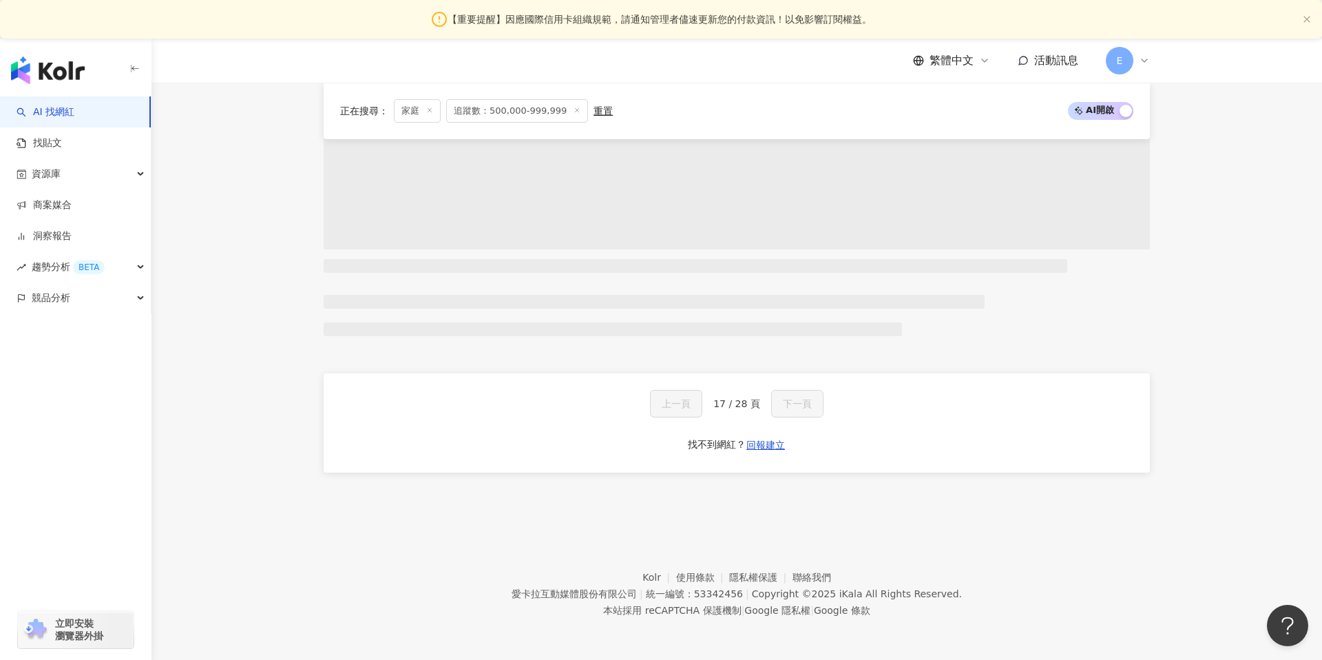
scroll to position [1087, 0]
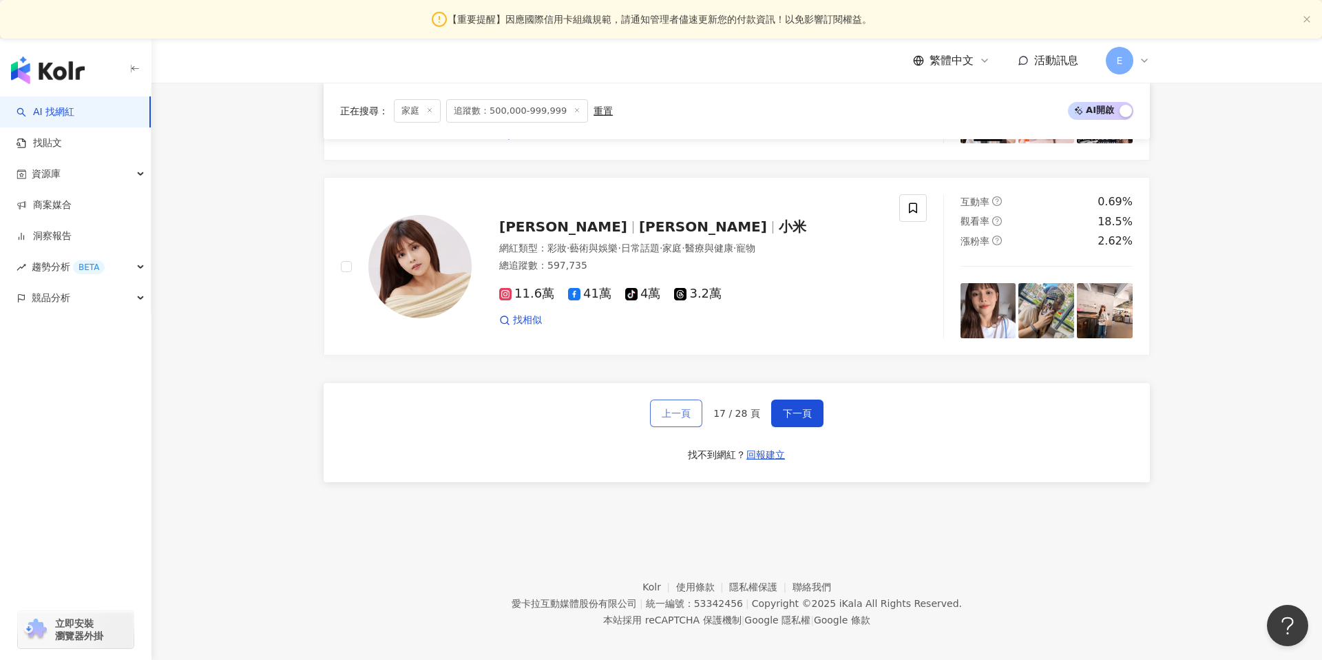
click at [689, 408] on span "上一頁" at bounding box center [676, 413] width 29 height 11
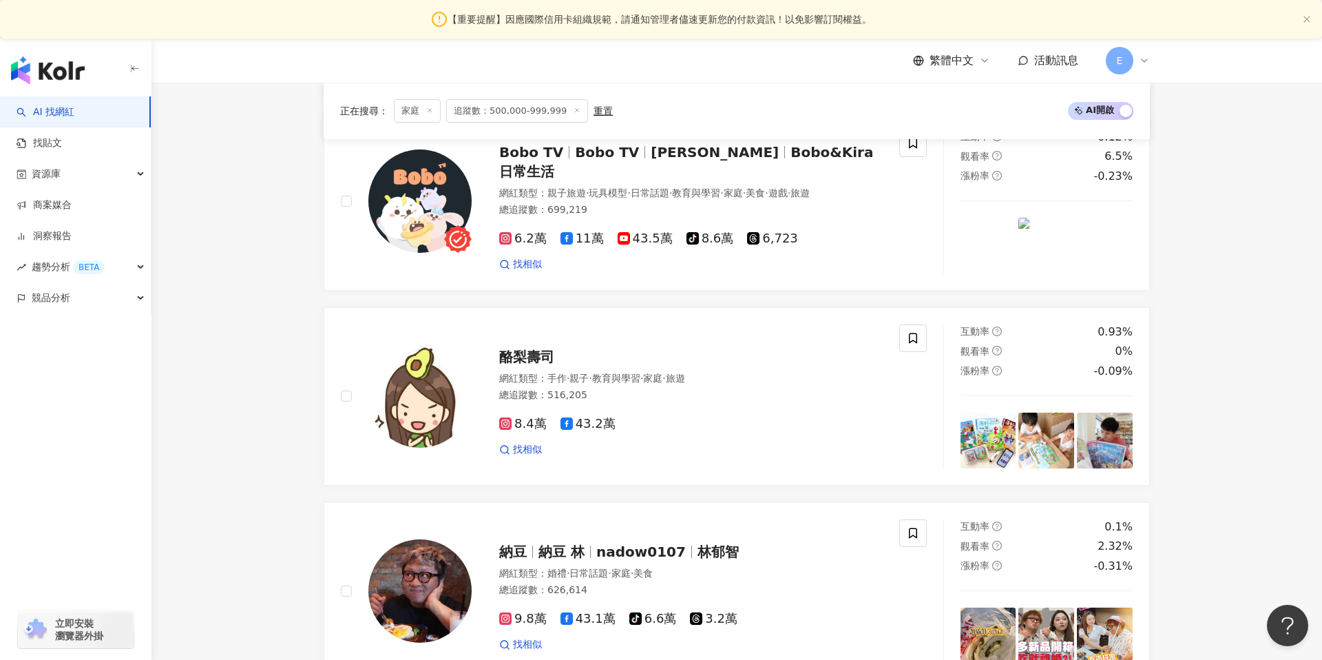
scroll to position [2631, 0]
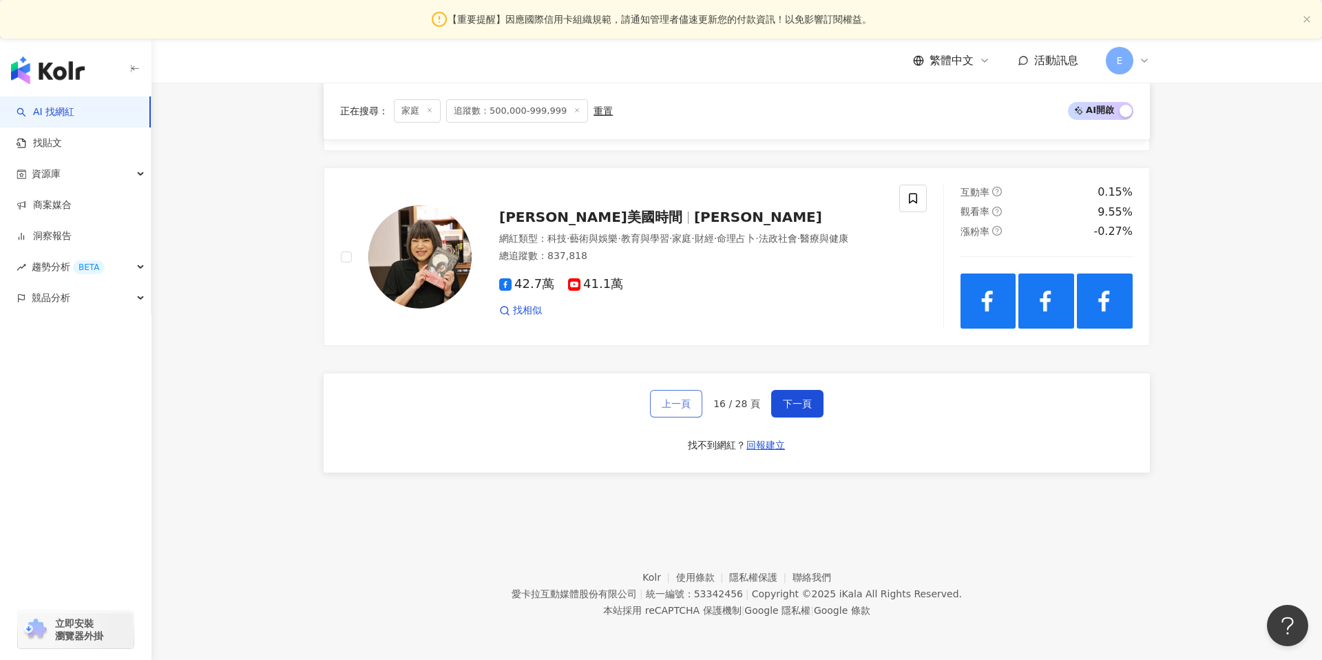
click at [681, 405] on span "上一頁" at bounding box center [676, 403] width 29 height 11
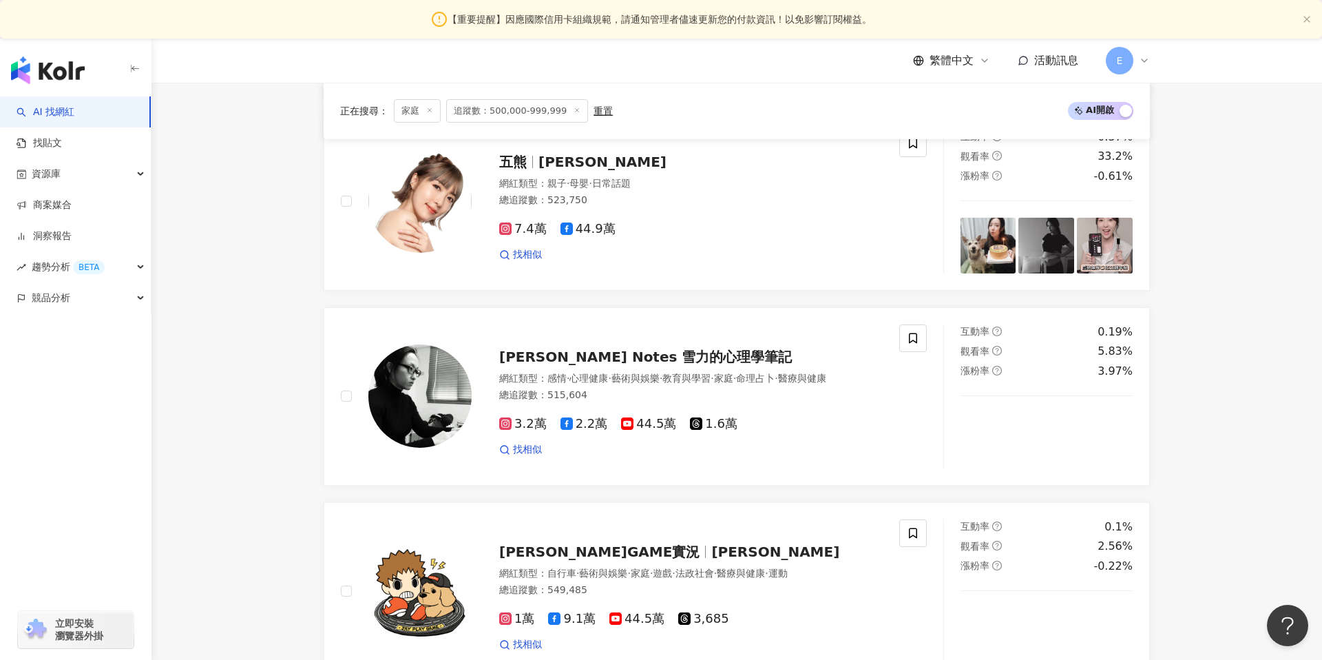
scroll to position [2591, 0]
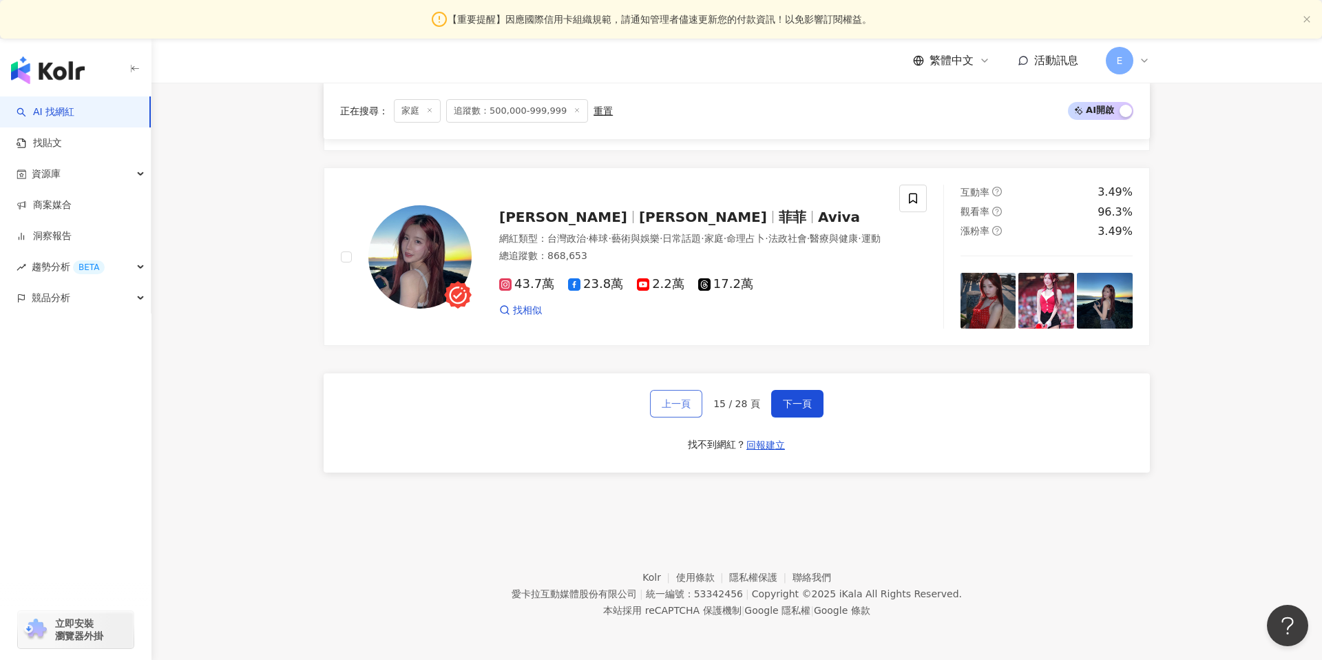
click at [681, 405] on span "上一頁" at bounding box center [676, 403] width 29 height 11
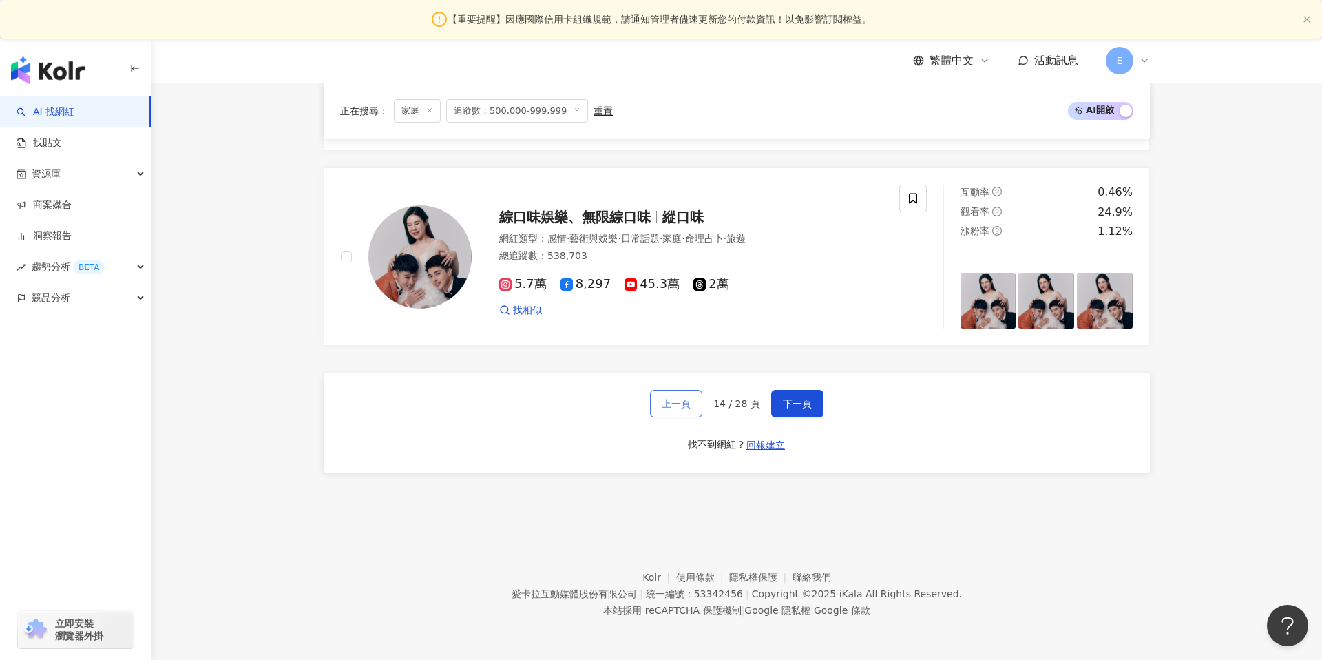
click at [681, 405] on span "上一頁" at bounding box center [676, 403] width 29 height 11
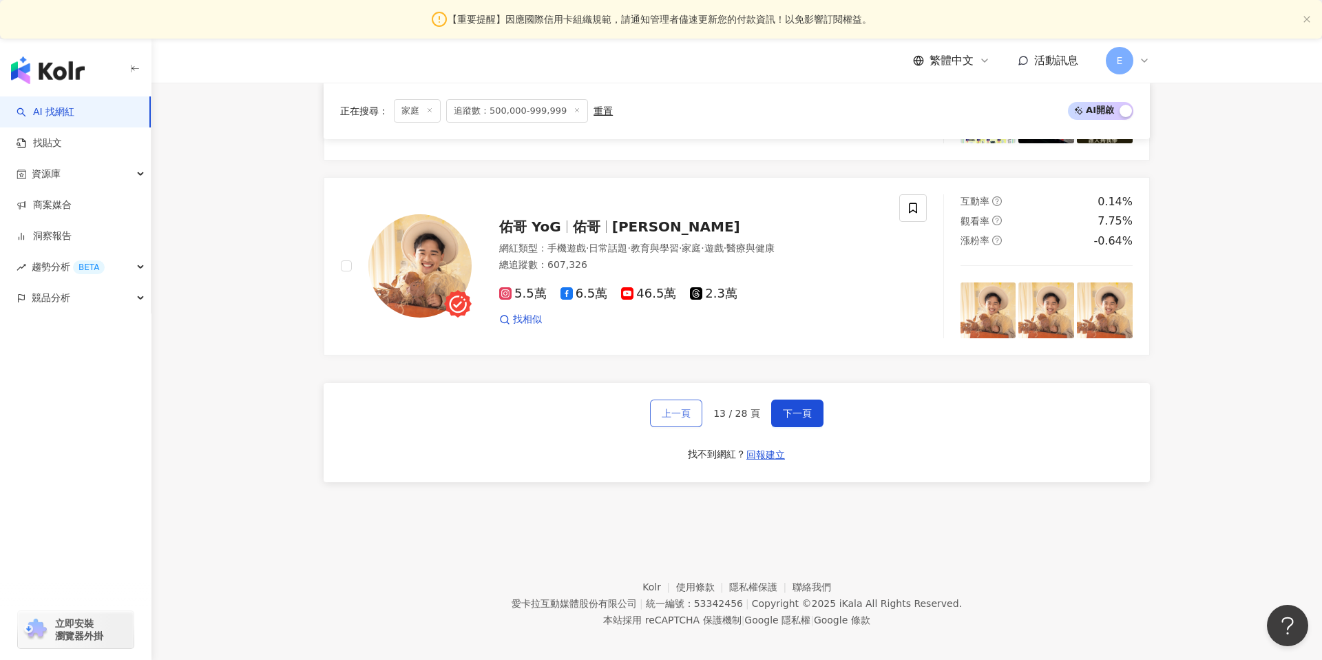
click at [681, 408] on span "上一頁" at bounding box center [676, 413] width 29 height 11
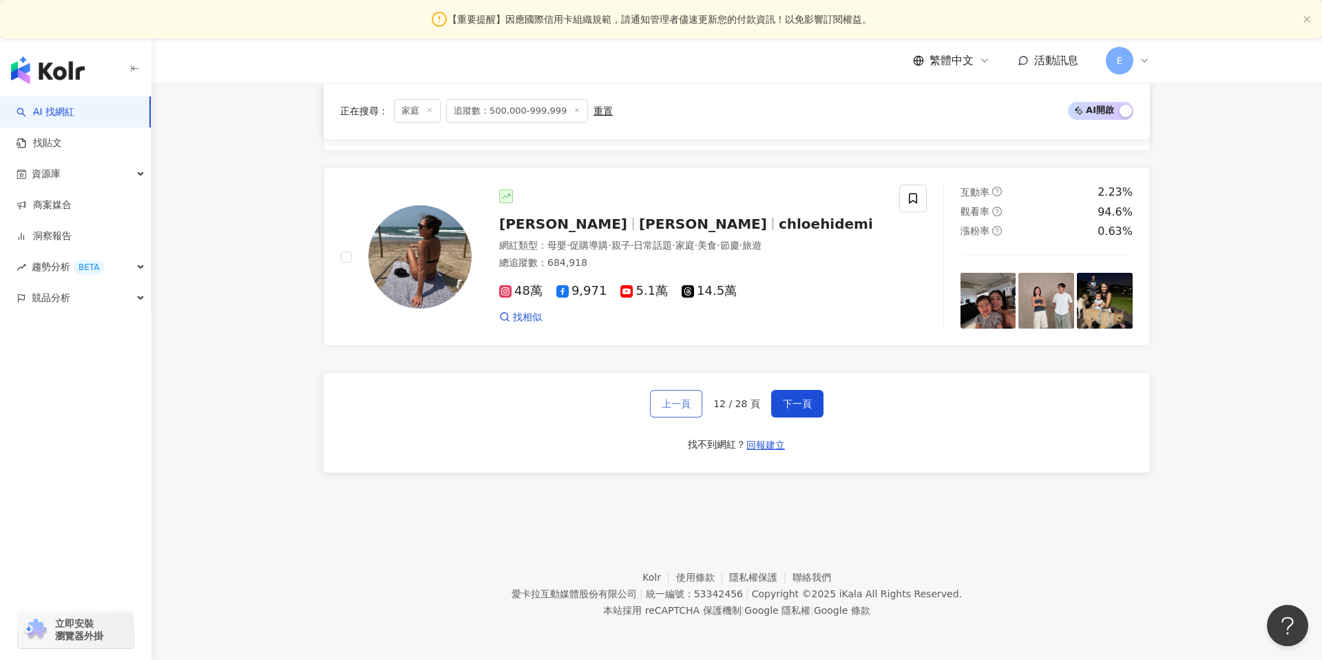
click at [681, 405] on span "上一頁" at bounding box center [676, 403] width 29 height 11
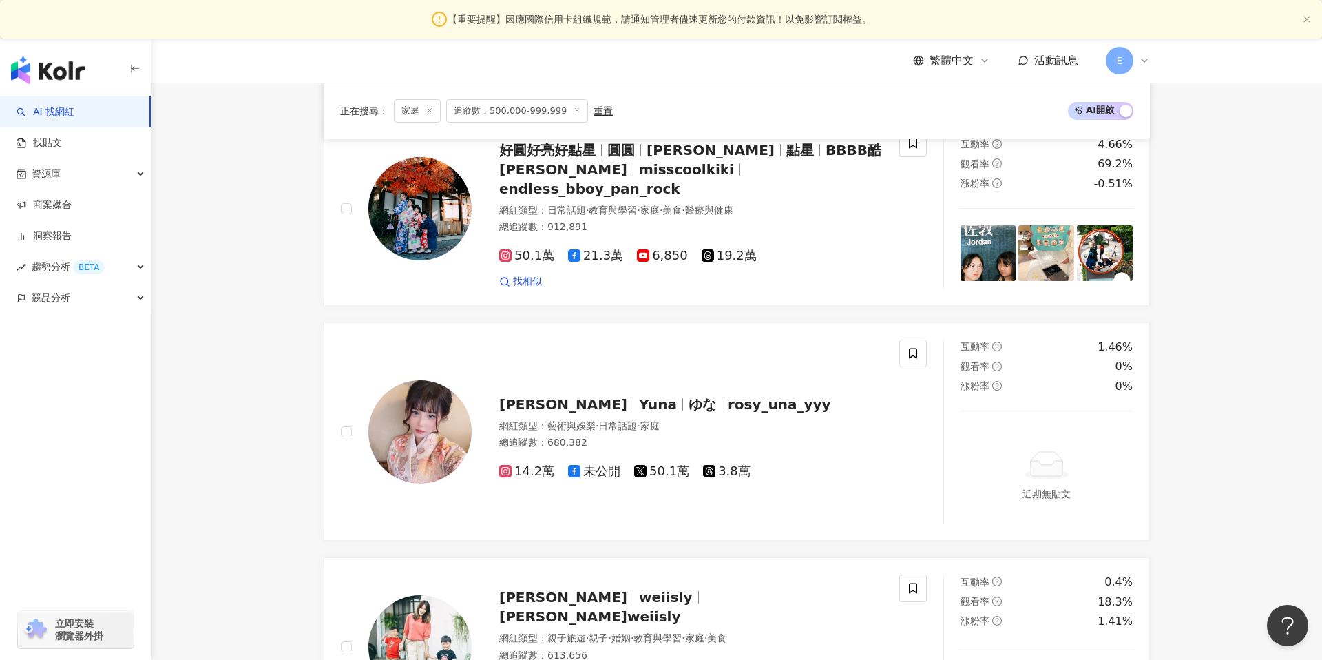
scroll to position [2631, 0]
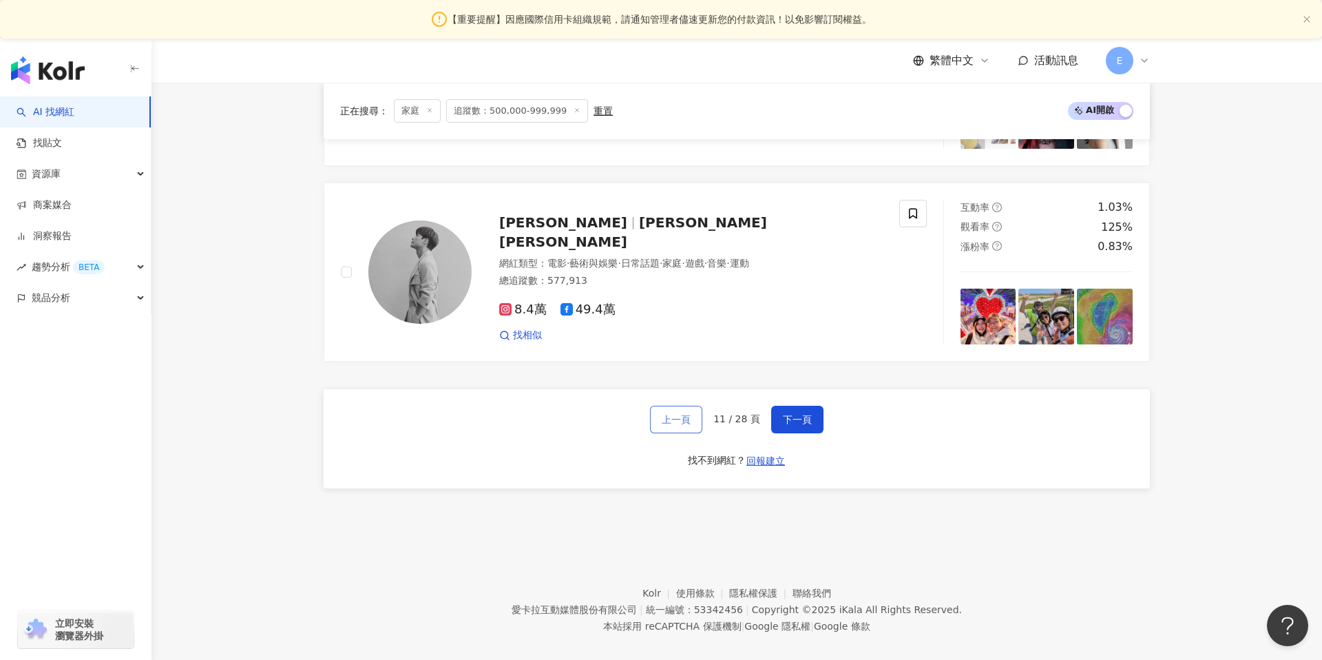
click at [681, 414] on span "上一頁" at bounding box center [676, 419] width 29 height 11
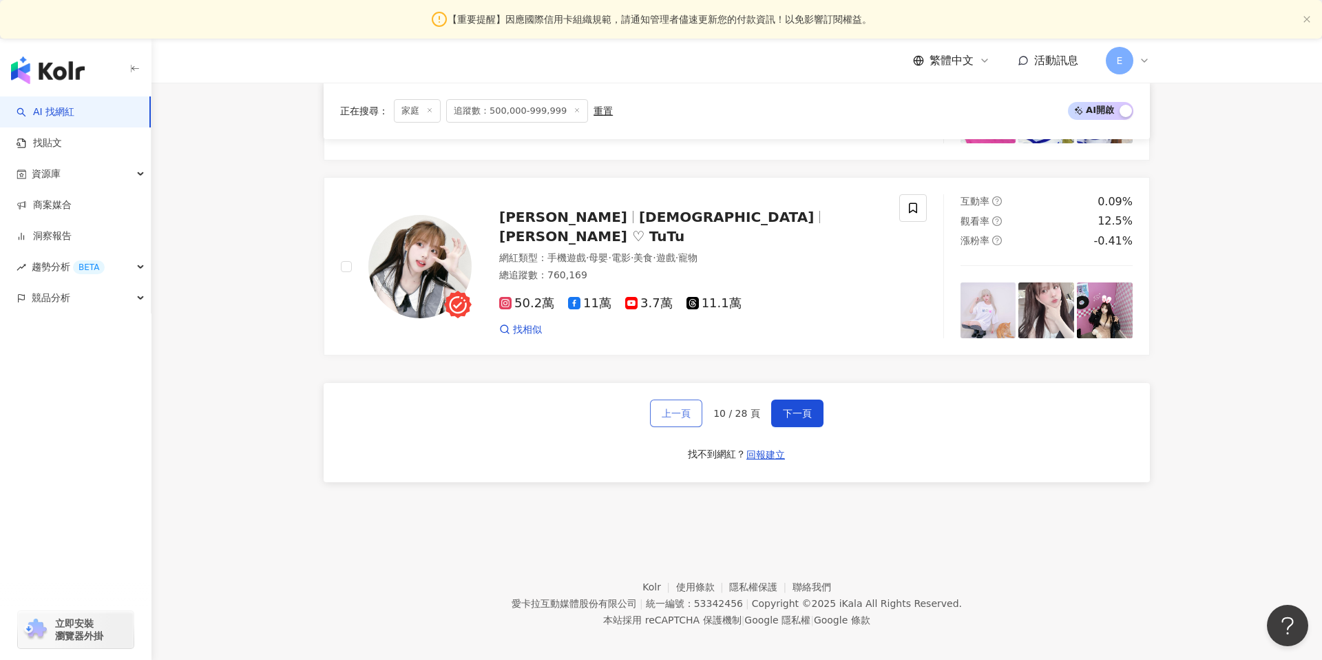
click at [681, 408] on span "上一頁" at bounding box center [676, 413] width 29 height 11
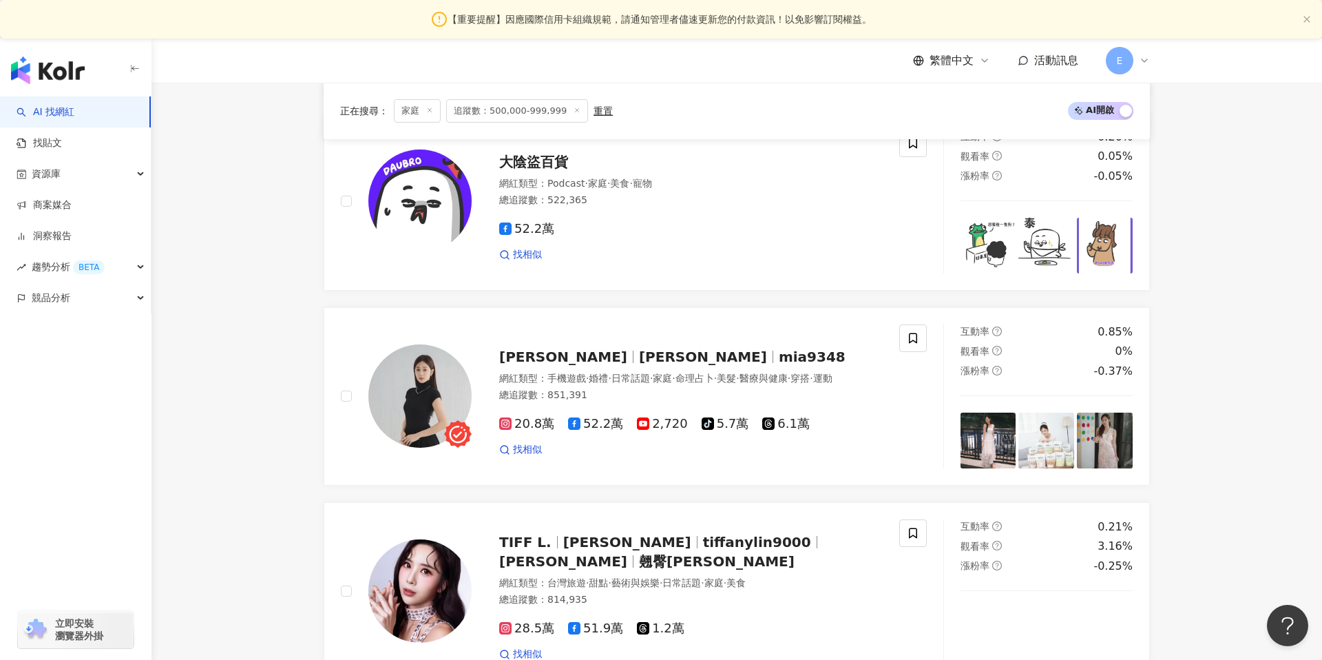
scroll to position [0, 0]
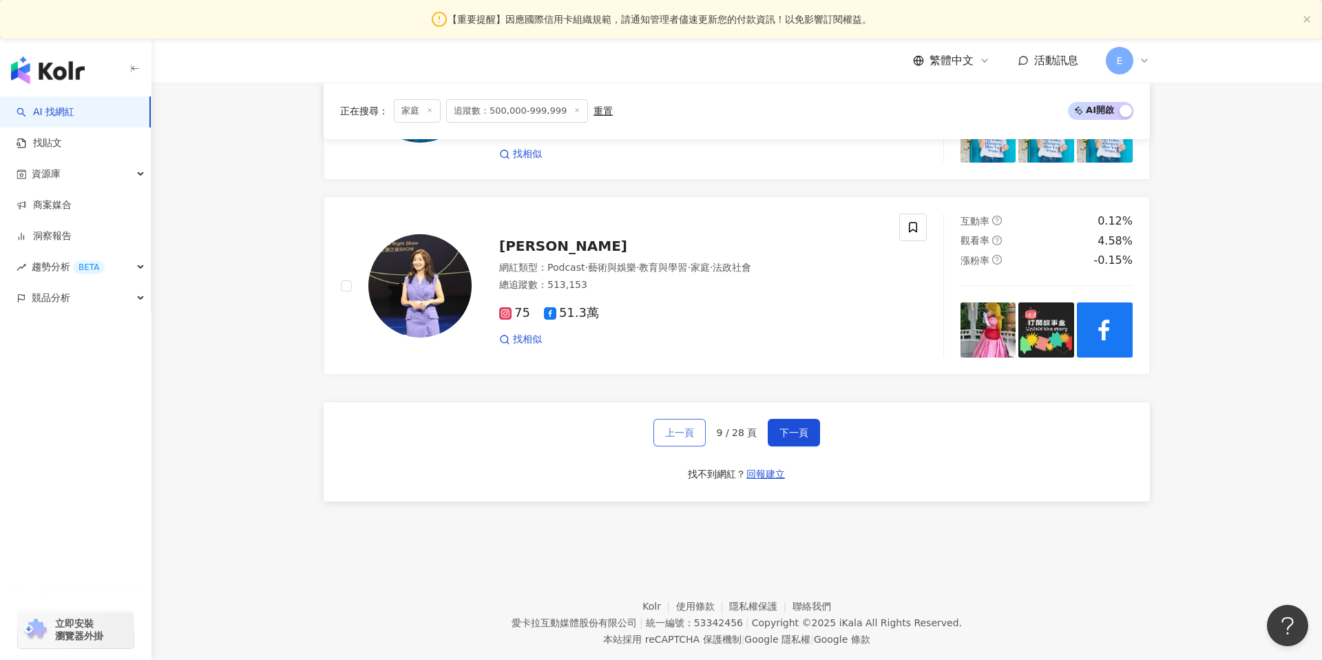
click at [678, 427] on span "上一頁" at bounding box center [679, 432] width 29 height 11
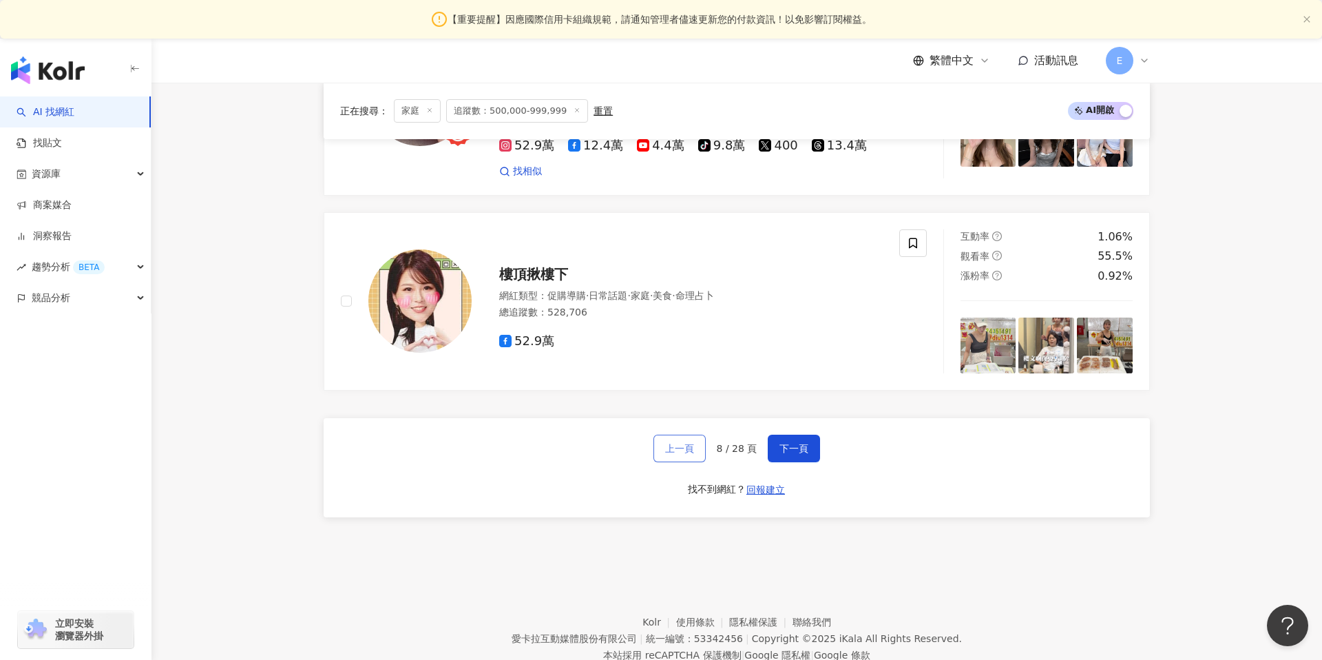
click at [680, 443] on span "上一頁" at bounding box center [679, 448] width 29 height 11
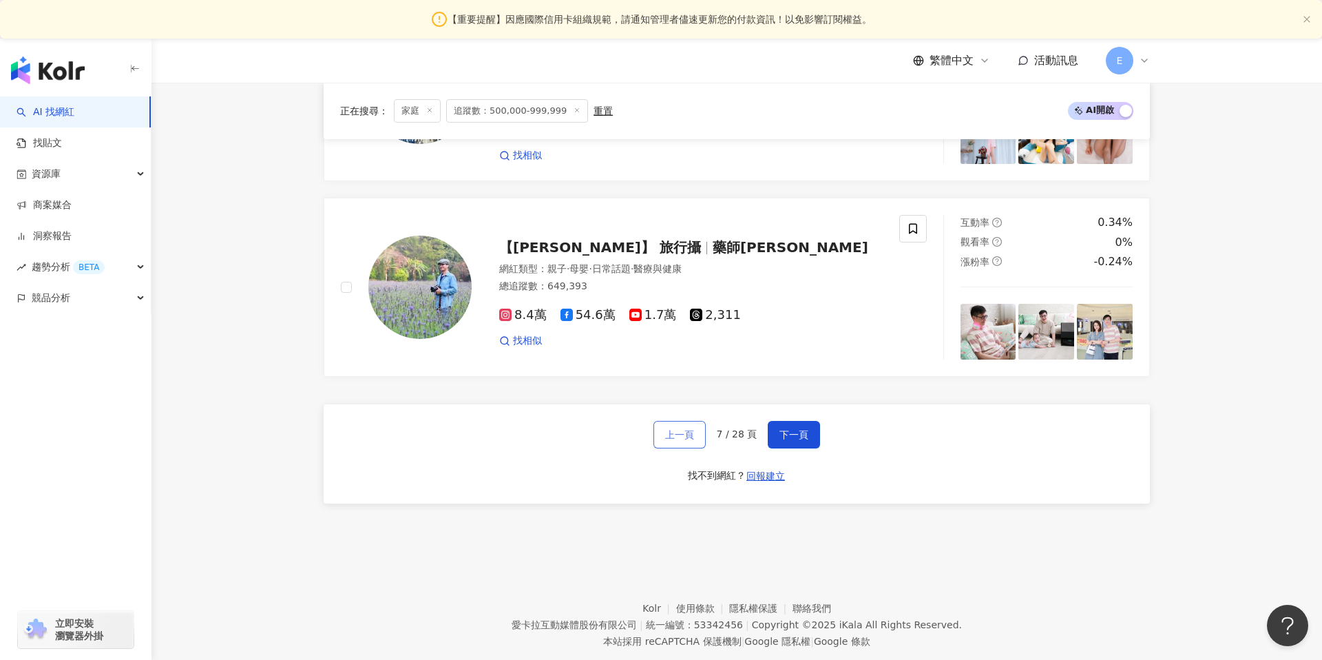
click at [680, 429] on span "上一頁" at bounding box center [679, 434] width 29 height 11
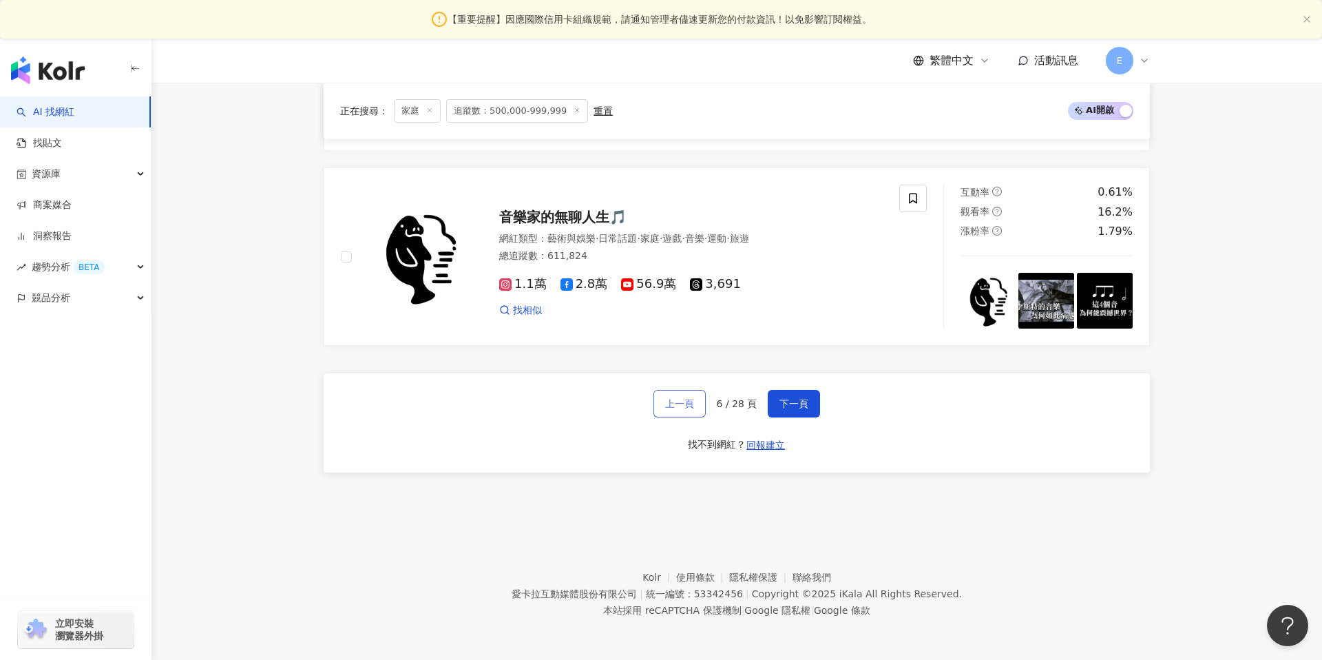
click at [680, 406] on span "上一頁" at bounding box center [679, 403] width 29 height 11
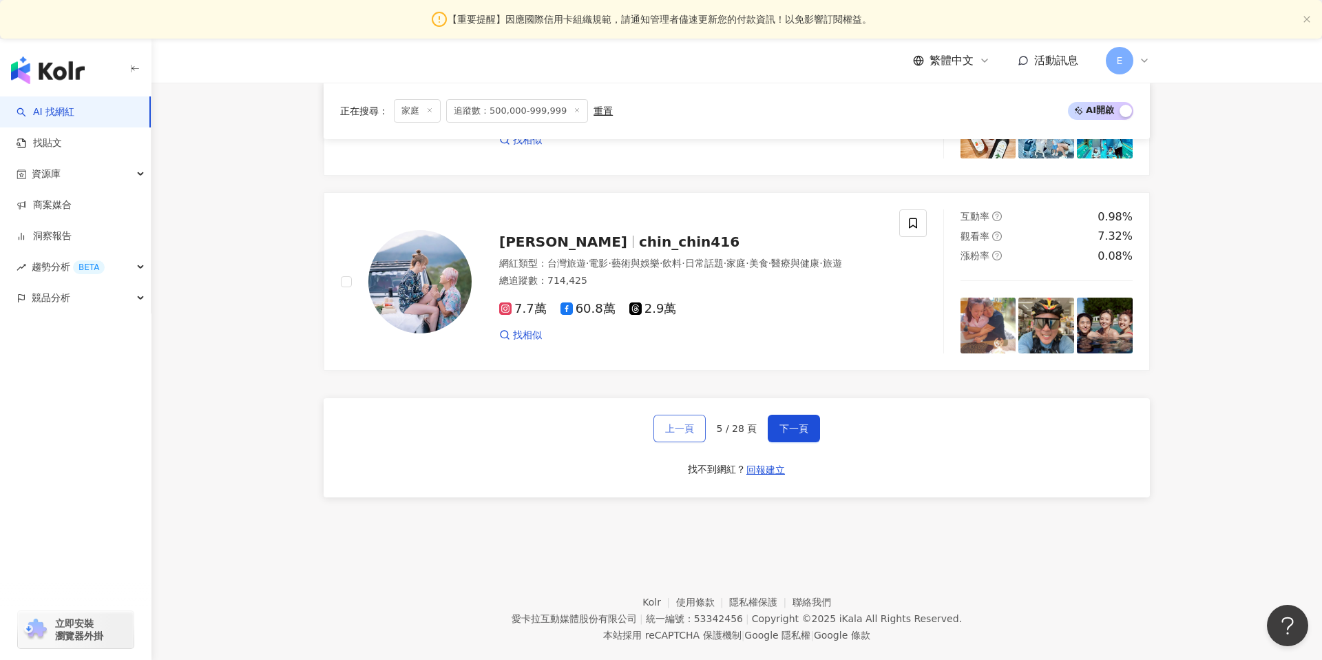
click at [680, 423] on span "上一頁" at bounding box center [679, 428] width 29 height 11
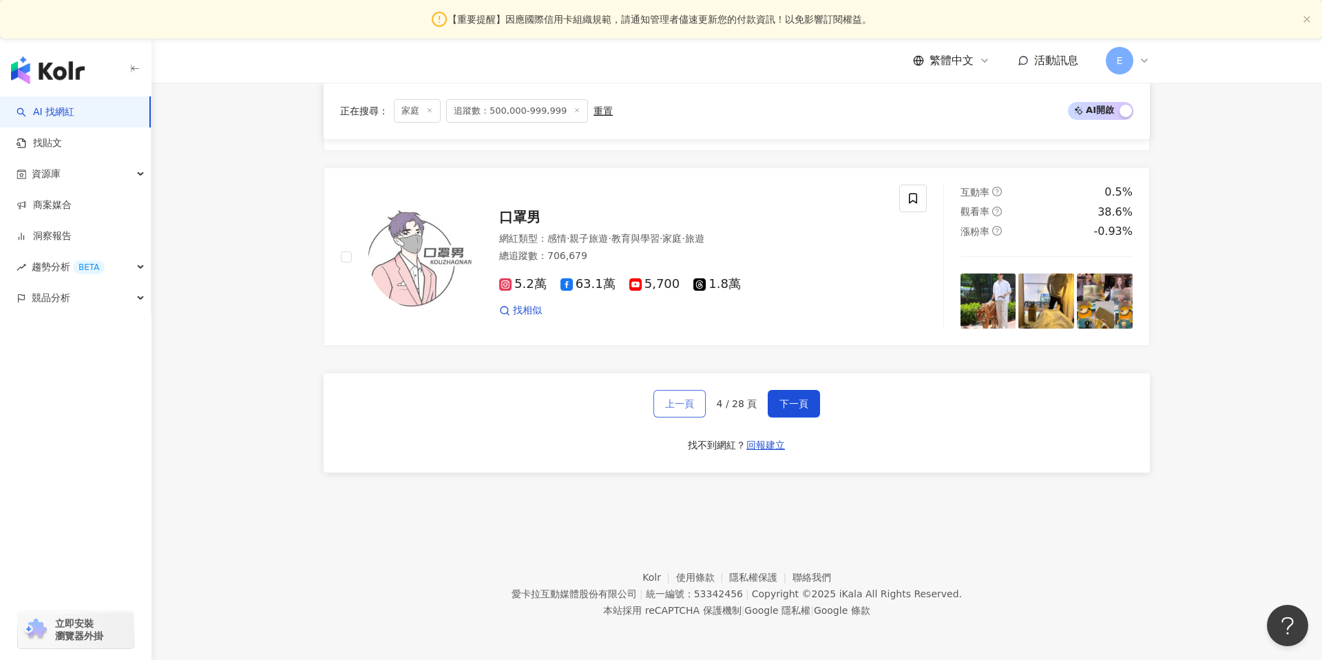
click at [680, 406] on span "上一頁" at bounding box center [679, 403] width 29 height 11
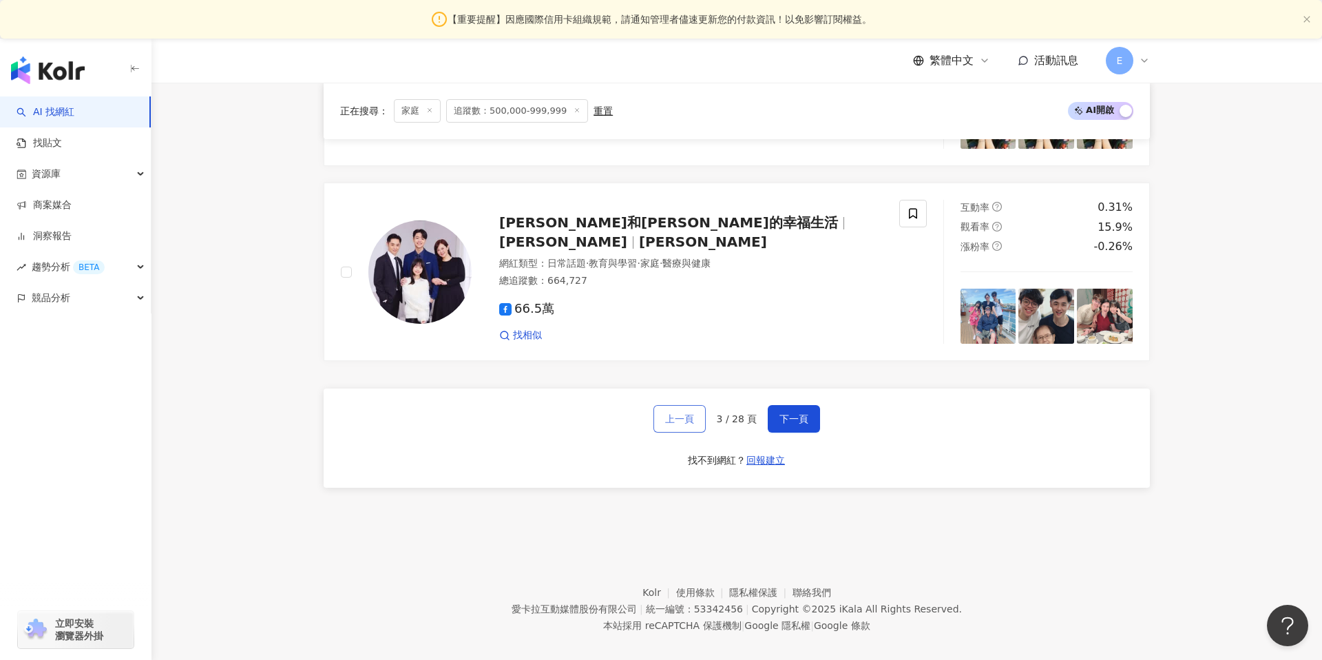
click at [680, 413] on span "上一頁" at bounding box center [679, 418] width 29 height 11
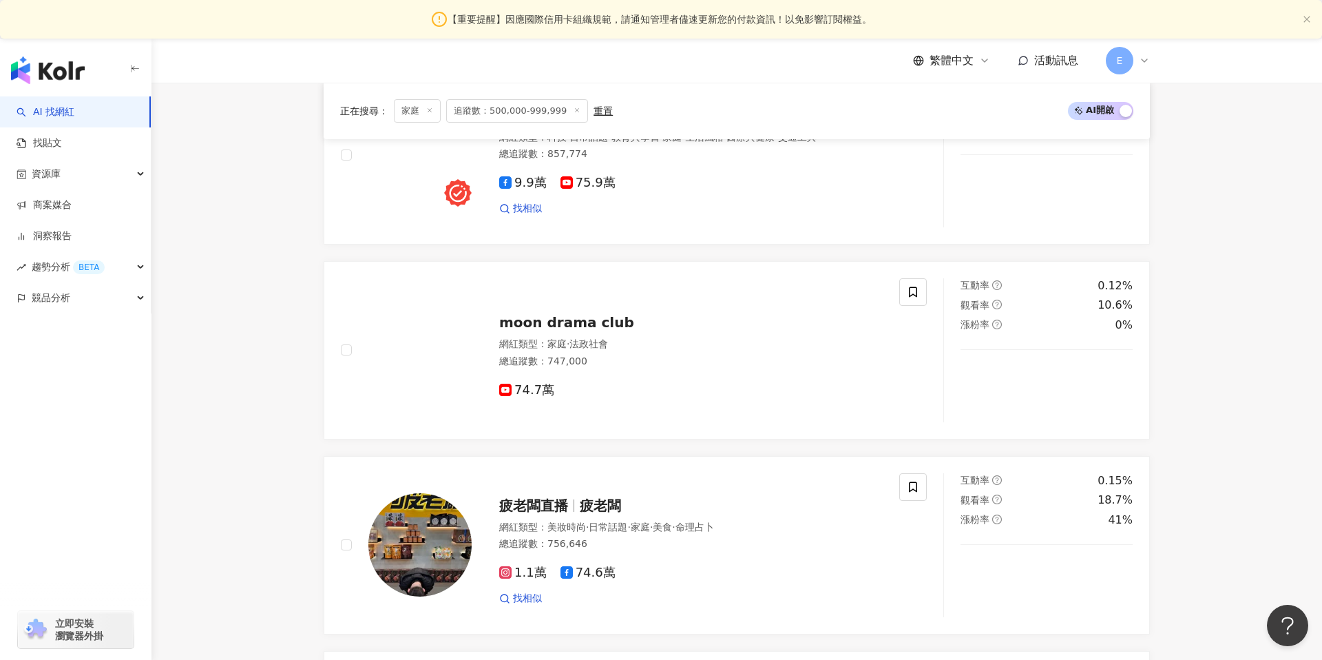
scroll to position [1138, 0]
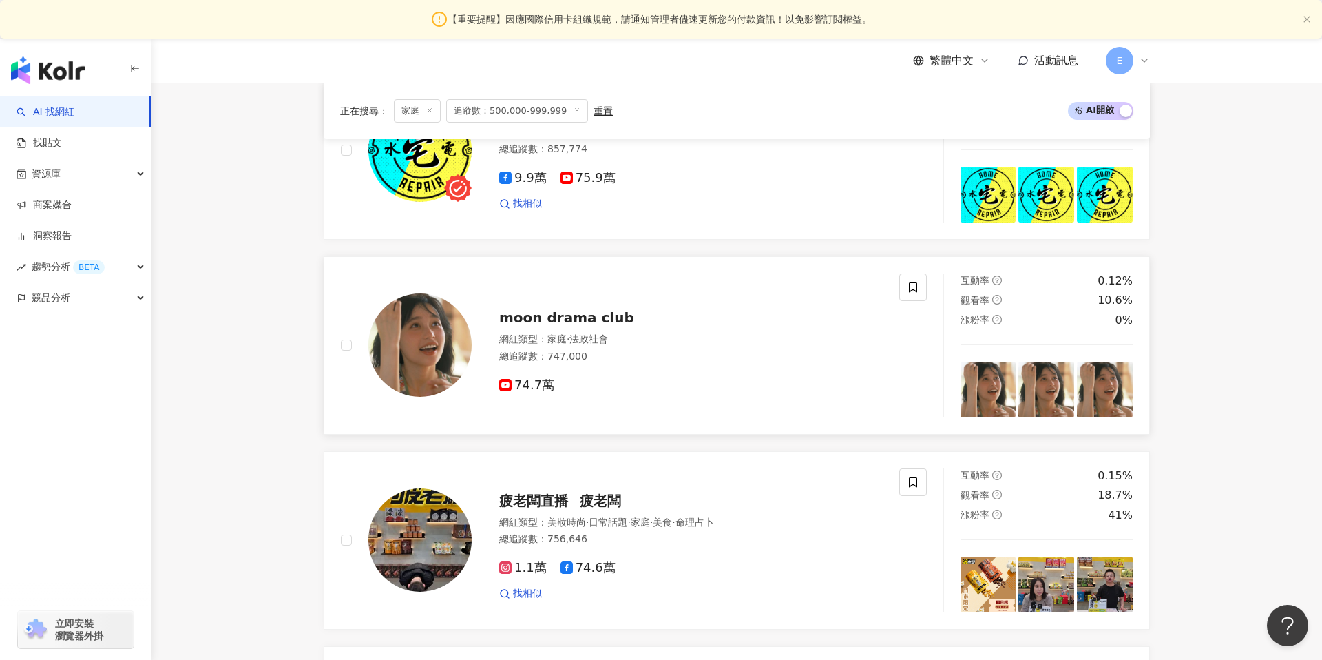
click at [603, 315] on span "moon drama club" at bounding box center [566, 317] width 135 height 17
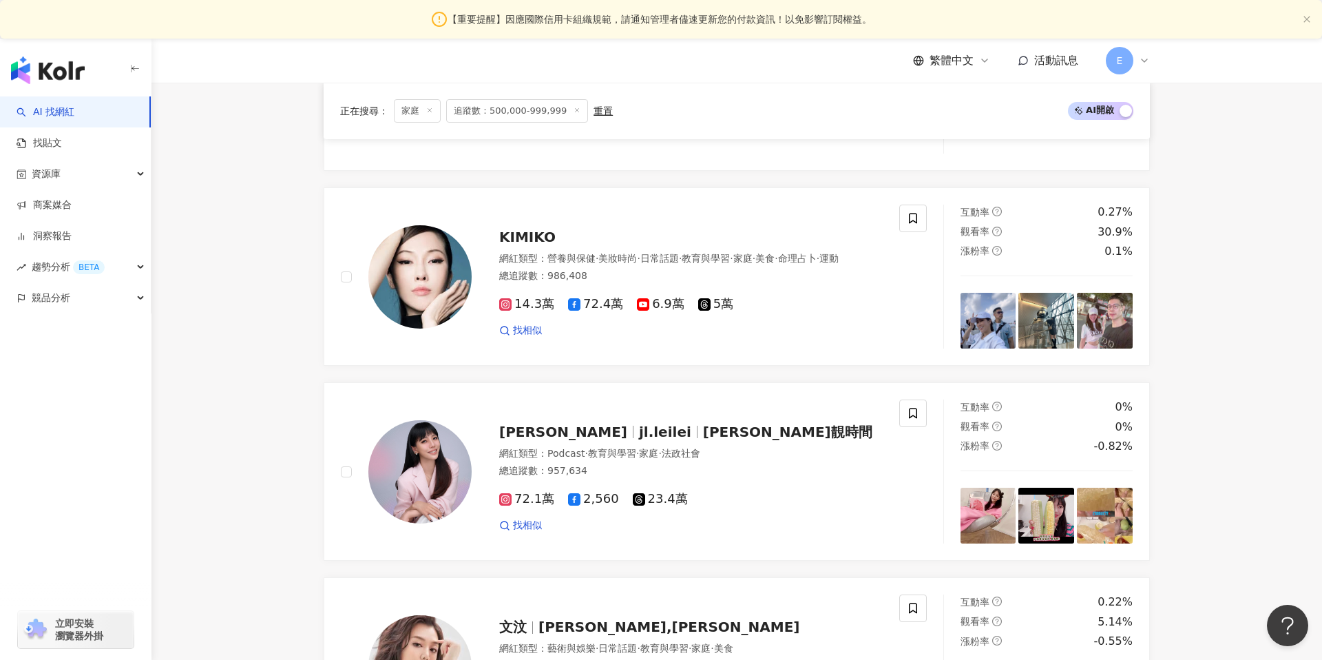
scroll to position [2631, 0]
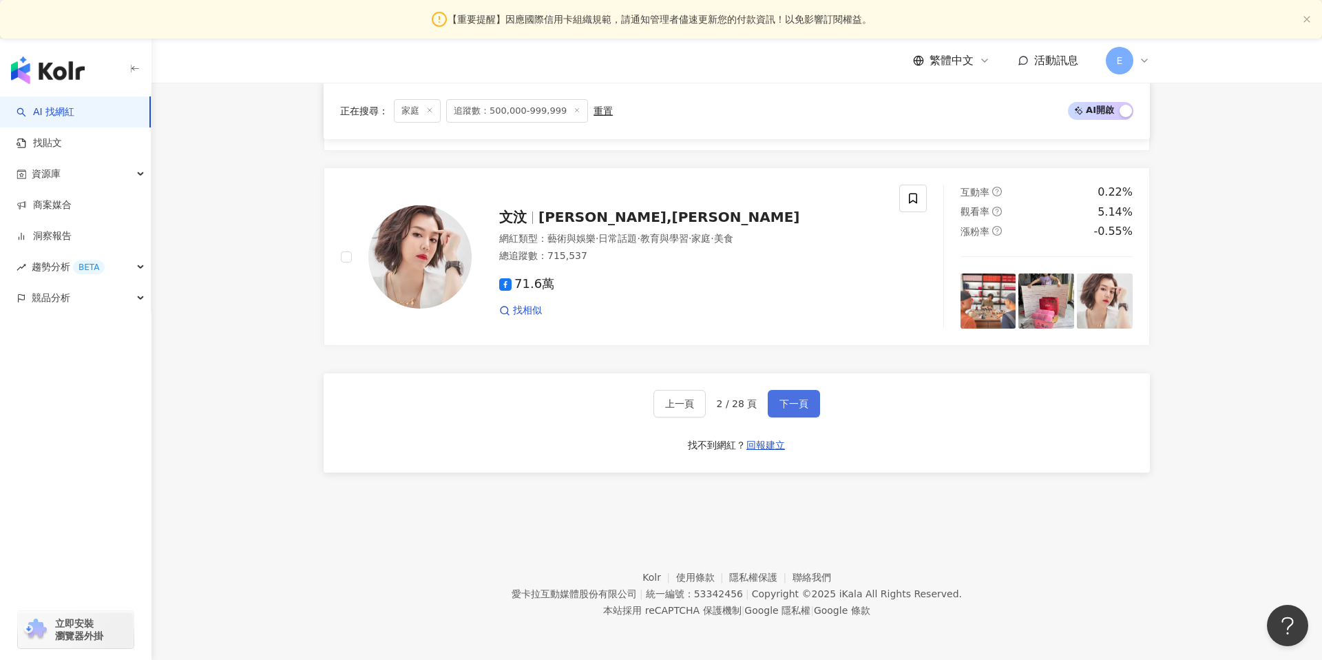
click at [782, 405] on span "下一頁" at bounding box center [794, 403] width 29 height 11
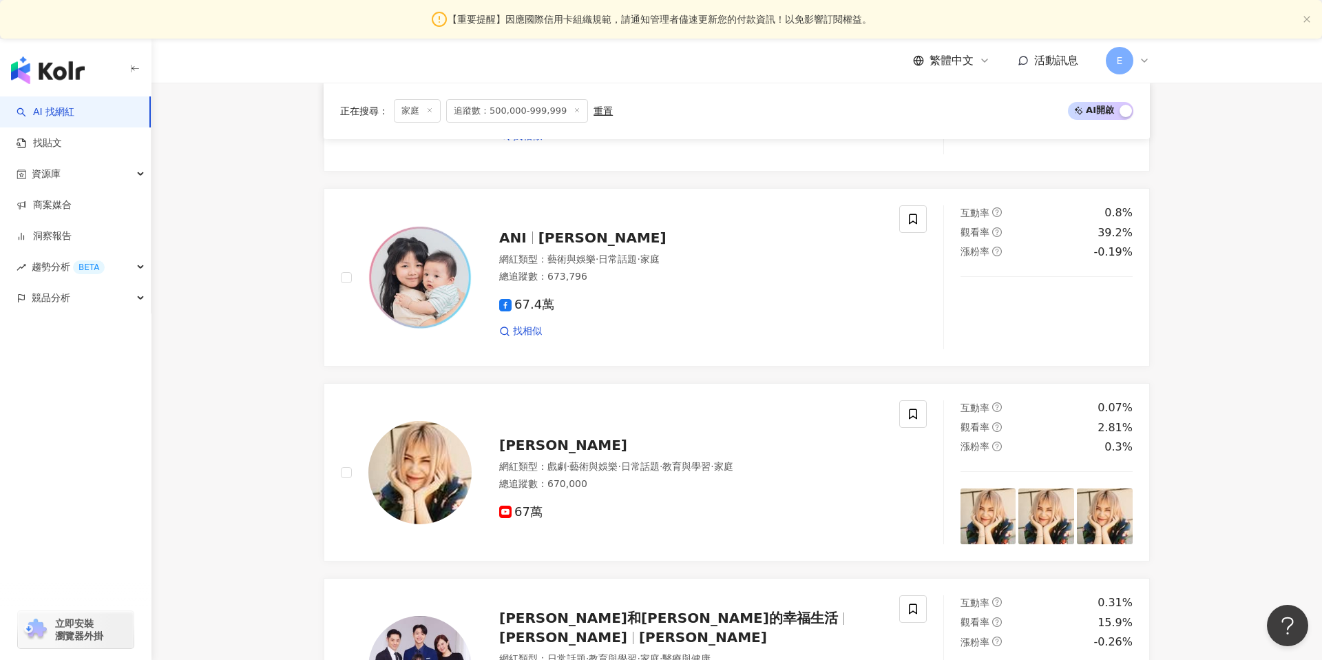
scroll to position [2206, 0]
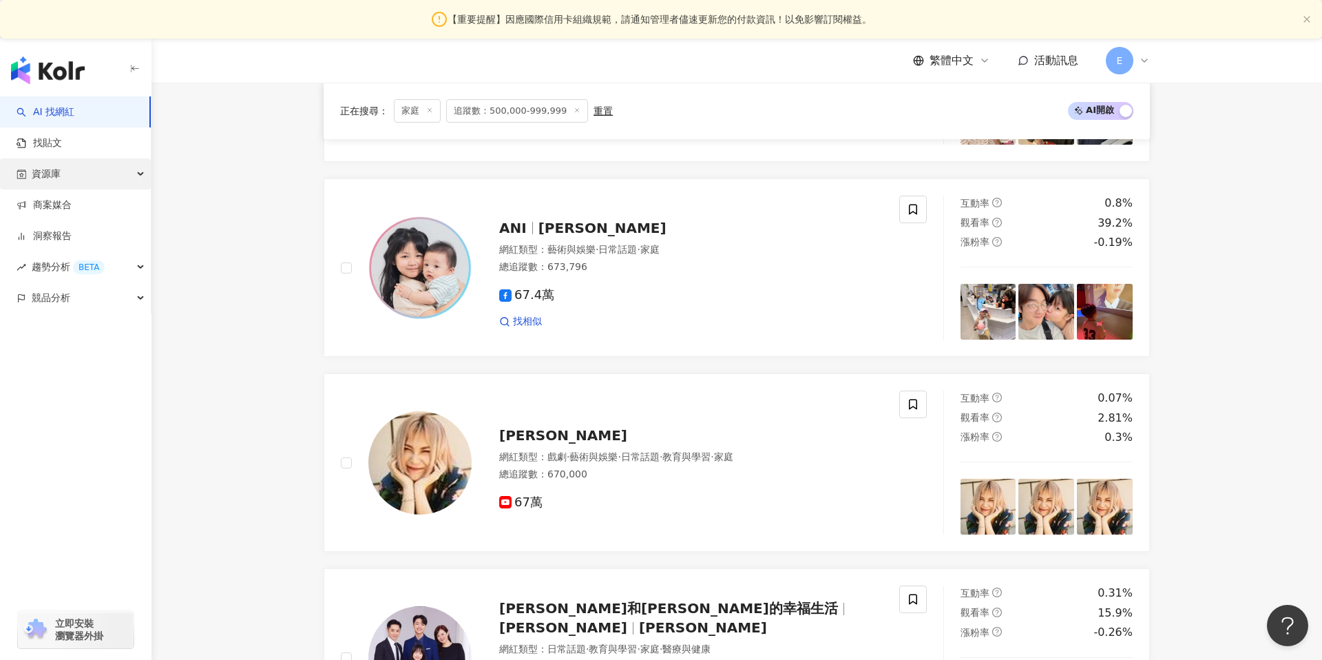
click at [133, 171] on div "資源庫" at bounding box center [75, 173] width 151 height 31
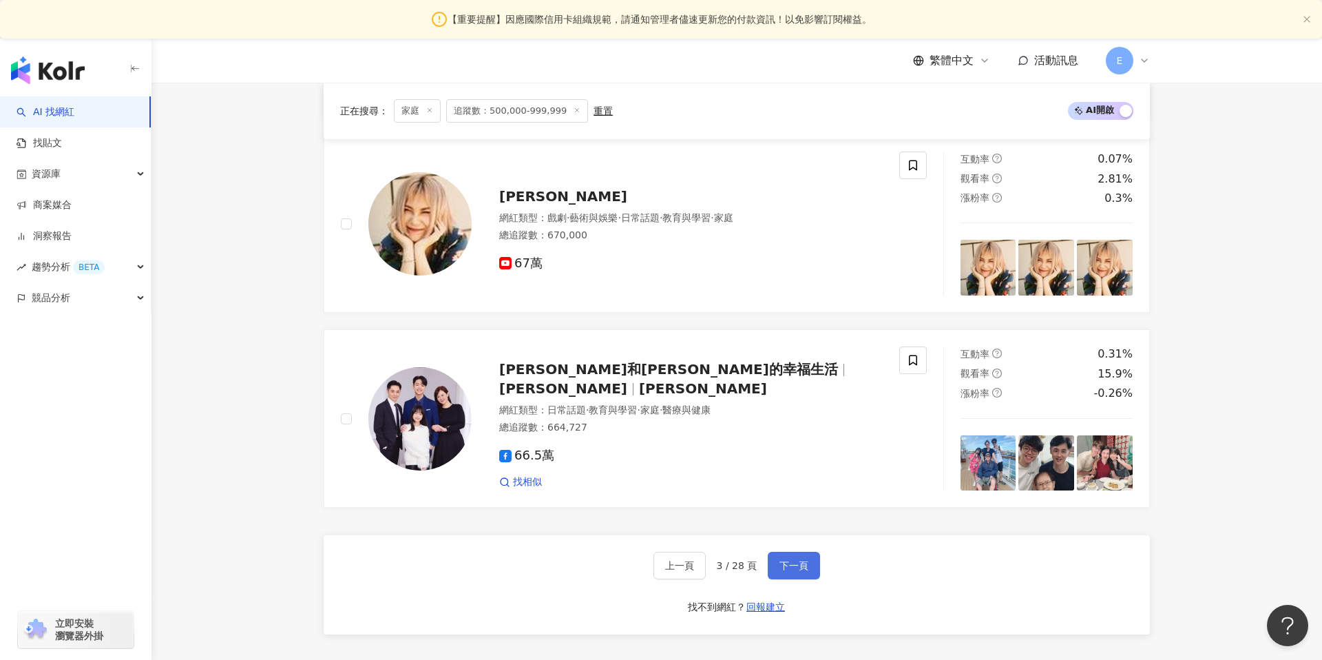
click at [785, 560] on span "下一頁" at bounding box center [794, 565] width 29 height 11
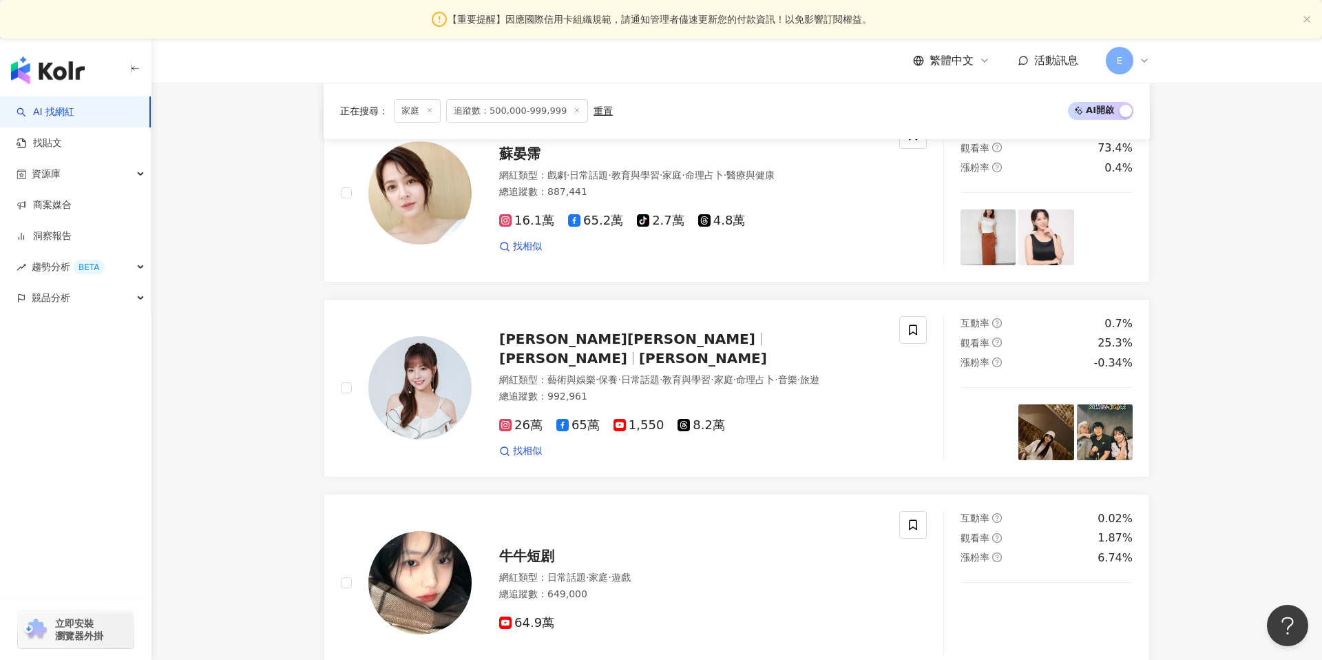
scroll to position [2485, 0]
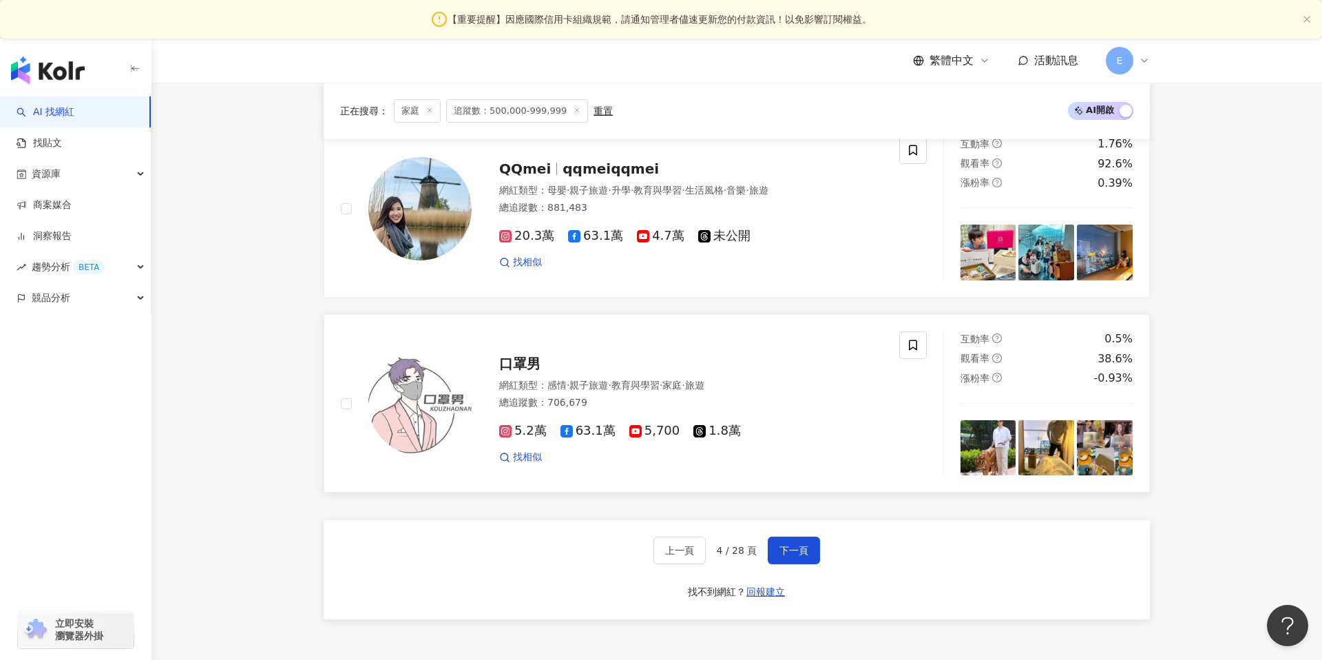
click at [994, 446] on img at bounding box center [989, 448] width 56 height 56
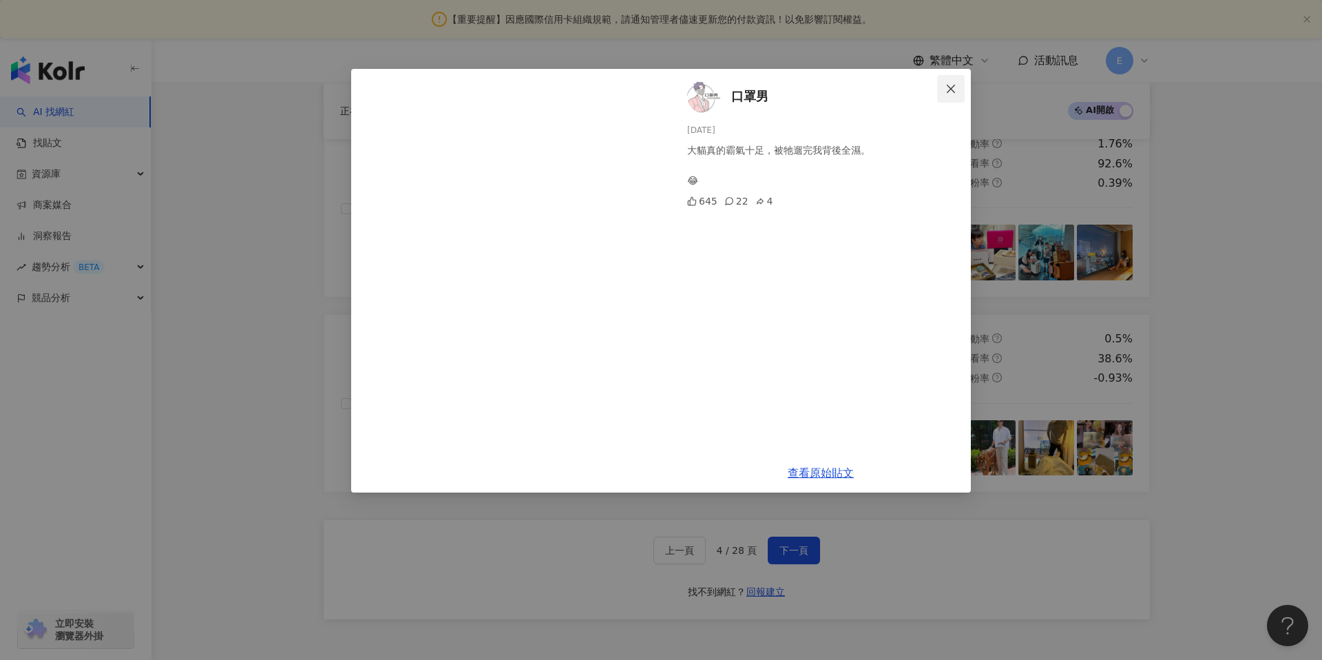
click at [947, 89] on icon "close" at bounding box center [951, 88] width 11 height 11
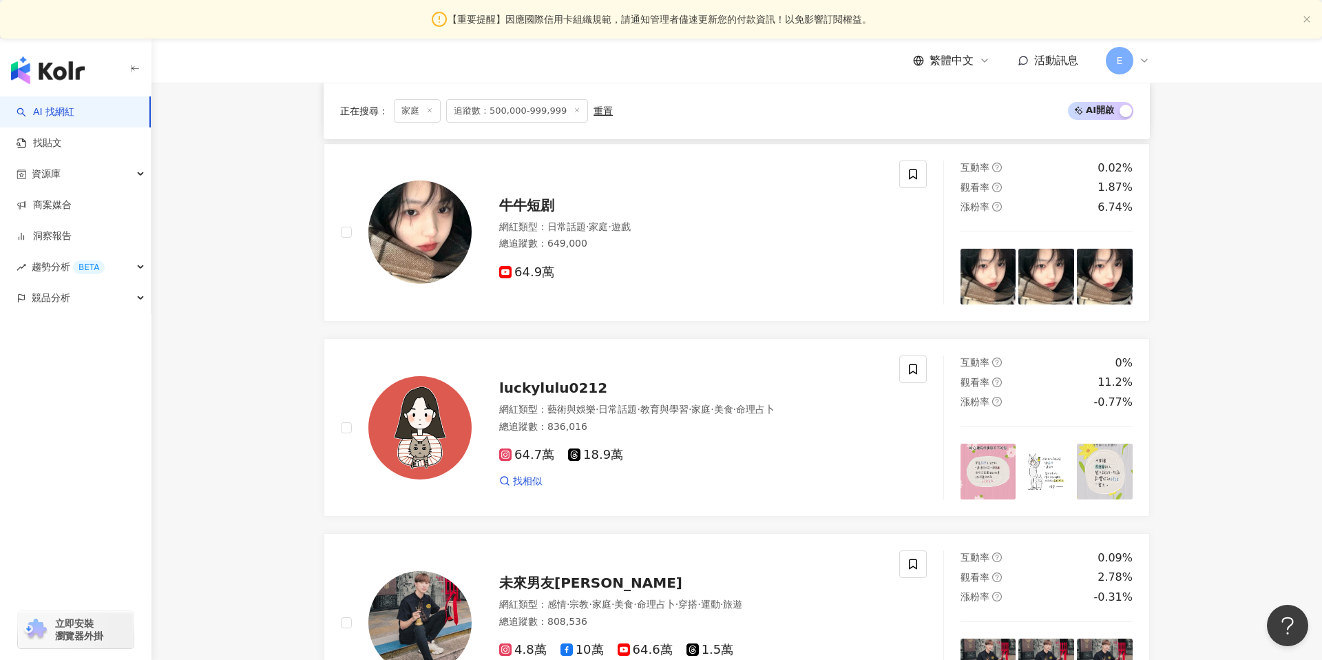
scroll to position [1290, 0]
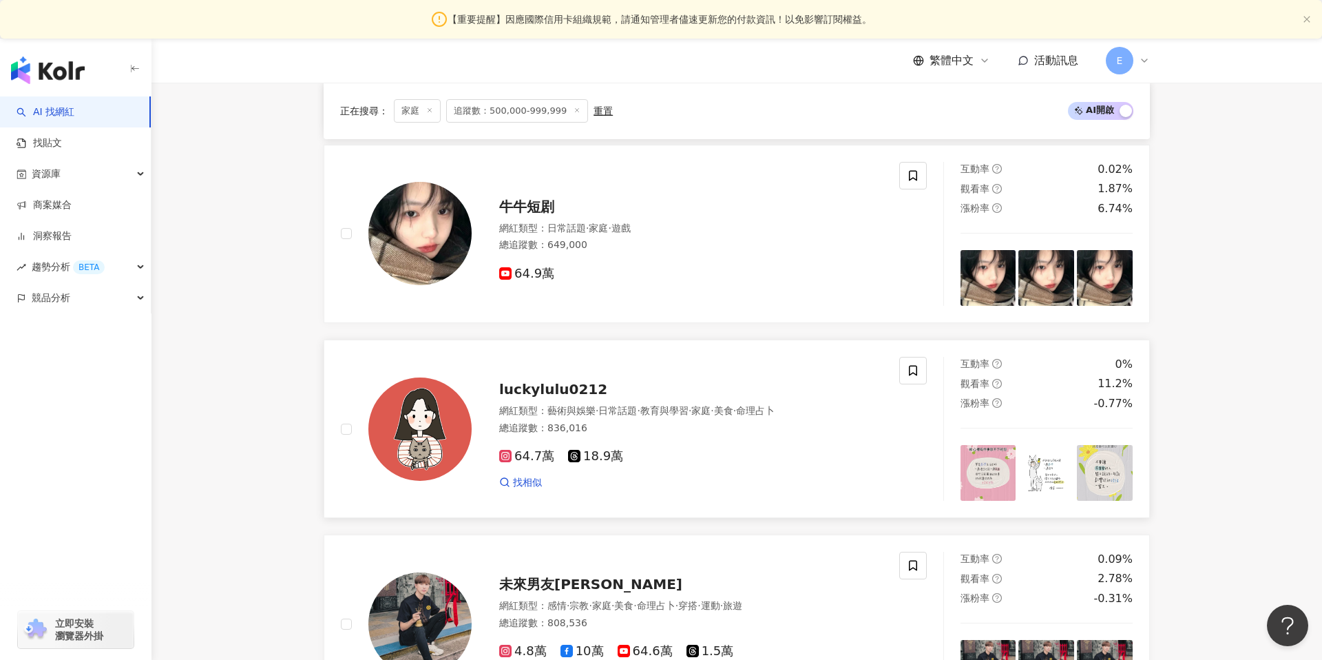
click at [985, 470] on img at bounding box center [989, 473] width 56 height 56
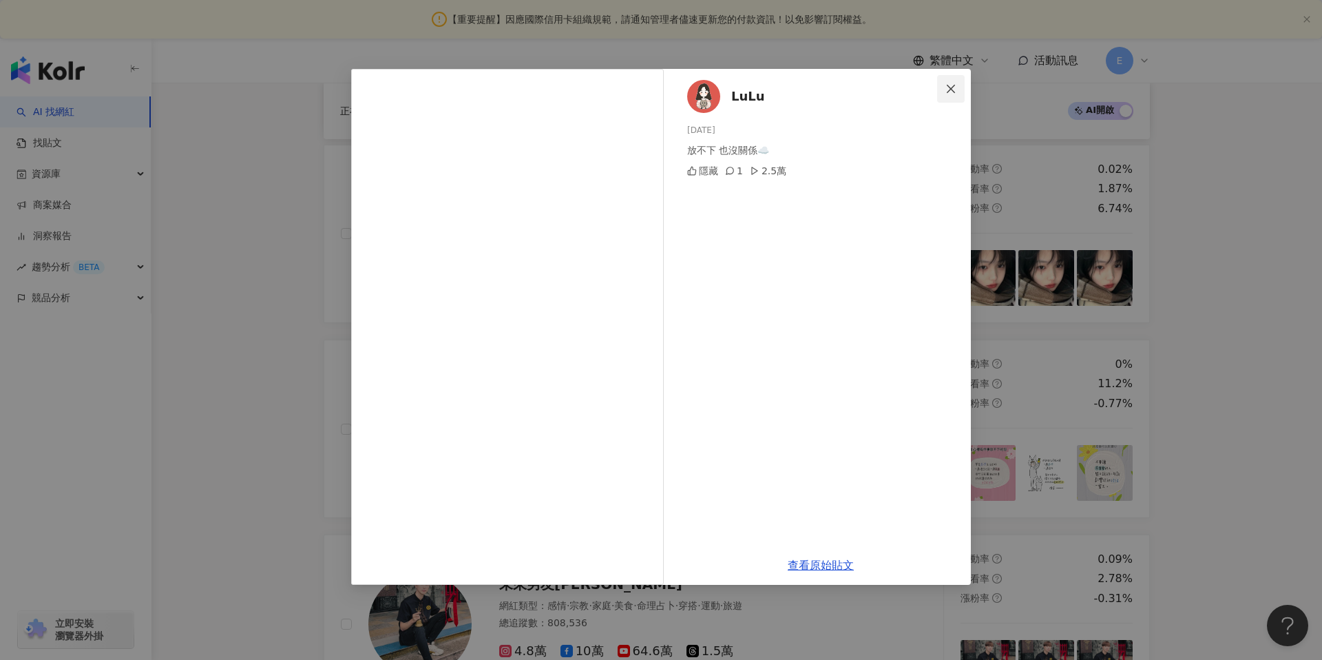
click at [957, 88] on span "Close" at bounding box center [951, 88] width 28 height 11
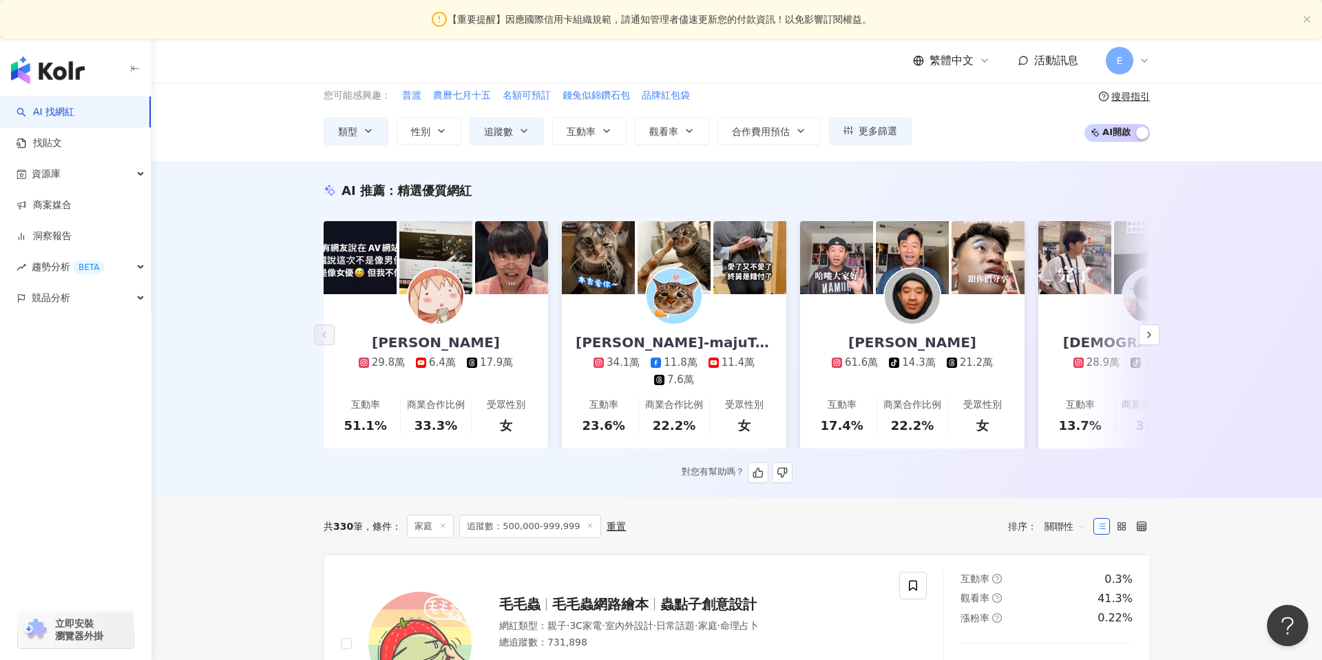
scroll to position [54, 0]
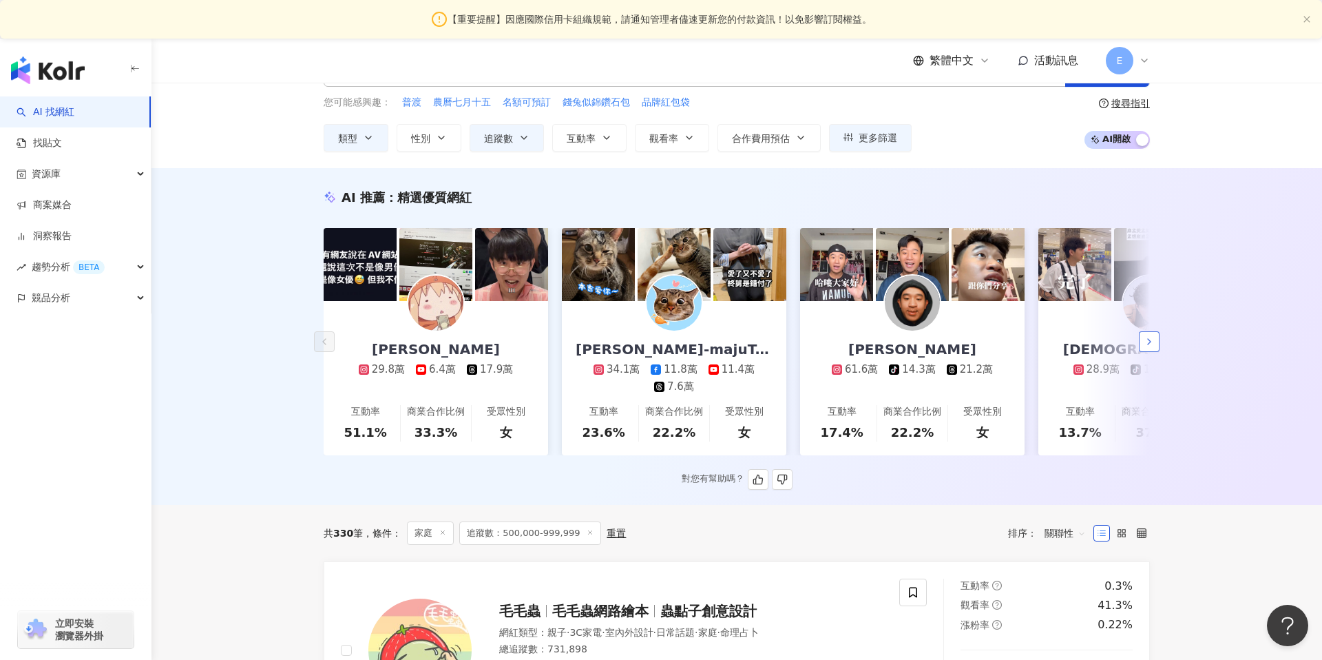
click at [1147, 345] on icon "button" at bounding box center [1149, 341] width 11 height 11
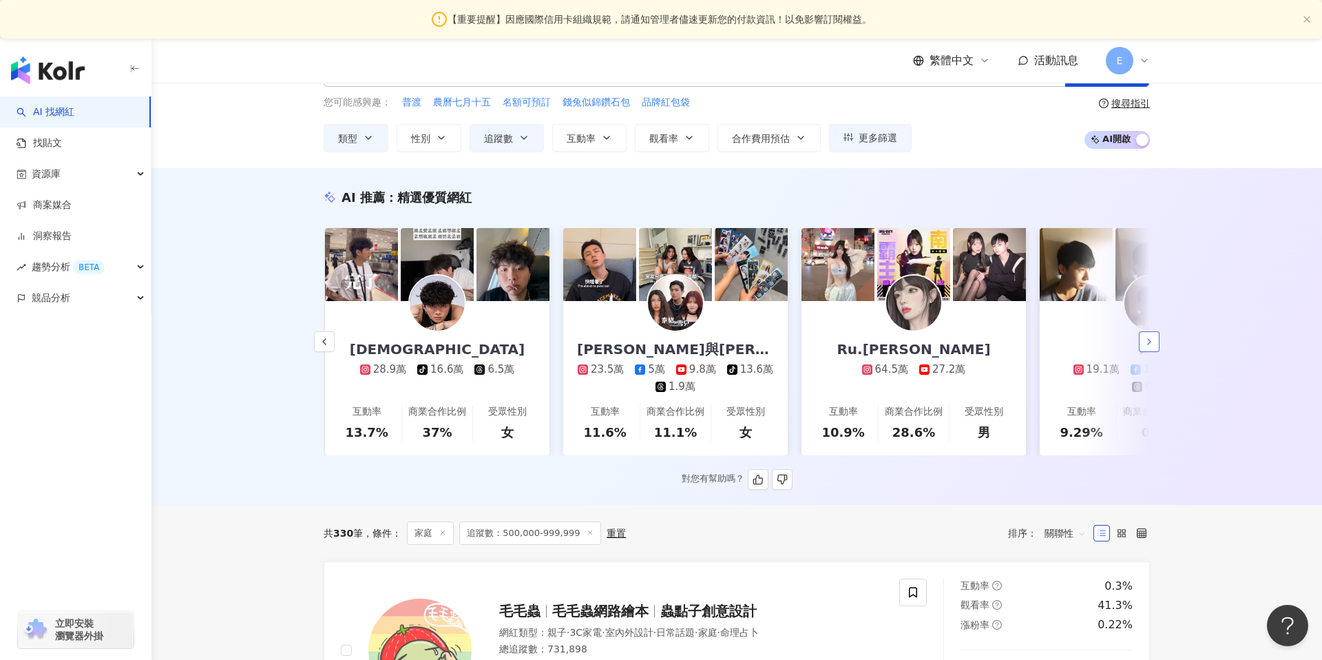
scroll to position [0, 715]
click at [324, 340] on icon "button" at bounding box center [324, 341] width 11 height 11
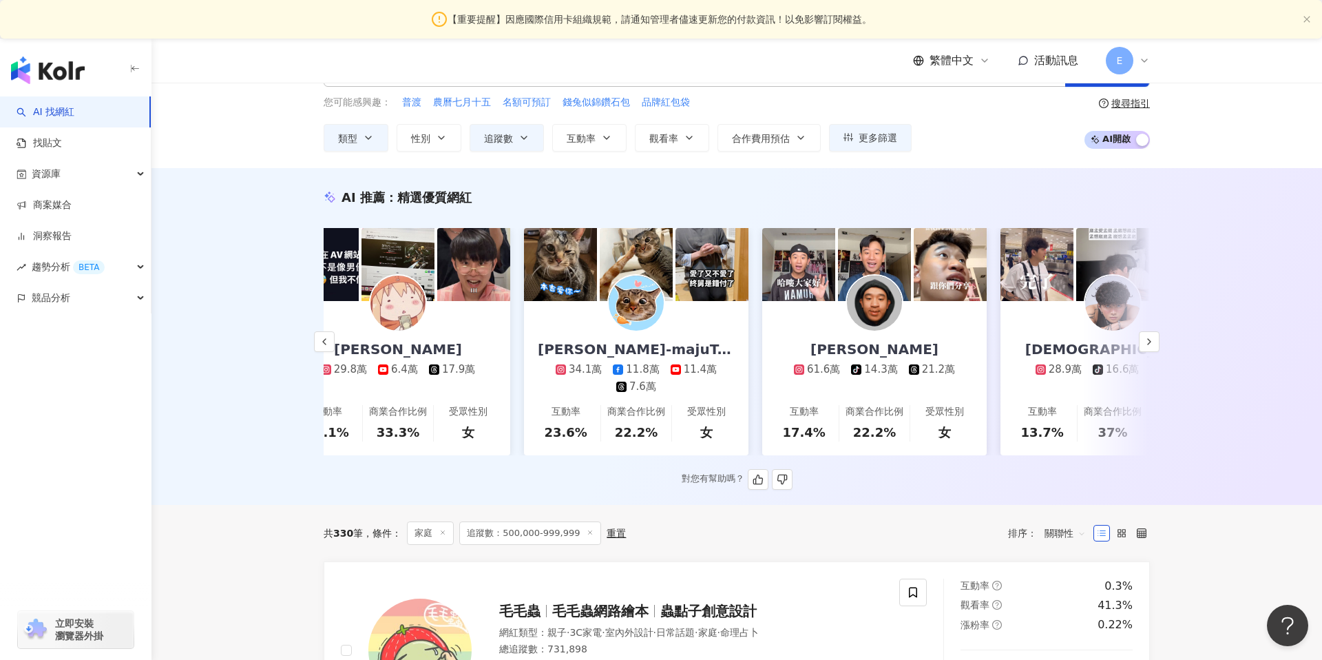
scroll to position [0, 0]
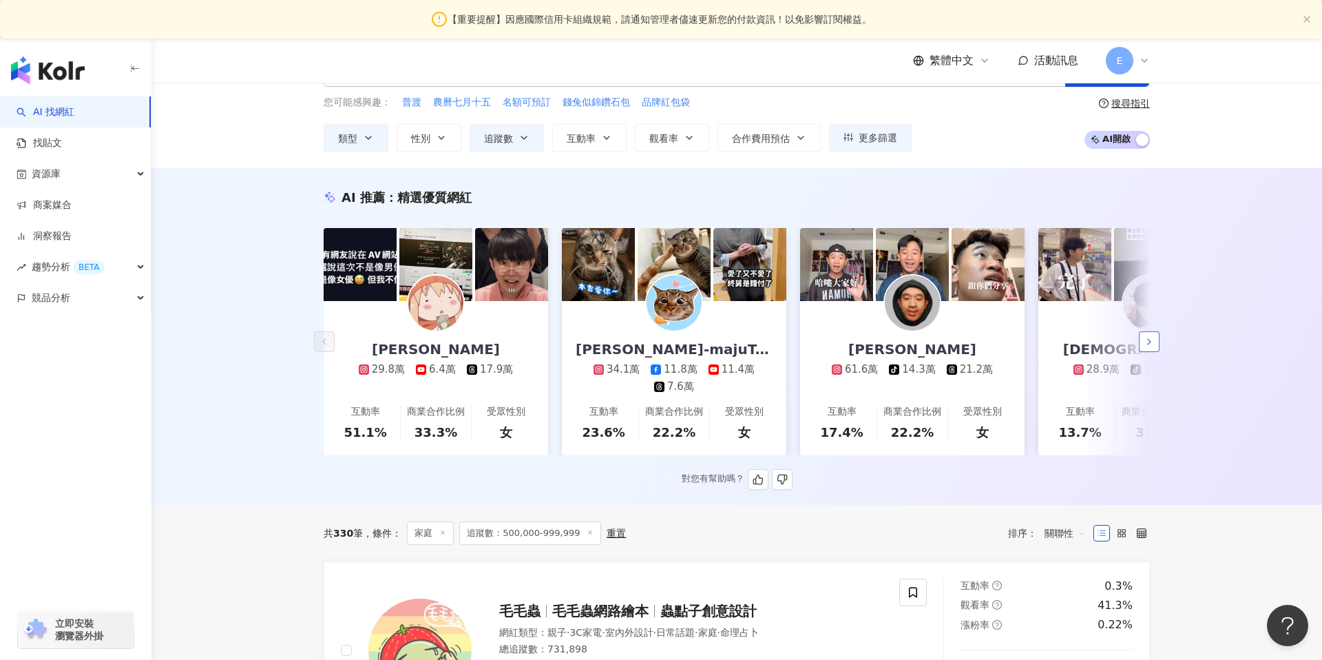
click at [1151, 336] on icon "button" at bounding box center [1149, 341] width 11 height 11
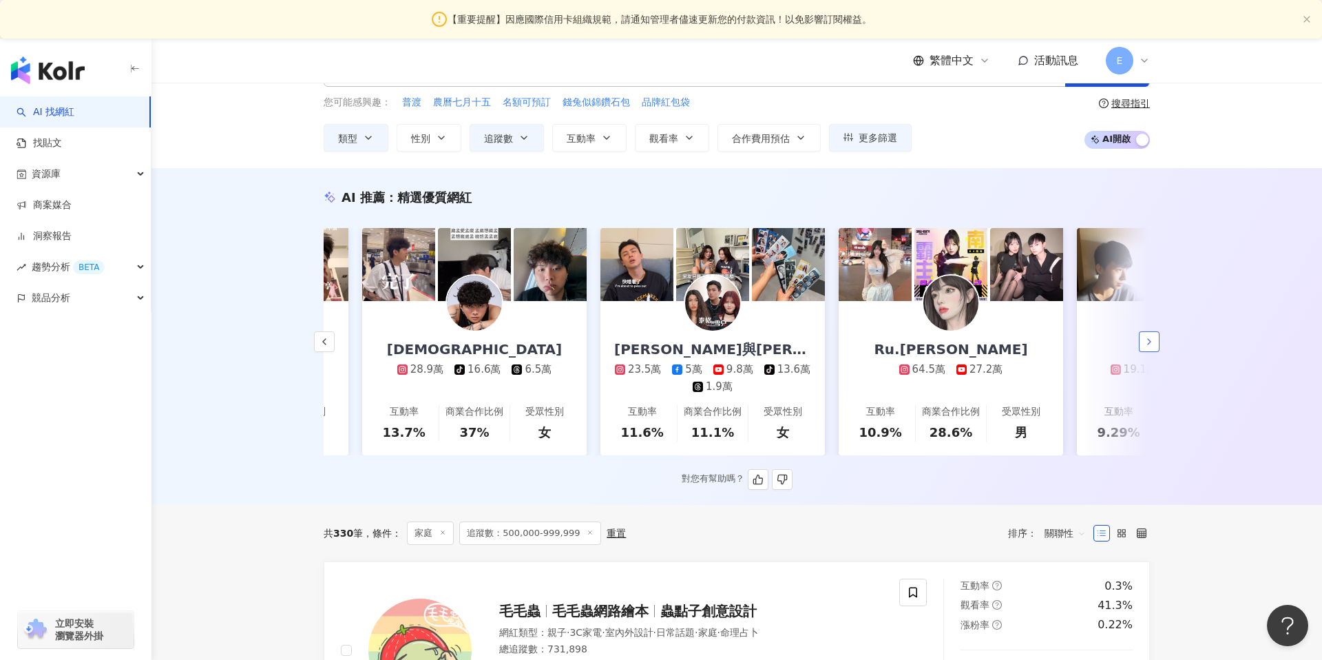
scroll to position [0, 715]
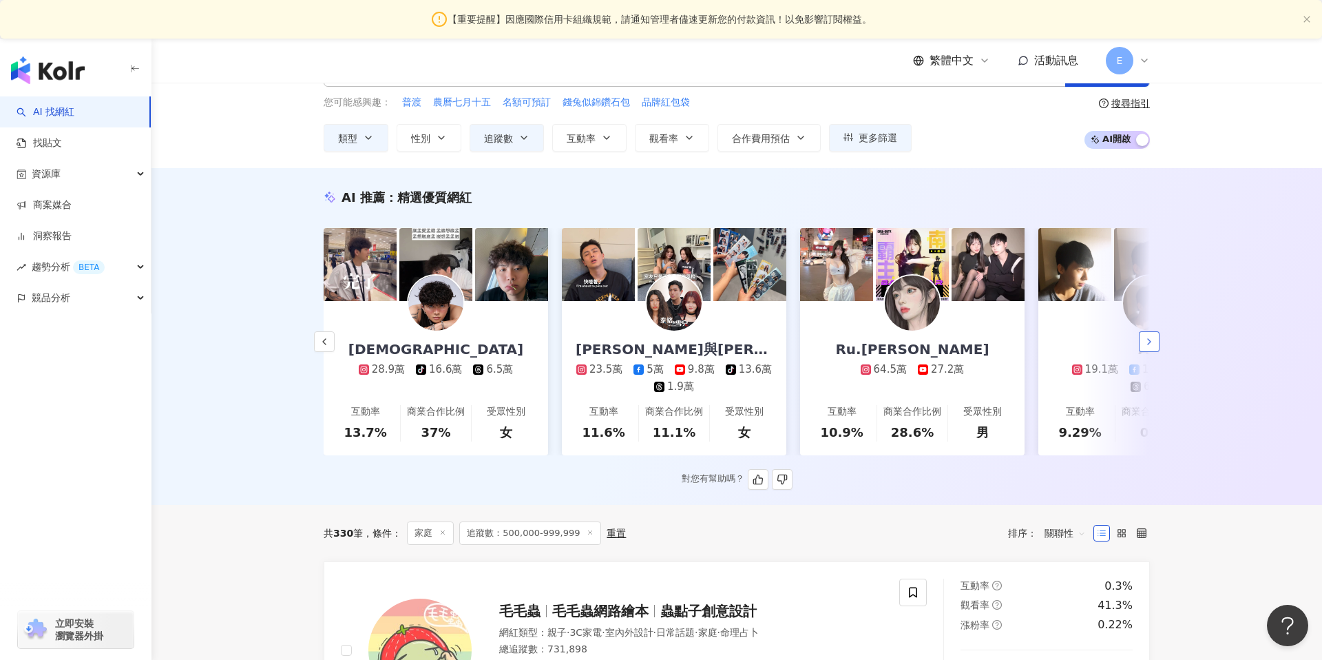
click at [1151, 336] on icon "button" at bounding box center [1149, 341] width 11 height 11
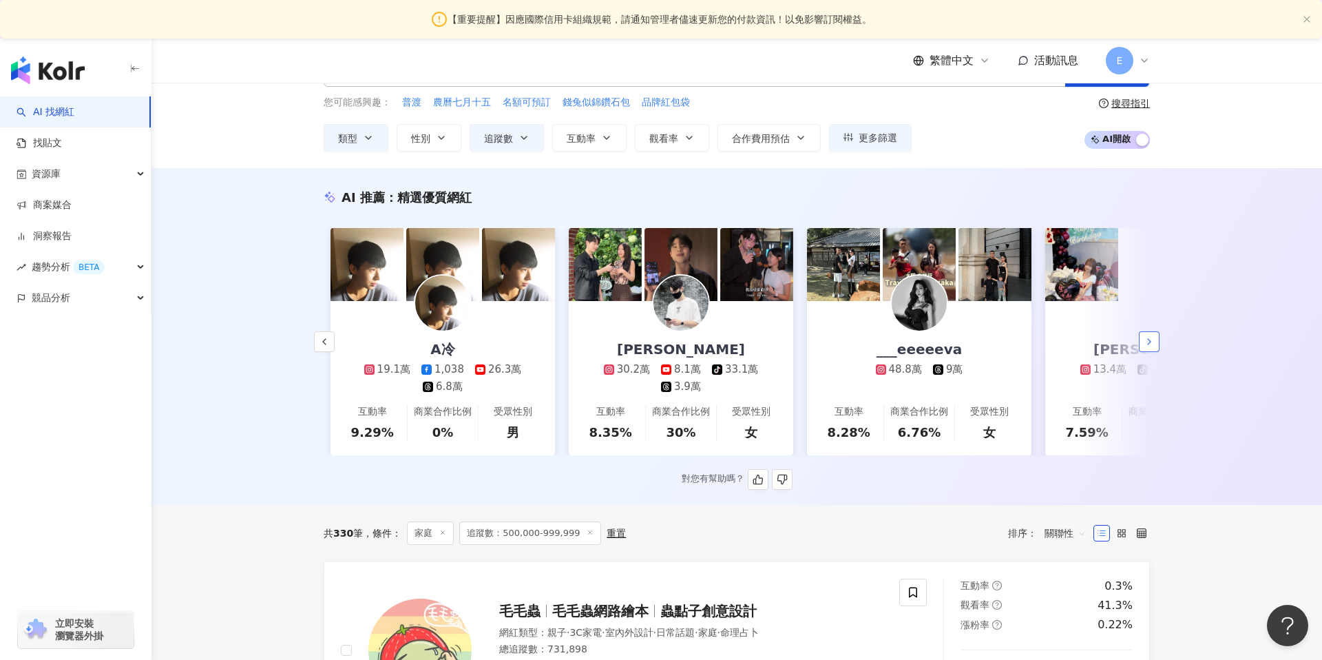
scroll to position [0, 1430]
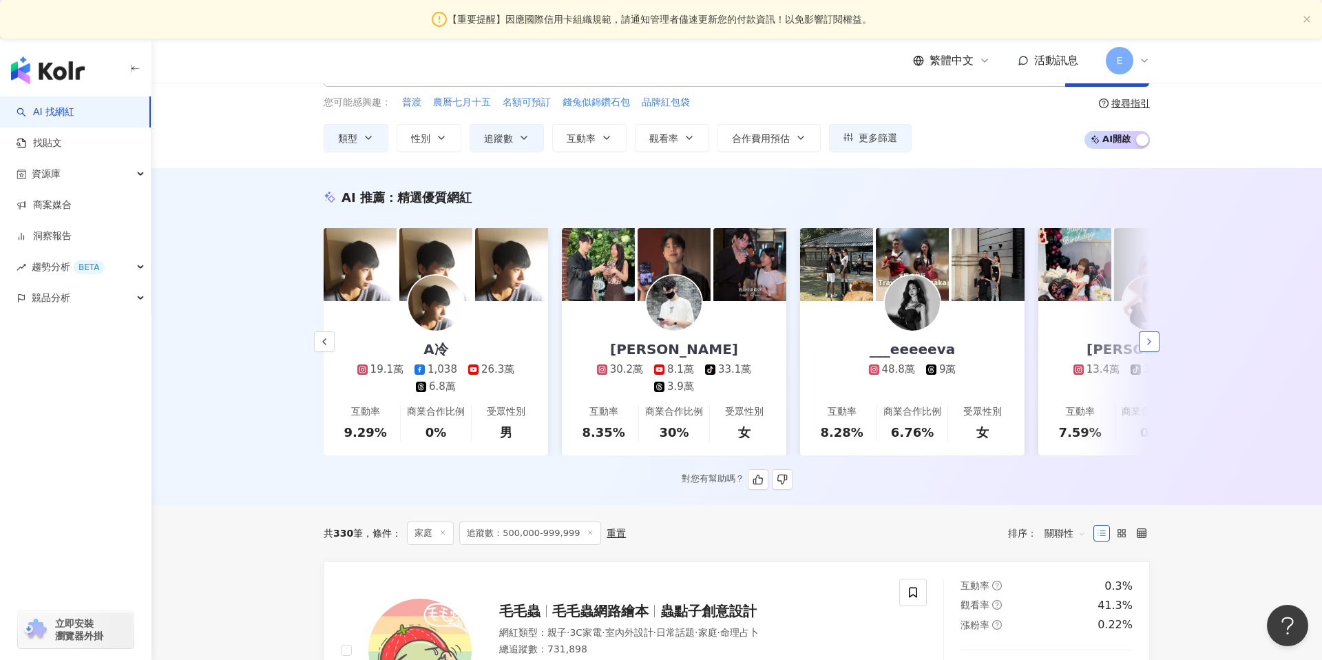
click at [1152, 336] on icon "button" at bounding box center [1149, 341] width 11 height 11
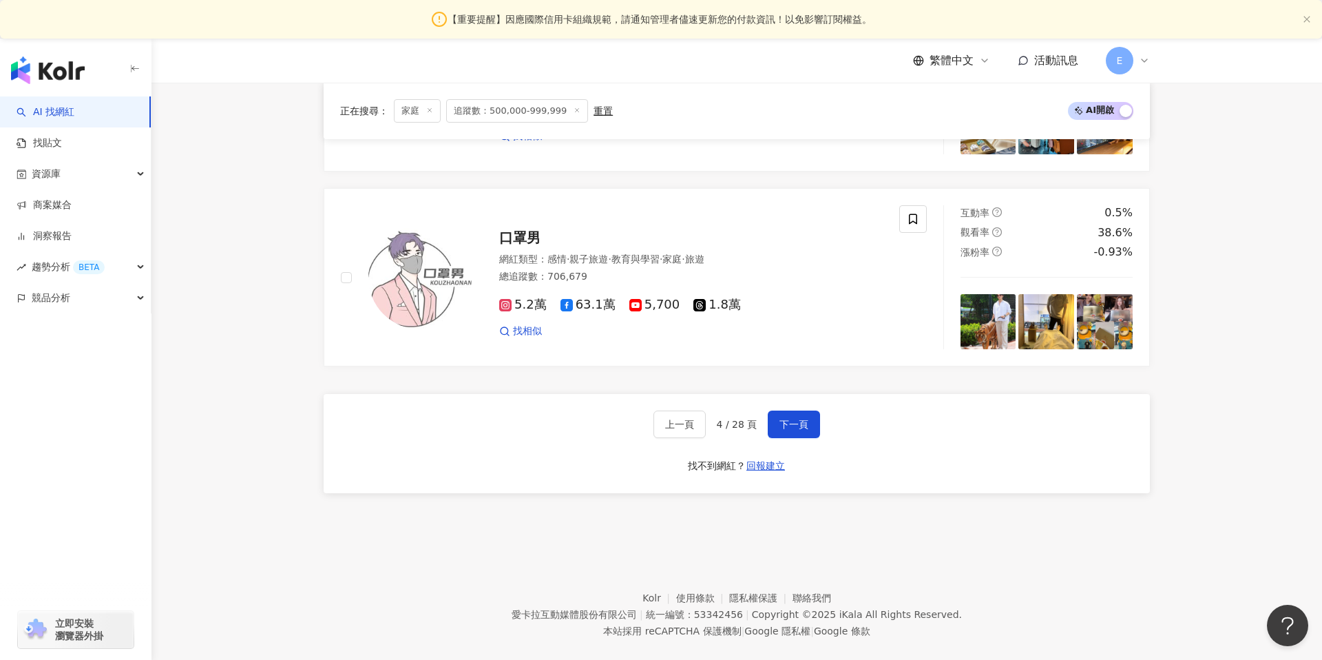
scroll to position [2612, 0]
click at [799, 424] on span "下一頁" at bounding box center [794, 422] width 29 height 11
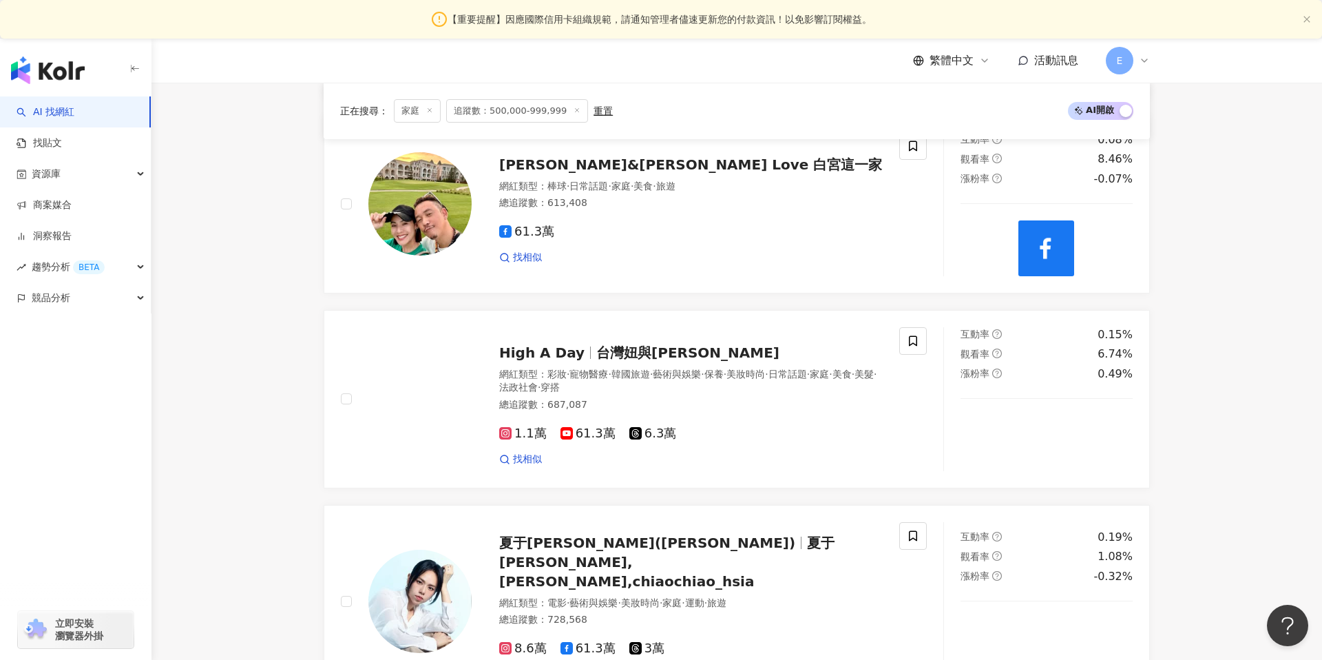
scroll to position [1939, 0]
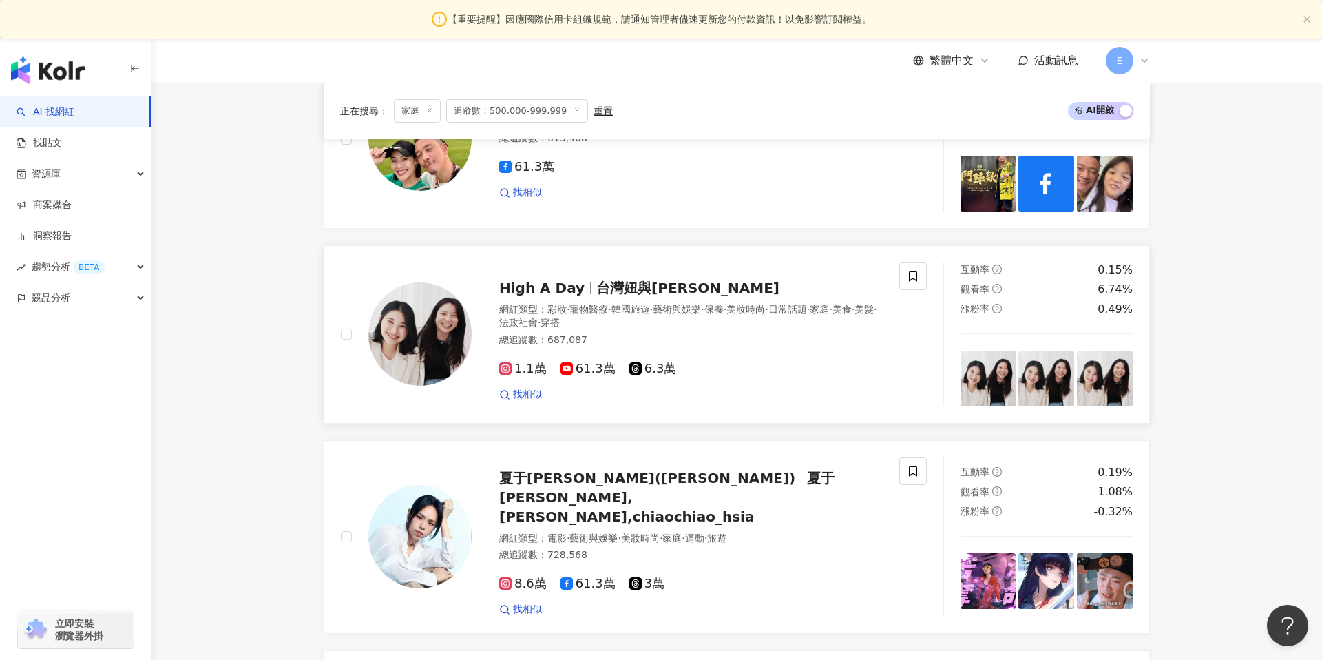
click at [713, 413] on link "High A Day 台灣妞與喜娜 網紅類型 ： 彩妝 · 寵物醫療 · 韓國旅遊 · 藝術與娛樂 · 保養 · 美妝時尚 · 日常話題 · 家庭 · 美食 …" at bounding box center [737, 334] width 826 height 178
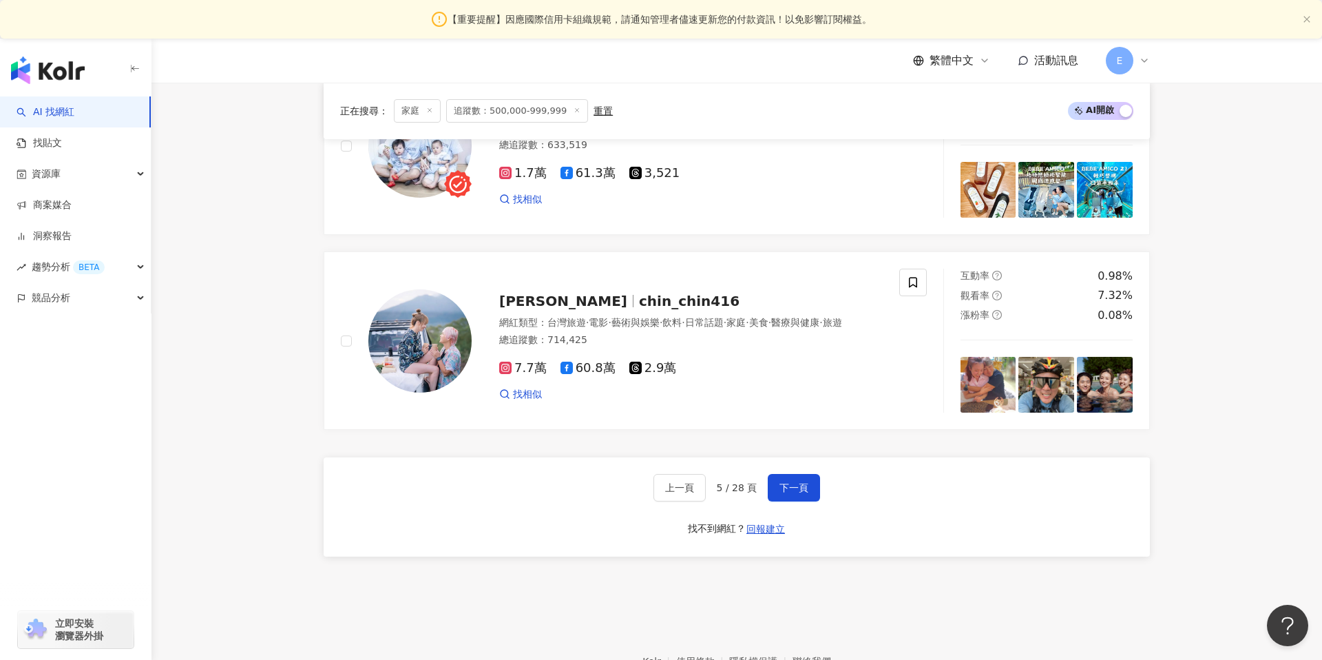
scroll to position [2591, 0]
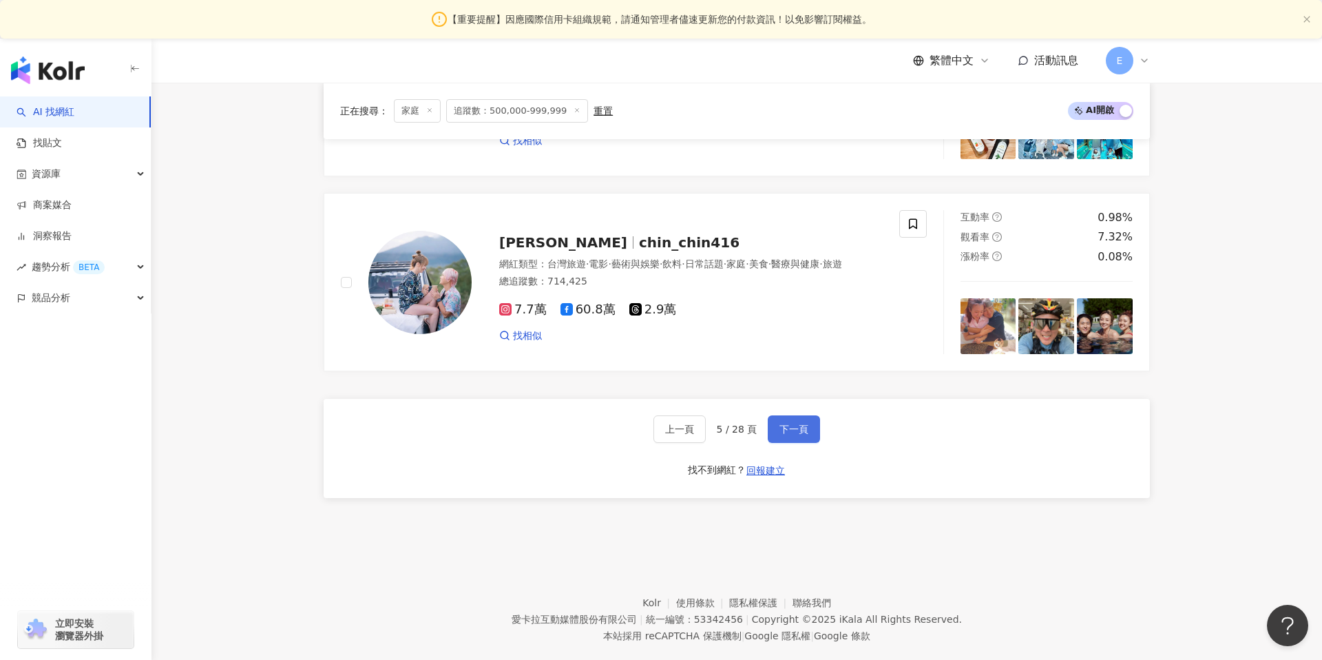
click at [785, 415] on button "下一頁" at bounding box center [794, 429] width 52 height 28
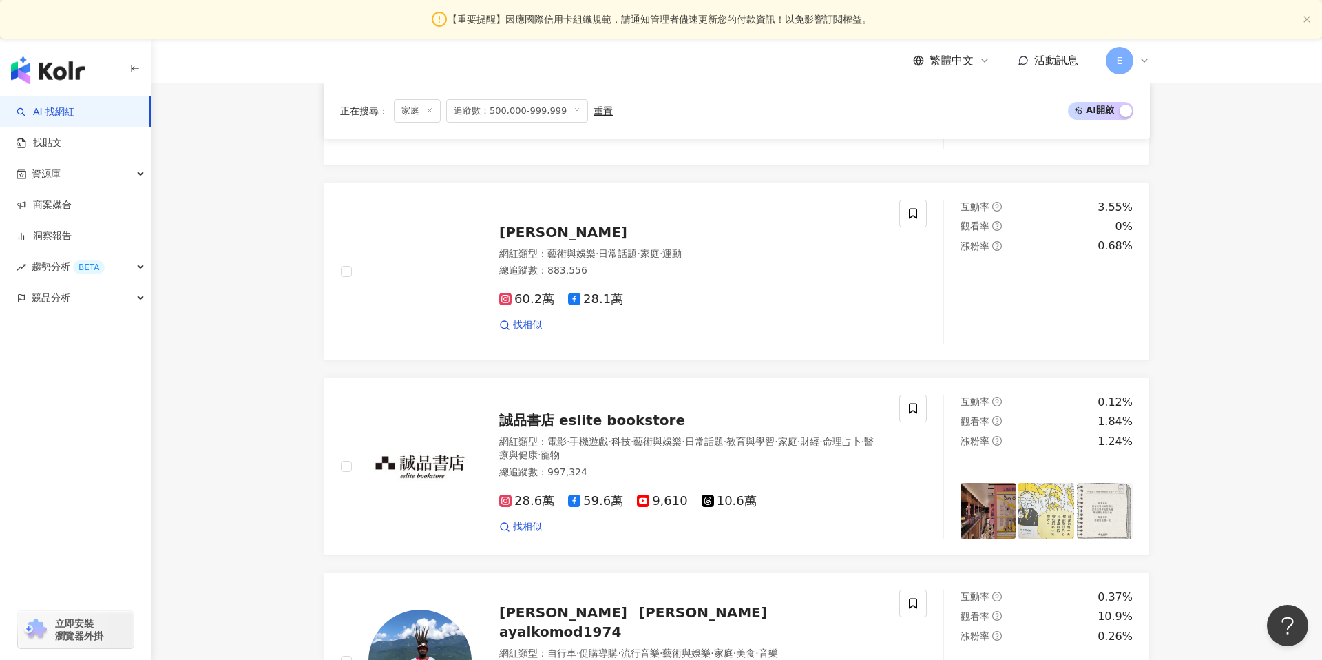
scroll to position [629, 0]
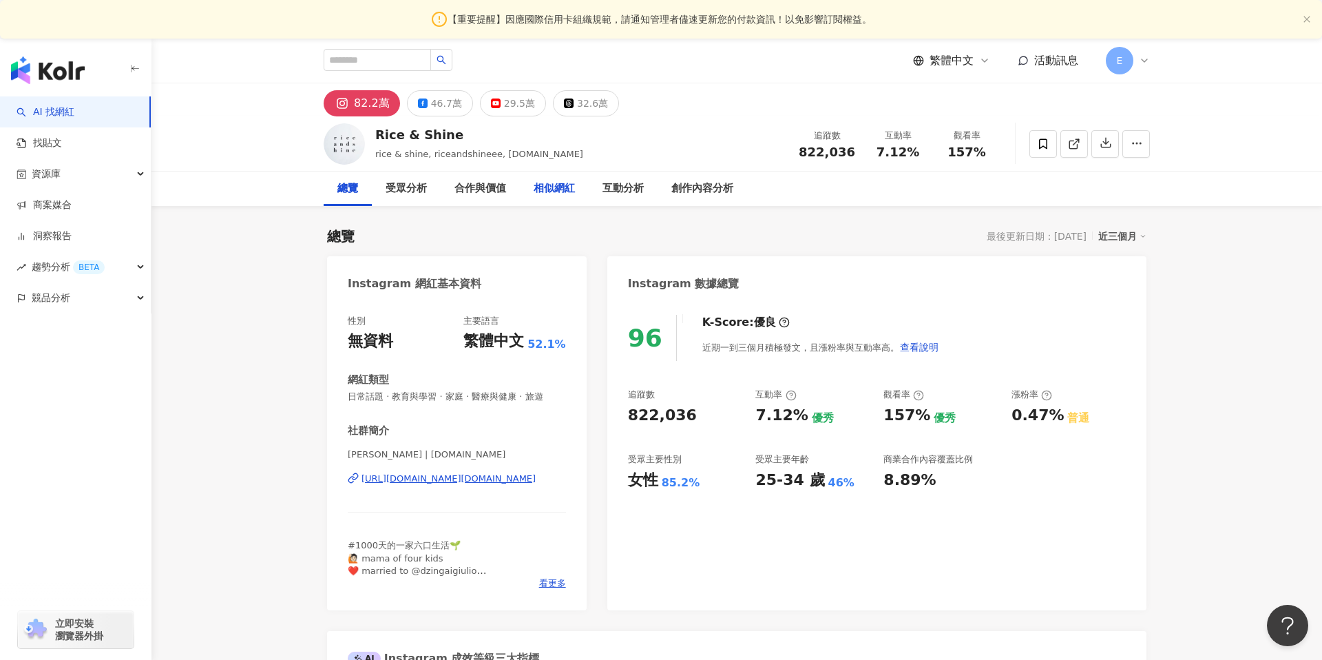
click at [550, 195] on div "相似網紅" at bounding box center [554, 188] width 41 height 17
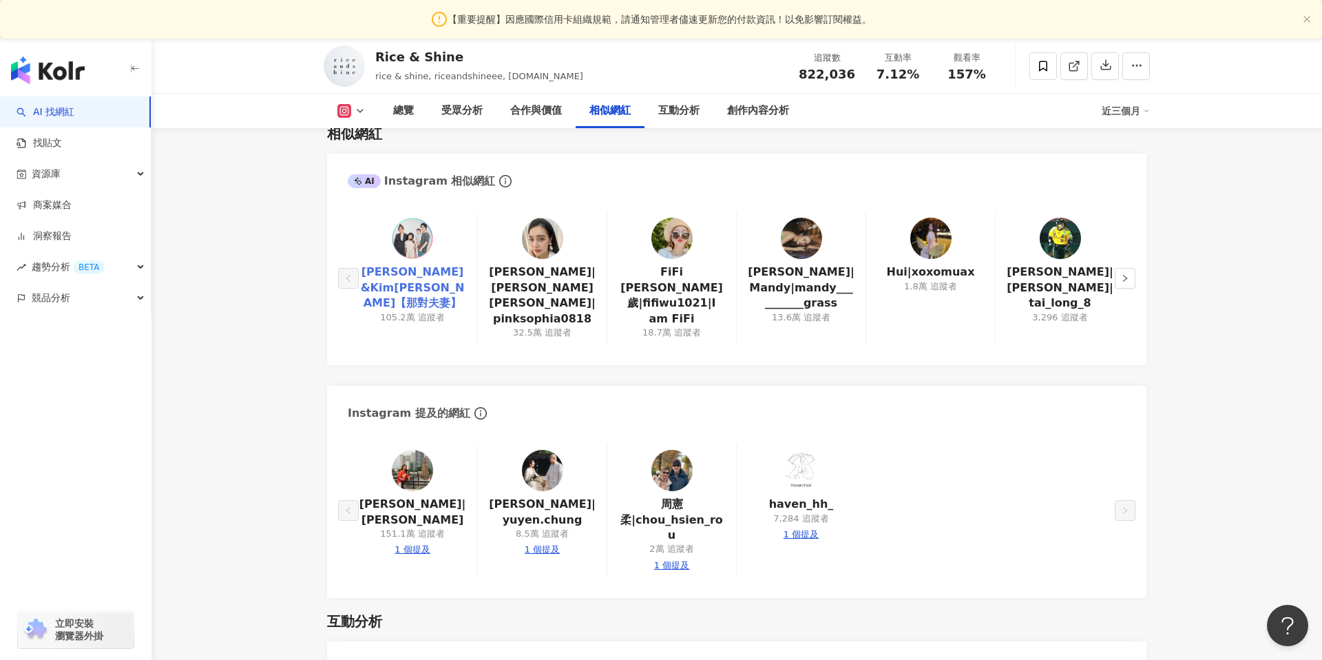
click at [437, 264] on link "[PERSON_NAME]&Kim[PERSON_NAME]【那對夫妻】" at bounding box center [412, 287] width 107 height 46
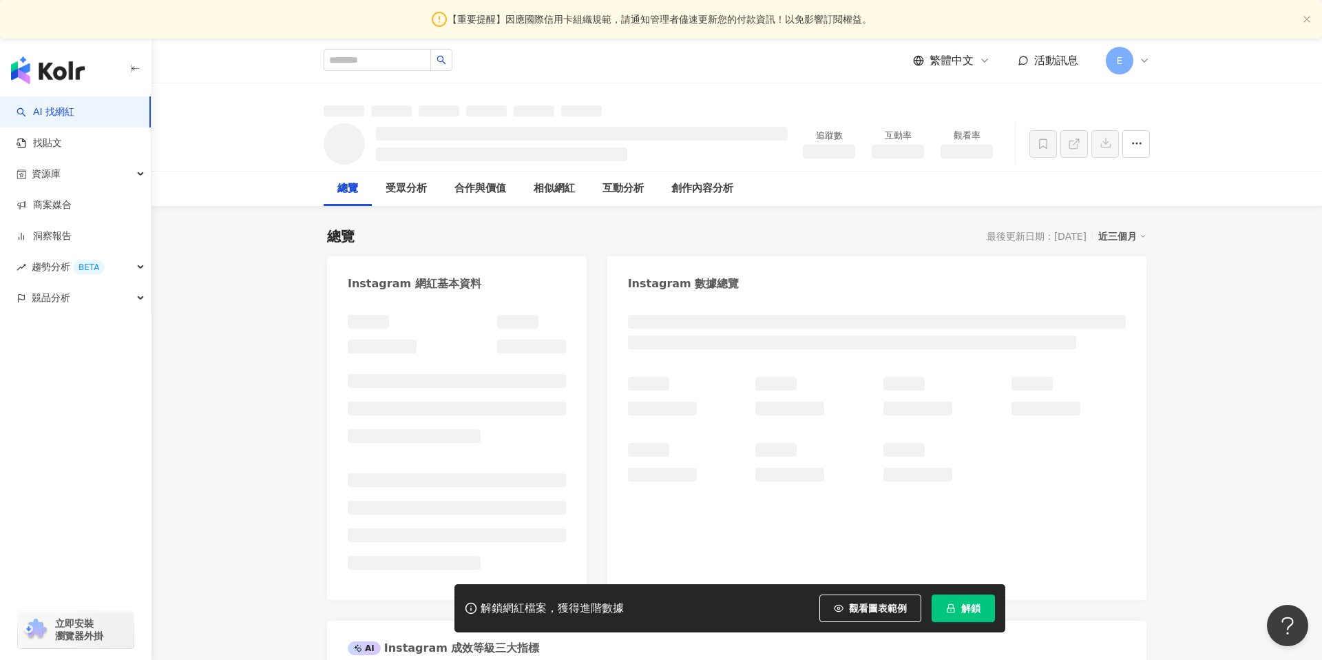
click at [345, 145] on span at bounding box center [344, 143] width 41 height 41
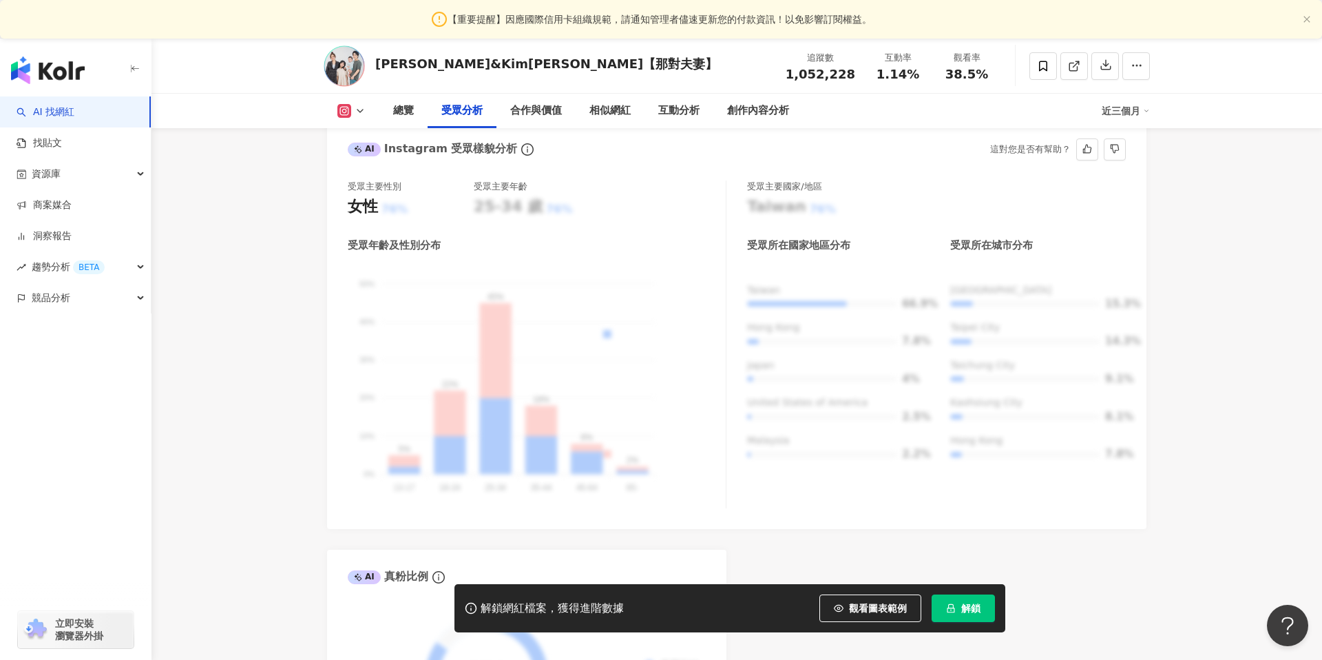
scroll to position [1248, 0]
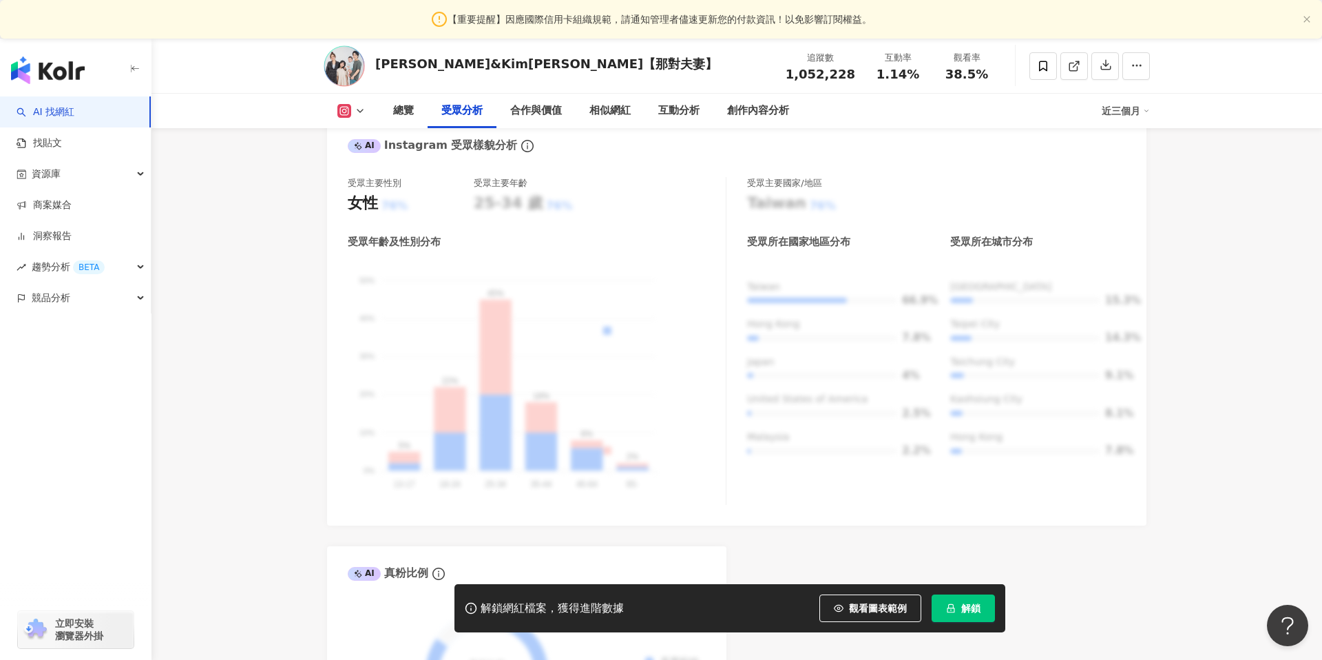
click at [408, 65] on div "[PERSON_NAME]&Kim[PERSON_NAME]【那對夫妻】" at bounding box center [546, 63] width 342 height 17
drag, startPoint x: 379, startPoint y: 65, endPoint x: 565, endPoint y: 73, distance: 186.8
click at [565, 74] on div "[PERSON_NAME]&Kim[PERSON_NAME]【那對夫妻】 追蹤數 1,052,228 互動率 1.14% 觀看率 38.5%" at bounding box center [737, 66] width 882 height 54
copy div "[PERSON_NAME]&Kim[PERSON_NAME]【那對夫妻】"
